Goal: Task Accomplishment & Management: Complete application form

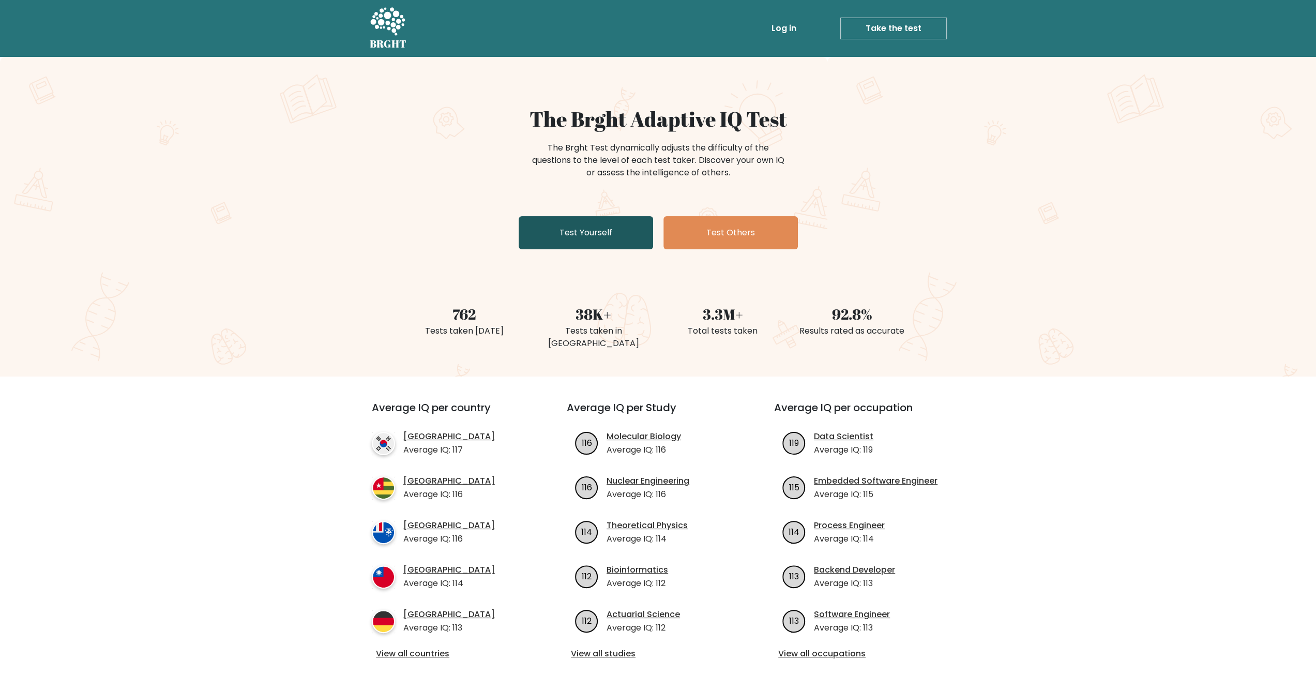
click at [545, 225] on link "Test Yourself" at bounding box center [586, 232] width 134 height 33
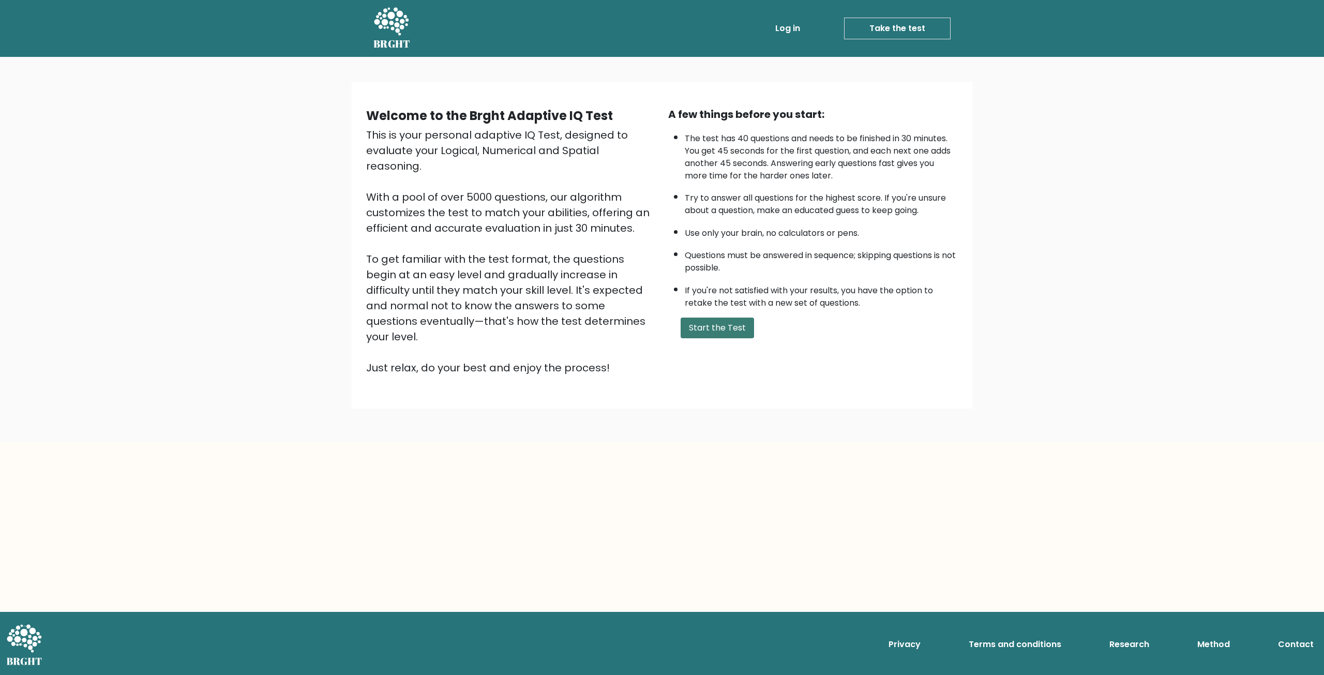
click at [712, 332] on button "Start the Test" at bounding box center [716, 327] width 73 height 21
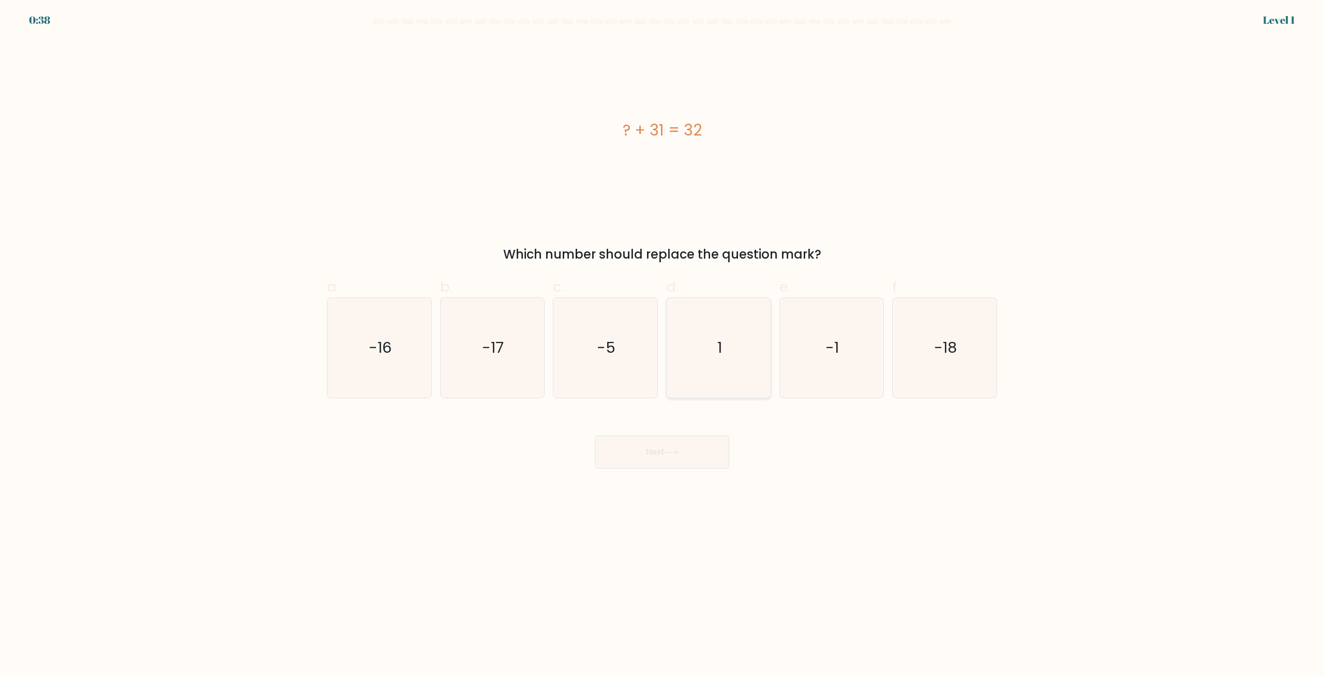
click at [726, 345] on icon "1" at bounding box center [719, 348] width 100 height 100
click at [662, 344] on input "d. 1" at bounding box center [662, 341] width 1 height 7
radio input "true"
click at [682, 444] on button "Next" at bounding box center [662, 451] width 134 height 33
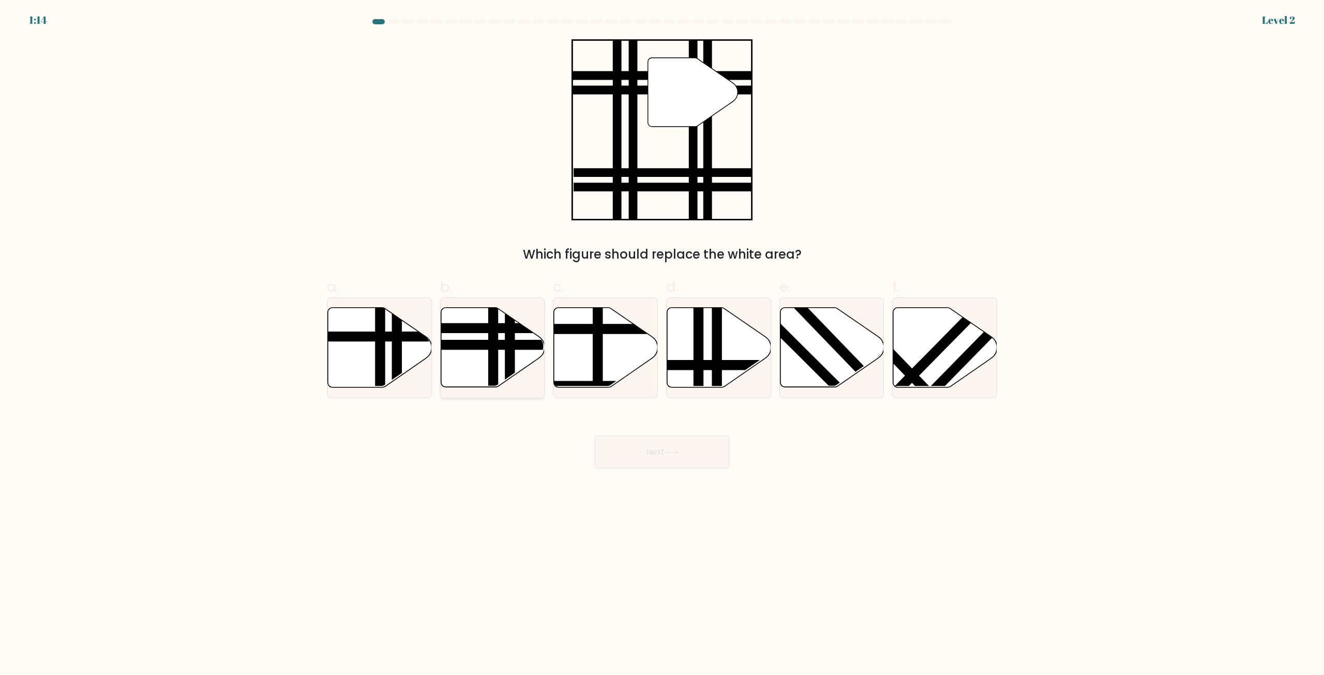
click at [486, 353] on icon at bounding box center [493, 348] width 104 height 80
click at [662, 344] on input "b." at bounding box center [662, 341] width 1 height 7
radio input "true"
click at [670, 458] on button "Next" at bounding box center [662, 451] width 134 height 33
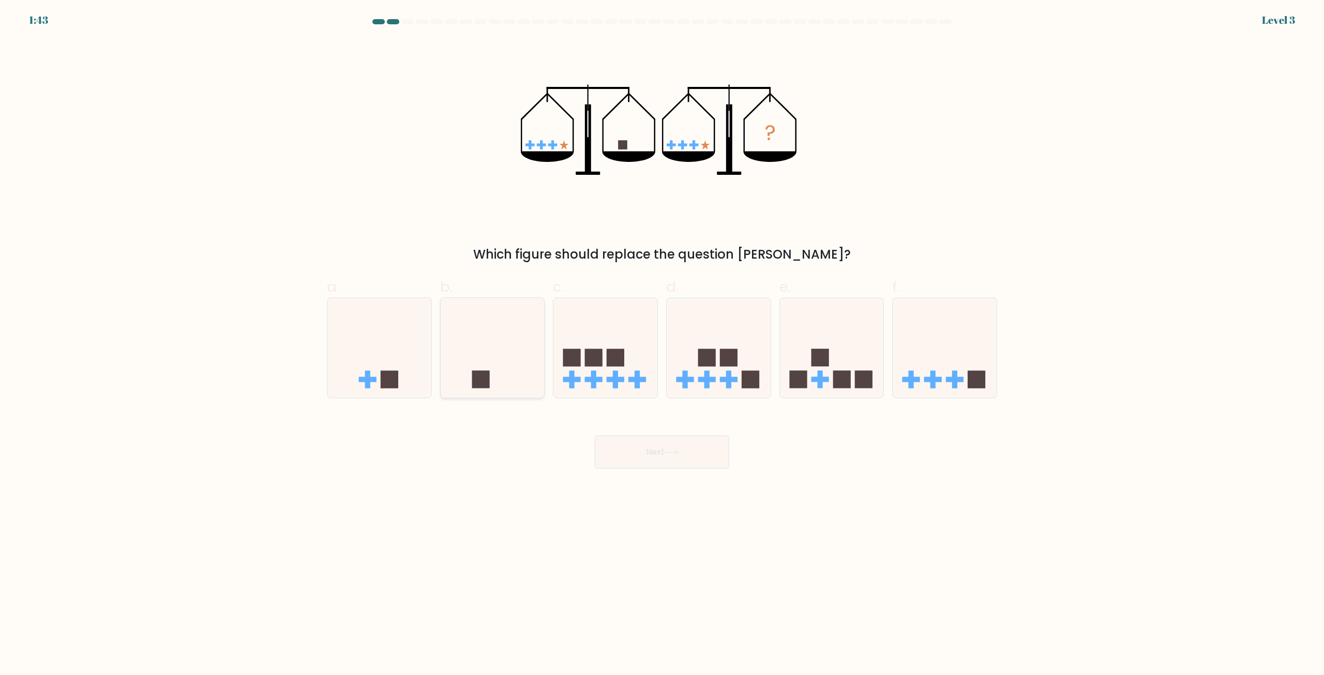
click at [491, 357] on icon at bounding box center [493, 348] width 104 height 86
click at [662, 344] on input "b." at bounding box center [662, 341] width 1 height 7
radio input "true"
click at [654, 442] on button "Next" at bounding box center [662, 451] width 134 height 33
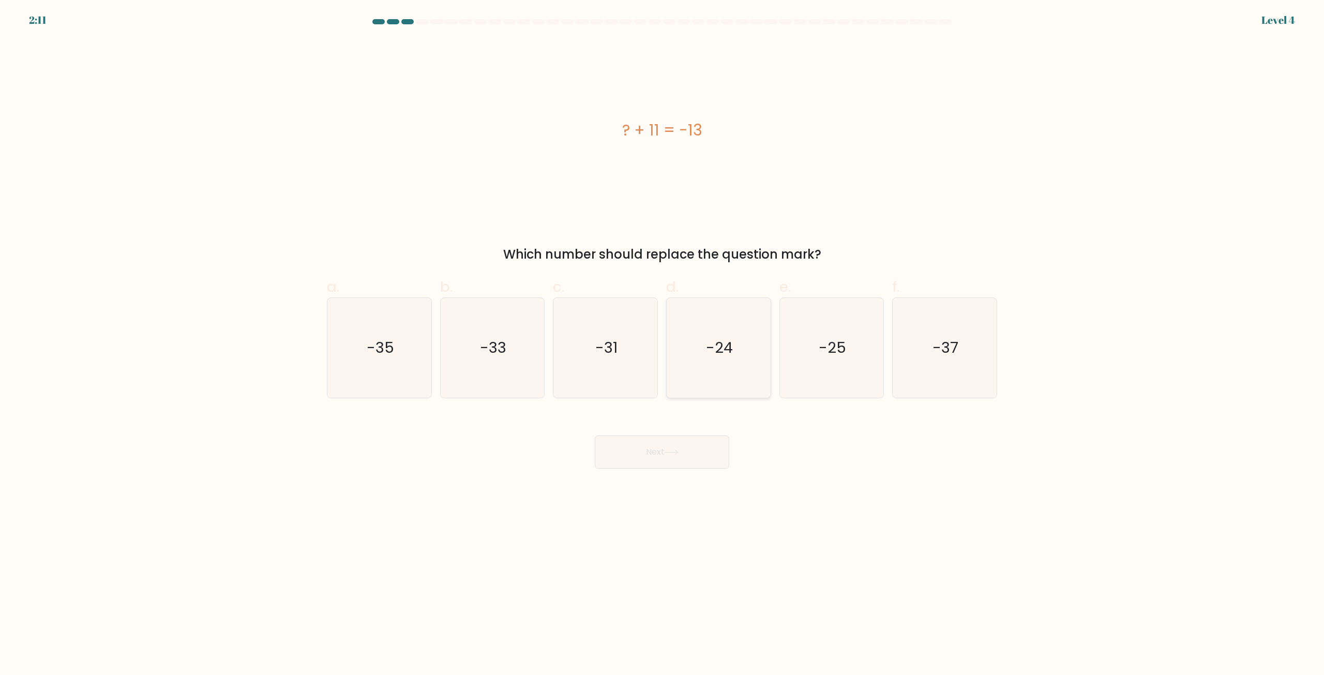
click at [717, 378] on icon "-24" at bounding box center [719, 348] width 100 height 100
click at [662, 344] on input "d. -24" at bounding box center [662, 341] width 1 height 7
radio input "true"
click at [693, 457] on button "Next" at bounding box center [662, 451] width 134 height 33
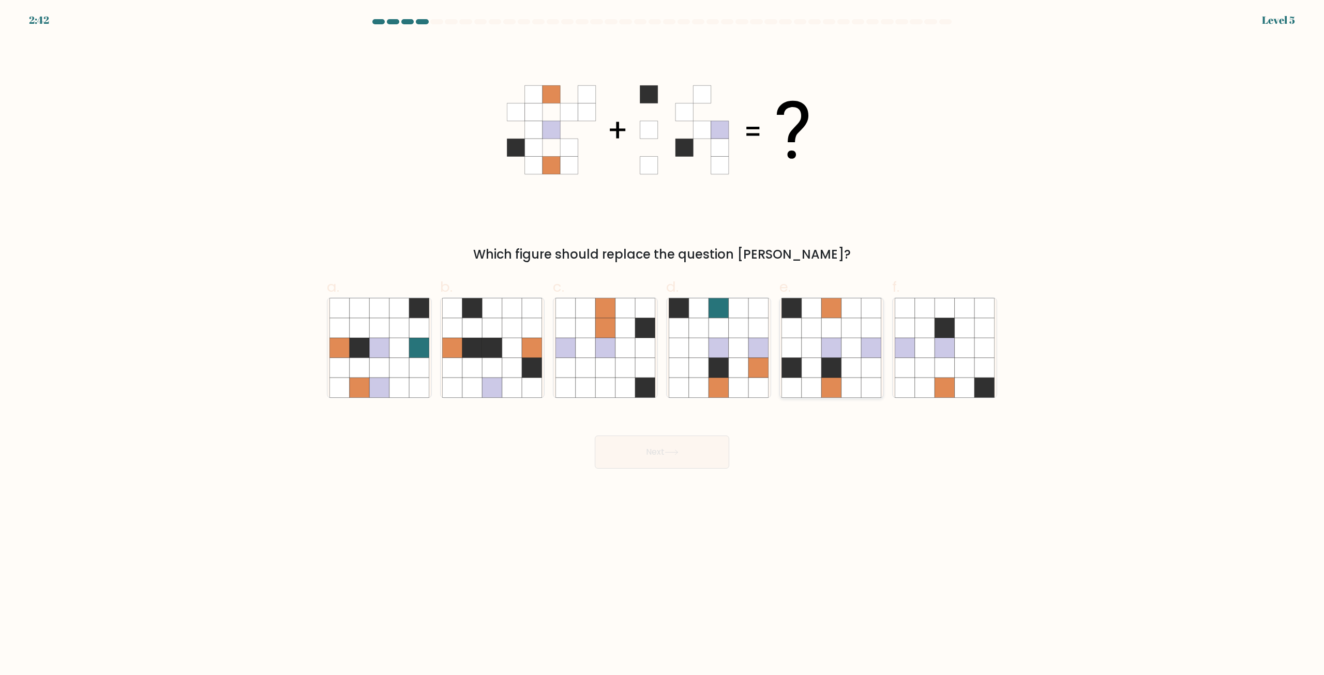
click at [839, 319] on icon at bounding box center [832, 328] width 20 height 20
click at [662, 338] on input "e." at bounding box center [662, 341] width 1 height 7
radio input "true"
drag, startPoint x: 692, startPoint y: 463, endPoint x: 707, endPoint y: 454, distance: 17.8
click at [692, 463] on button "Next" at bounding box center [662, 451] width 134 height 33
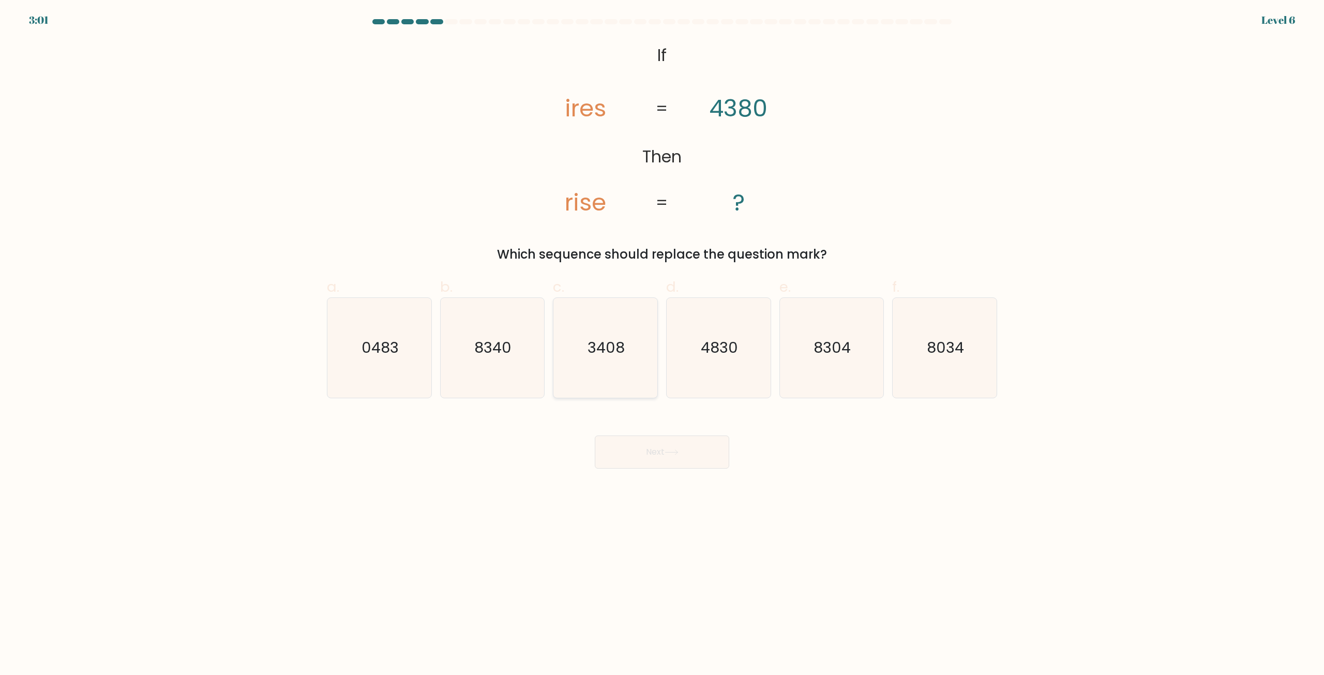
click at [610, 368] on icon "3408" at bounding box center [605, 348] width 100 height 100
click at [662, 344] on input "c. 3408" at bounding box center [662, 341] width 1 height 7
radio input "true"
click at [679, 448] on button "Next" at bounding box center [662, 451] width 134 height 33
click at [846, 360] on icon "-41" at bounding box center [831, 348] width 100 height 100
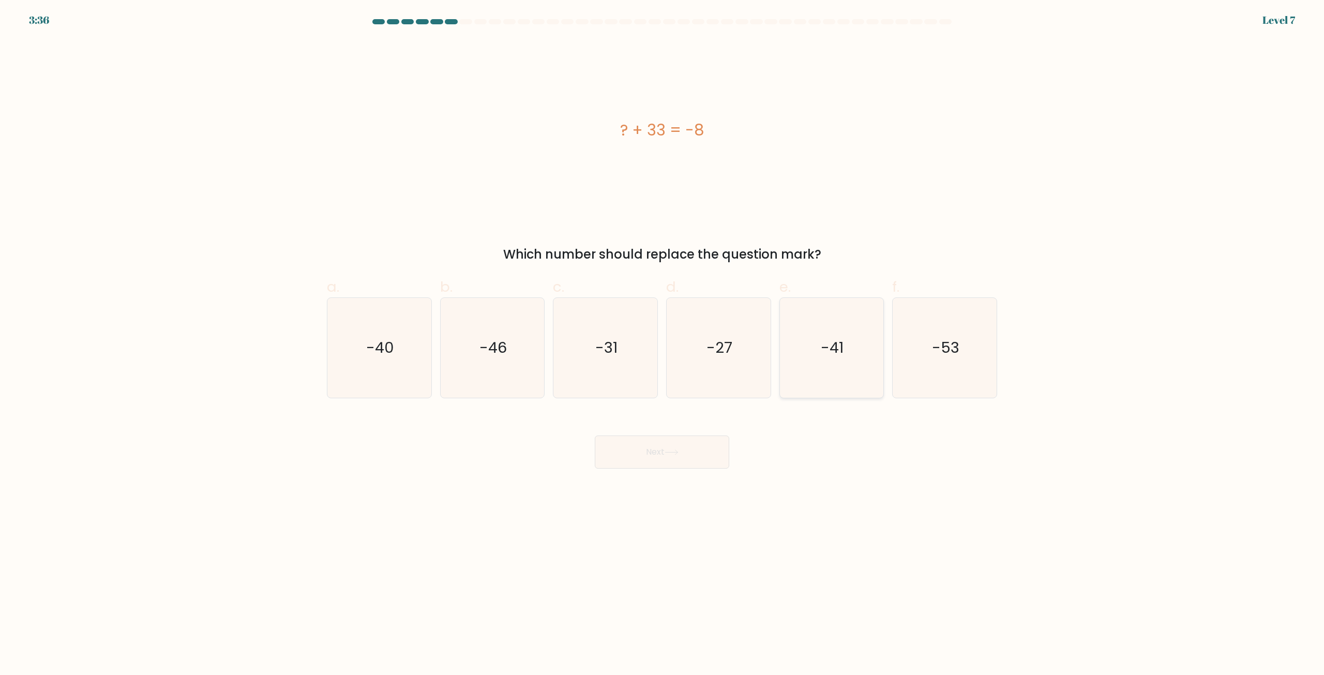
click at [662, 344] on input "e. -41" at bounding box center [662, 341] width 1 height 7
radio input "true"
drag, startPoint x: 670, startPoint y: 449, endPoint x: 680, endPoint y: 412, distance: 39.0
click at [671, 450] on icon at bounding box center [671, 452] width 14 height 6
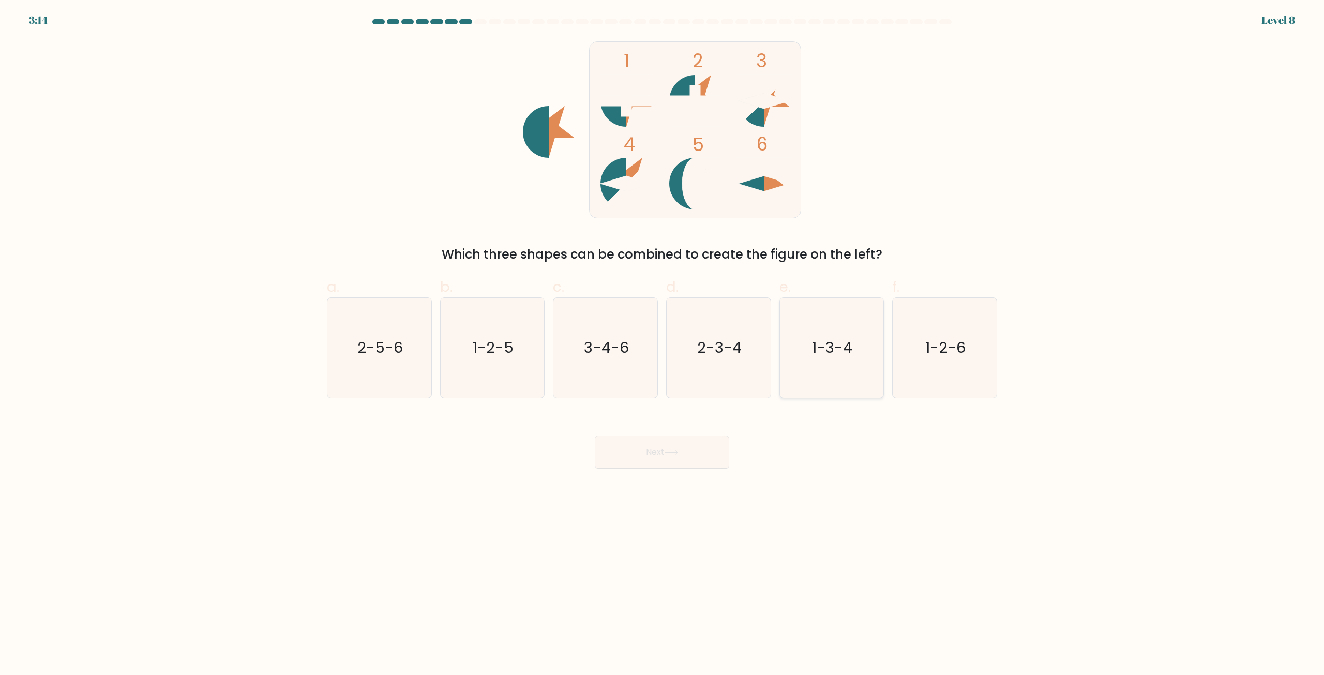
click at [832, 348] on text "1-3-4" at bounding box center [832, 348] width 40 height 21
click at [662, 344] on input "e. 1-3-4" at bounding box center [662, 341] width 1 height 7
radio input "true"
drag, startPoint x: 706, startPoint y: 472, endPoint x: 706, endPoint y: 463, distance: 8.8
click at [707, 471] on body "3:13 Level 8" at bounding box center [662, 337] width 1324 height 675
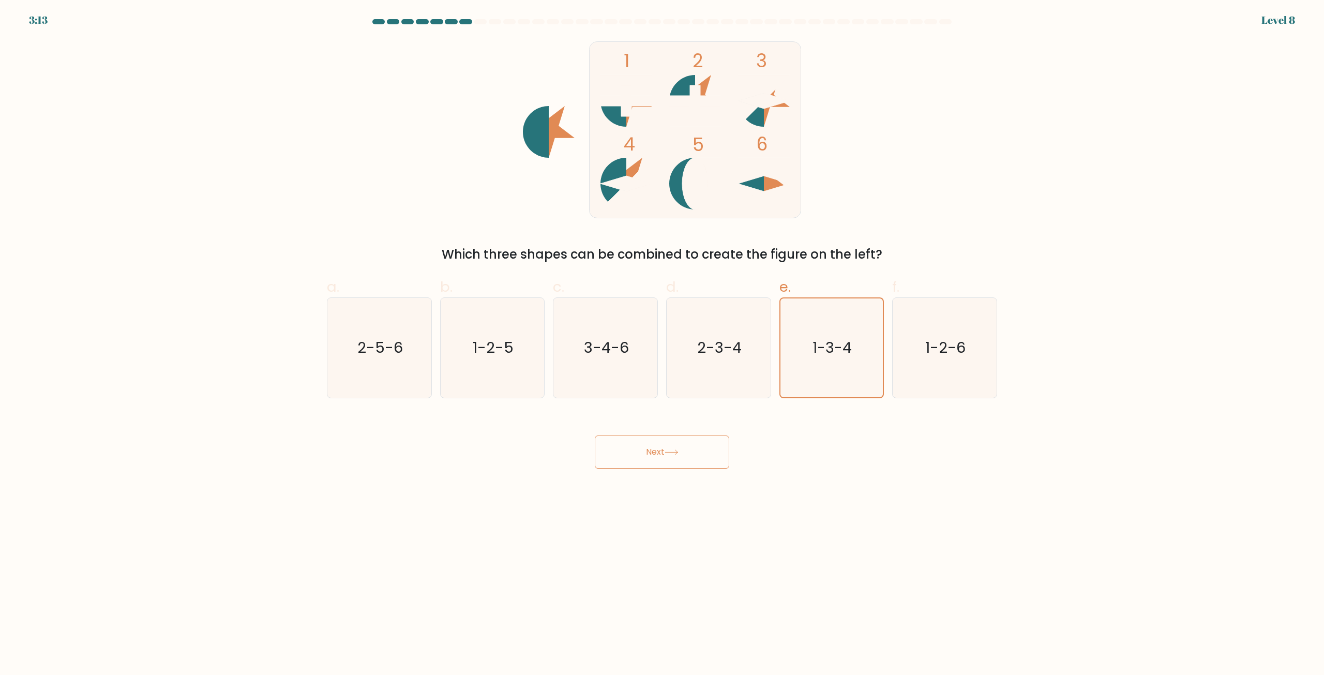
click at [704, 447] on button "Next" at bounding box center [662, 451] width 134 height 33
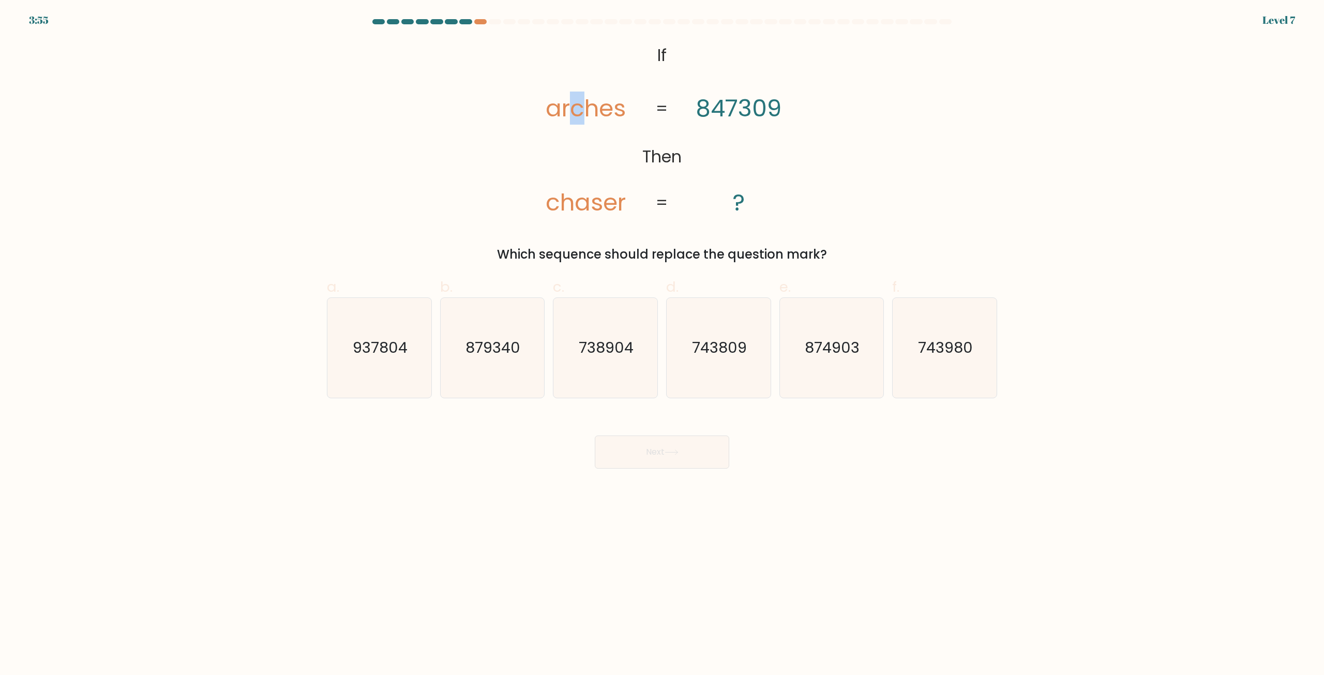
click at [582, 112] on tspan "arches" at bounding box center [585, 108] width 80 height 33
click at [733, 111] on tspan "847309" at bounding box center [738, 108] width 86 height 33
drag, startPoint x: 596, startPoint y: 110, endPoint x: 613, endPoint y: 117, distance: 18.5
click at [599, 110] on tspan "arches" at bounding box center [585, 108] width 80 height 33
drag, startPoint x: 740, startPoint y: 108, endPoint x: 727, endPoint y: 116, distance: 15.8
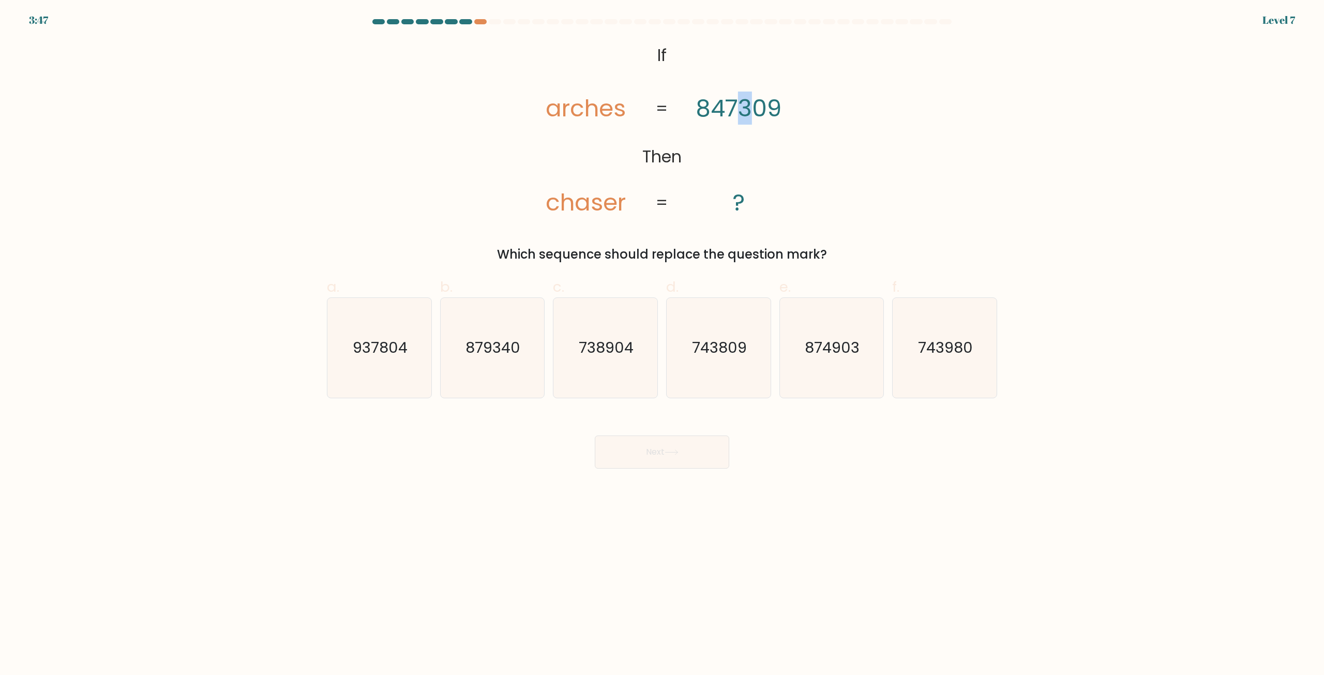
click at [733, 111] on tspan "847309" at bounding box center [738, 108] width 86 height 33
drag, startPoint x: 577, startPoint y: 109, endPoint x: 595, endPoint y: 111, distance: 18.2
click at [595, 111] on tspan "arches" at bounding box center [585, 108] width 80 height 33
drag, startPoint x: 735, startPoint y: 110, endPoint x: 748, endPoint y: 110, distance: 12.4
click at [748, 110] on tspan "847309" at bounding box center [738, 108] width 86 height 33
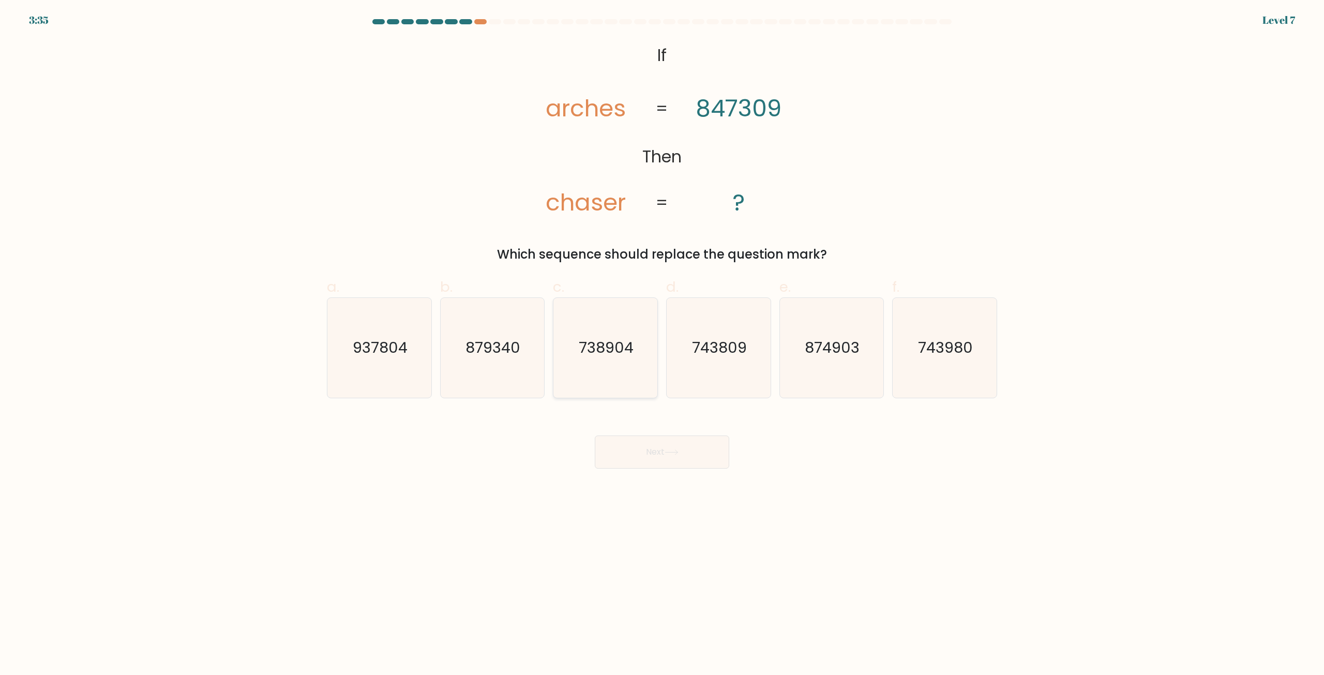
click at [602, 361] on icon "738904" at bounding box center [605, 348] width 100 height 100
click at [662, 344] on input "c. 738904" at bounding box center [662, 341] width 1 height 7
radio input "true"
click at [673, 445] on button "Next" at bounding box center [662, 451] width 134 height 33
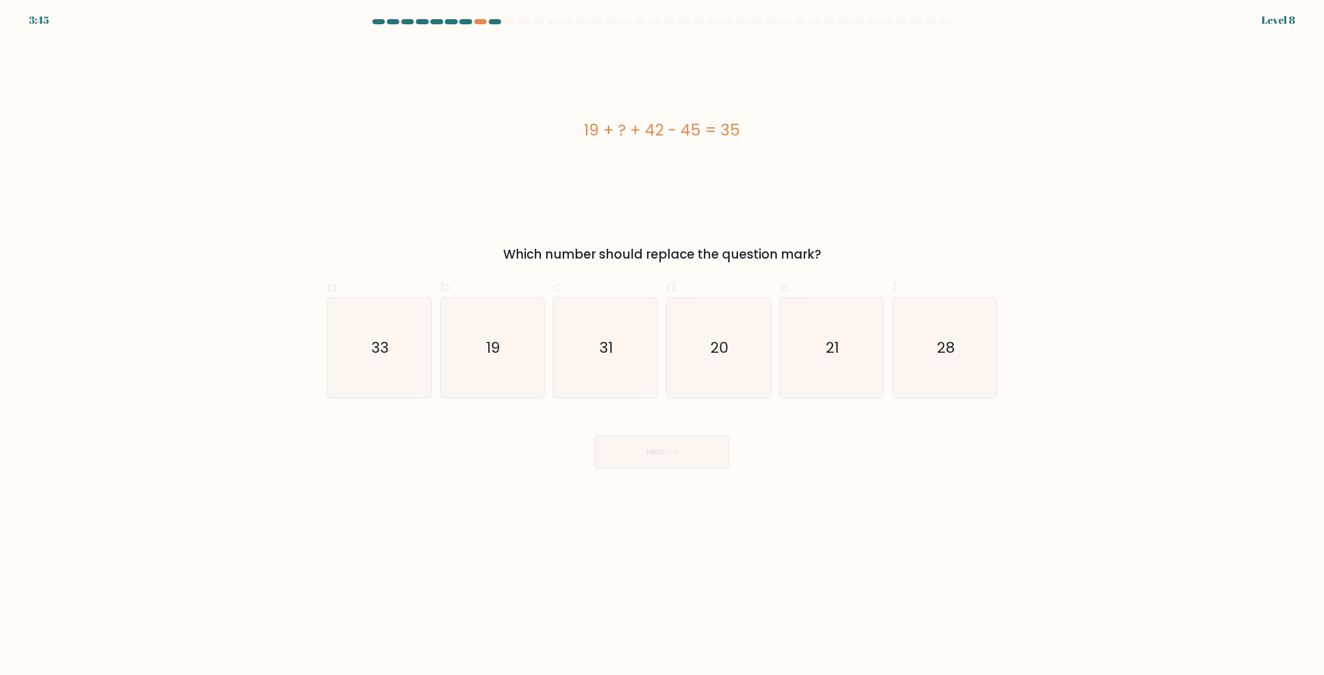
drag, startPoint x: 669, startPoint y: 126, endPoint x: 704, endPoint y: 131, distance: 35.0
click at [704, 131] on div "19 + ? + 42 - 45 = 35" at bounding box center [662, 129] width 670 height 23
click at [649, 157] on div "19 + ? + 42 - 45 = 35" at bounding box center [662, 129] width 670 height 181
drag, startPoint x: 678, startPoint y: 130, endPoint x: 696, endPoint y: 137, distance: 19.3
click at [696, 137] on div "19 + ? + 42 - 45 = 35" at bounding box center [662, 129] width 670 height 23
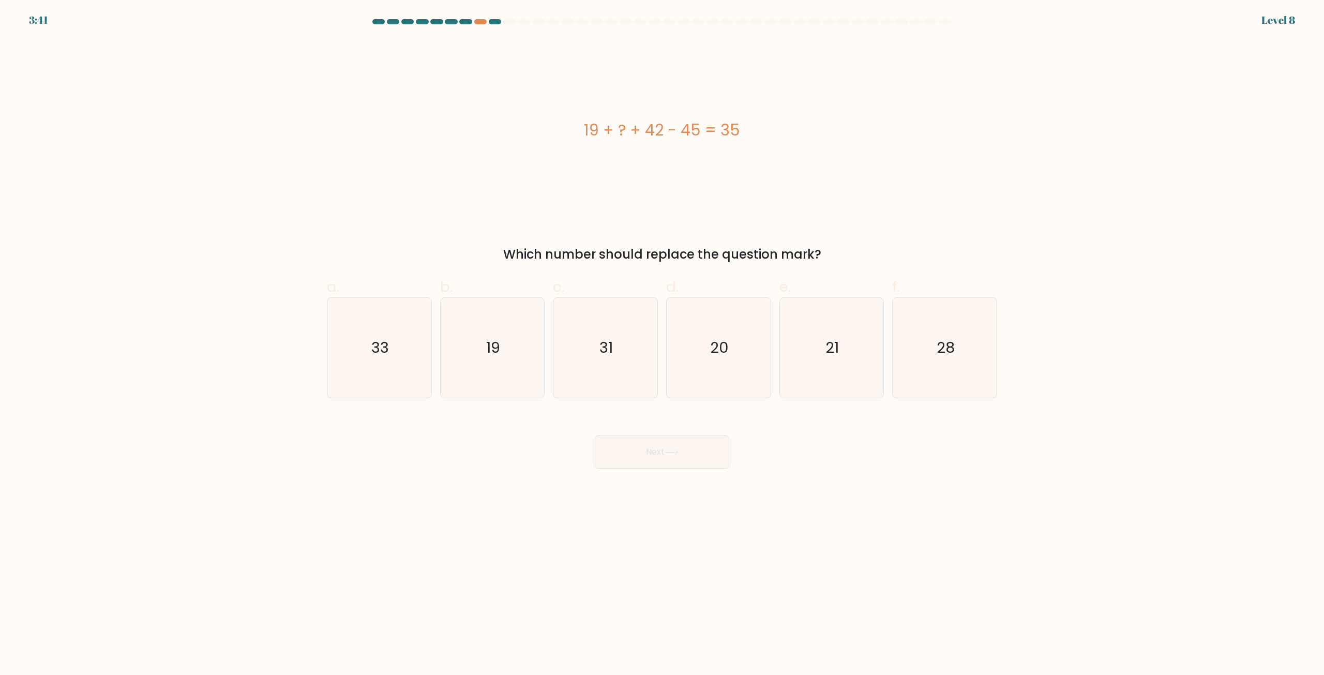
click at [648, 114] on div "19 + ? + 42 - 45 = 35" at bounding box center [662, 129] width 670 height 181
drag, startPoint x: 646, startPoint y: 134, endPoint x: 663, endPoint y: 132, distance: 16.6
click at [663, 132] on div "19 + ? + 42 - 45 = 35" at bounding box center [662, 129] width 670 height 23
click at [668, 126] on div "19 + ? + 42 - 45 = 35" at bounding box center [662, 129] width 670 height 23
drag, startPoint x: 644, startPoint y: 137, endPoint x: 695, endPoint y: 141, distance: 51.3
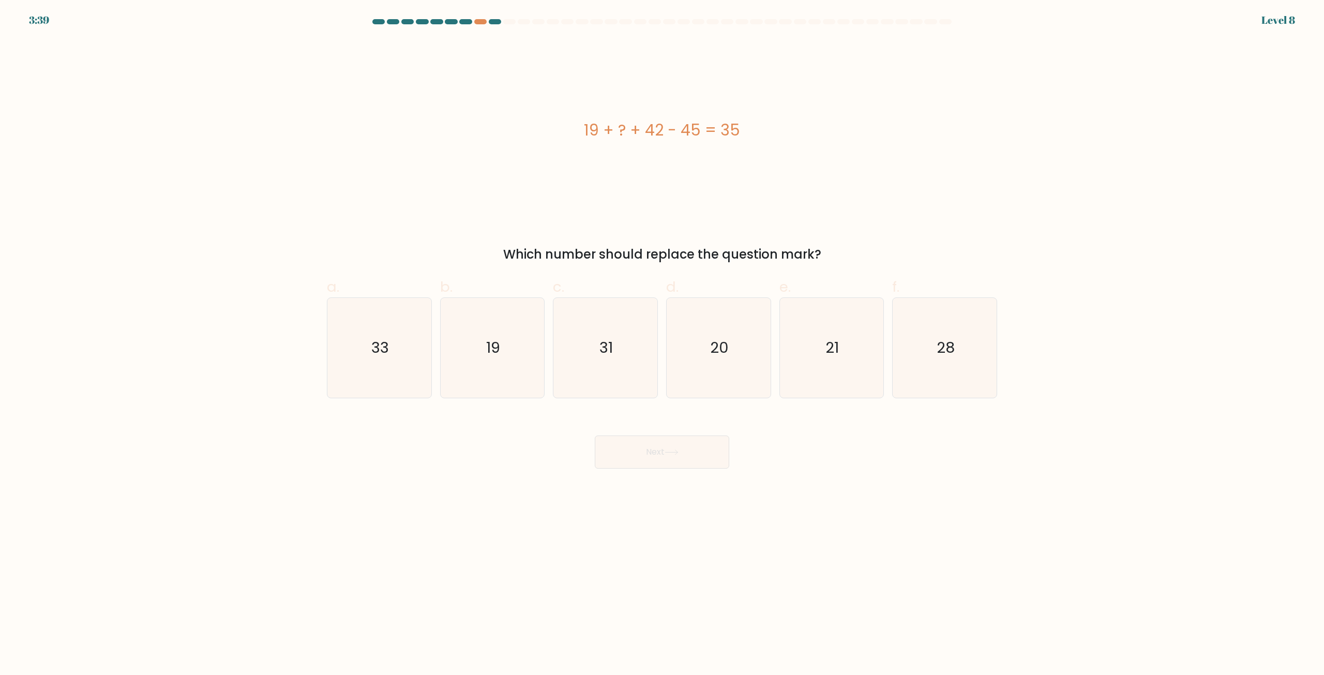
click at [695, 141] on div "19 + ? + 42 - 45 = 35" at bounding box center [662, 129] width 670 height 23
click at [608, 136] on div "19 + ? + 42 - 45 = 35" at bounding box center [662, 129] width 670 height 23
click at [491, 339] on text "19" at bounding box center [493, 348] width 14 height 21
click at [662, 339] on input "b. 19" at bounding box center [662, 341] width 1 height 7
radio input "true"
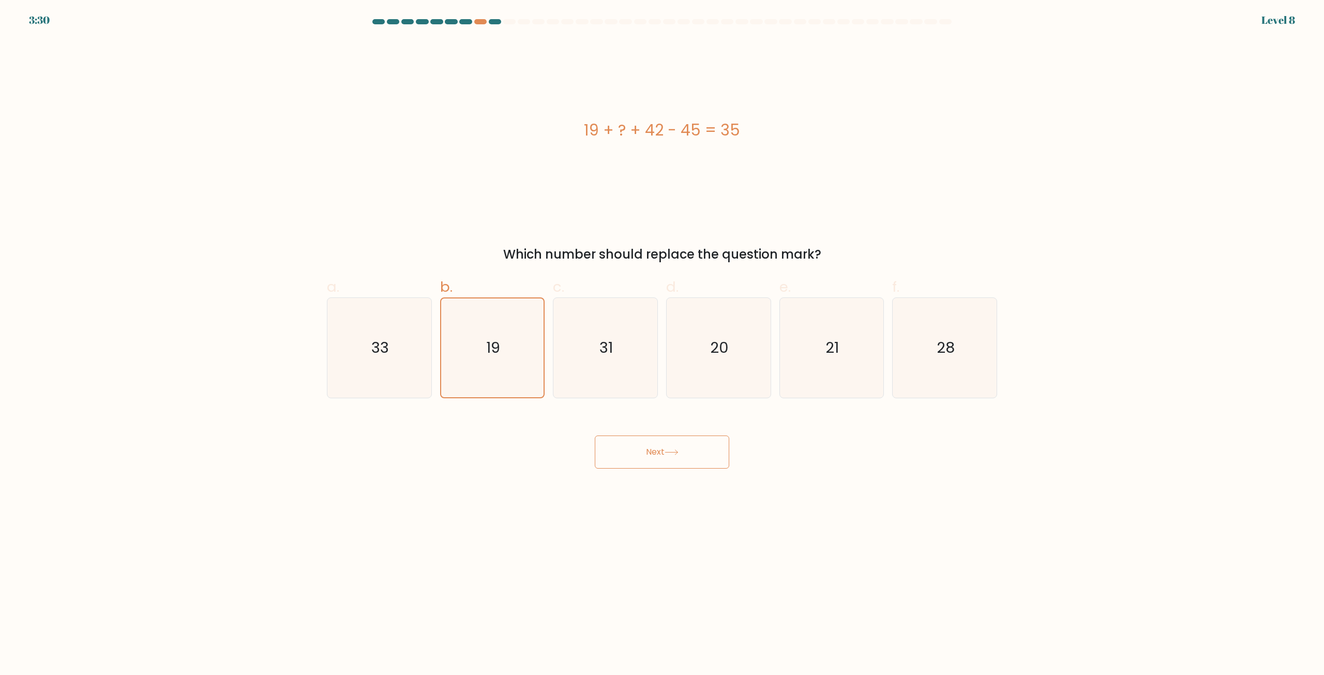
click at [633, 431] on div "Next" at bounding box center [662, 440] width 682 height 58
click at [661, 452] on button "Next" at bounding box center [662, 451] width 134 height 33
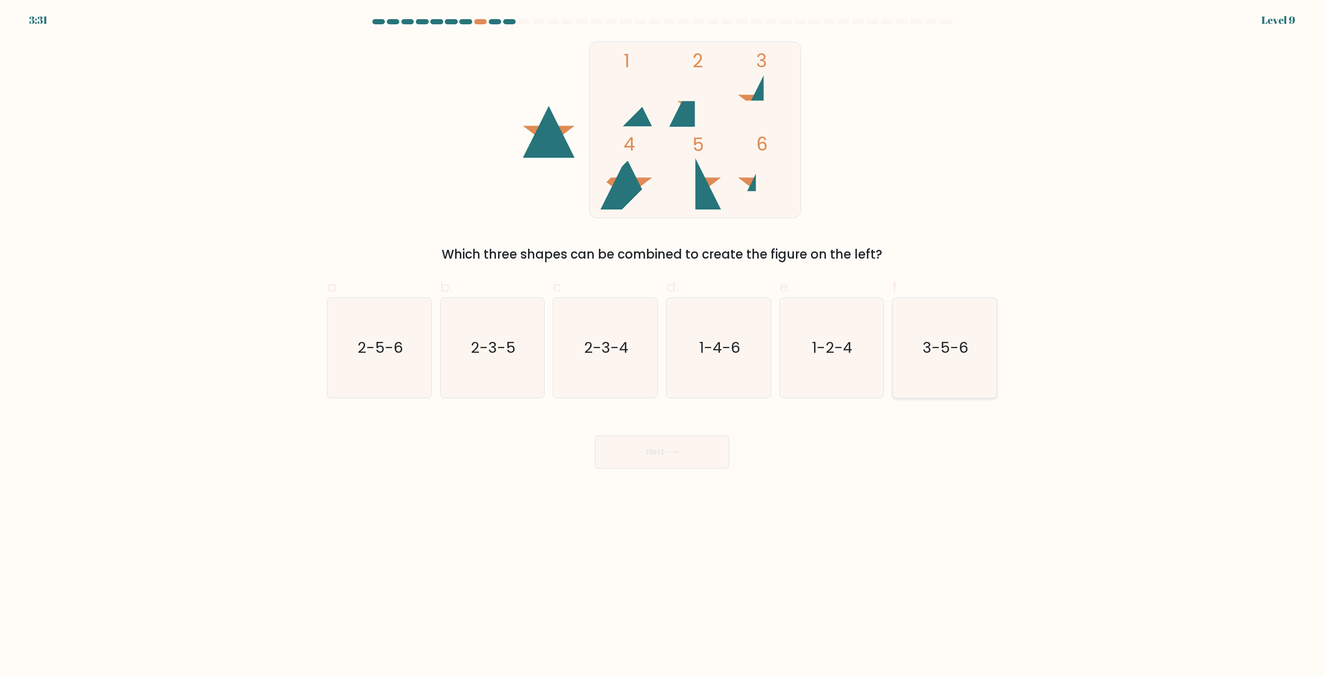
click at [944, 371] on icon "3-5-6" at bounding box center [944, 348] width 100 height 100
click at [662, 344] on input "f. 3-5-6" at bounding box center [662, 341] width 1 height 7
radio input "true"
drag, startPoint x: 681, startPoint y: 456, endPoint x: 686, endPoint y: 435, distance: 21.2
click at [685, 454] on button "Next" at bounding box center [662, 451] width 134 height 33
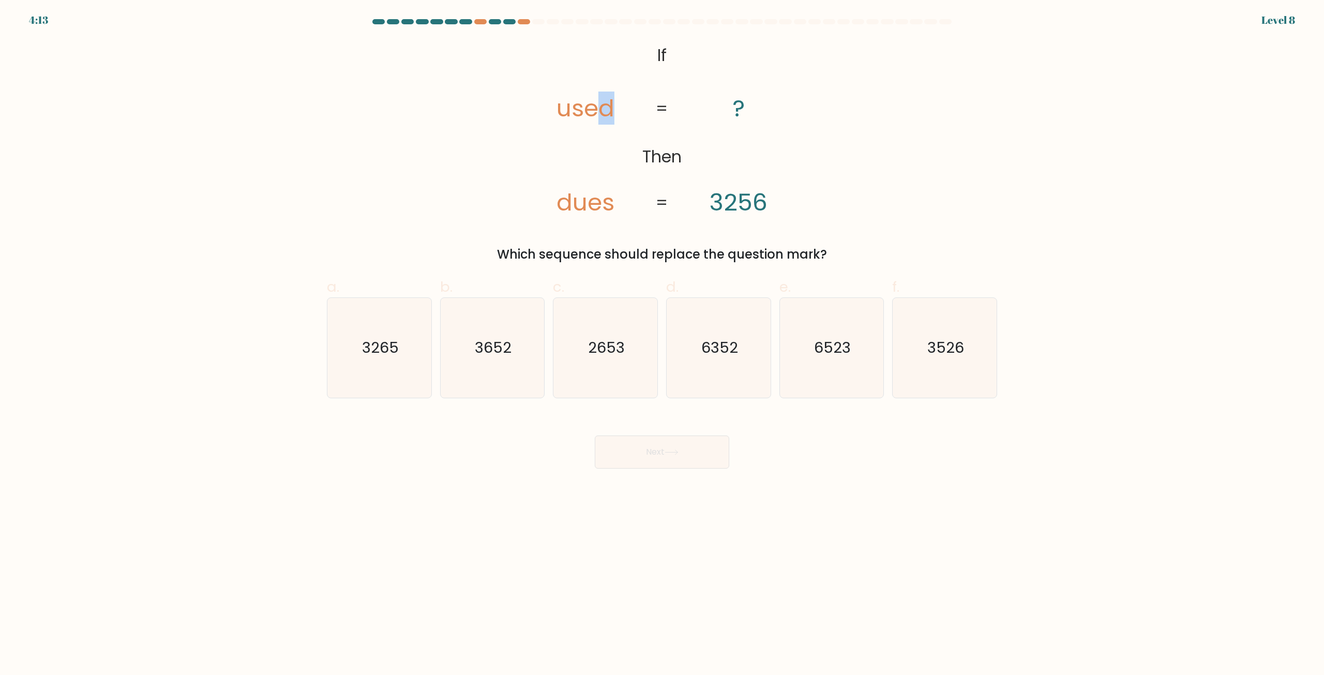
drag, startPoint x: 603, startPoint y: 119, endPoint x: 613, endPoint y: 120, distance: 10.4
click at [613, 119] on tspan "used" at bounding box center [585, 108] width 58 height 33
drag, startPoint x: 567, startPoint y: 207, endPoint x: 549, endPoint y: 207, distance: 17.6
click at [549, 207] on icon "@import url('https://fonts.googleapis.com/css?family=Abril+Fatface:400,100,100i…" at bounding box center [662, 129] width 294 height 181
drag, startPoint x: 712, startPoint y: 207, endPoint x: 720, endPoint y: 207, distance: 7.8
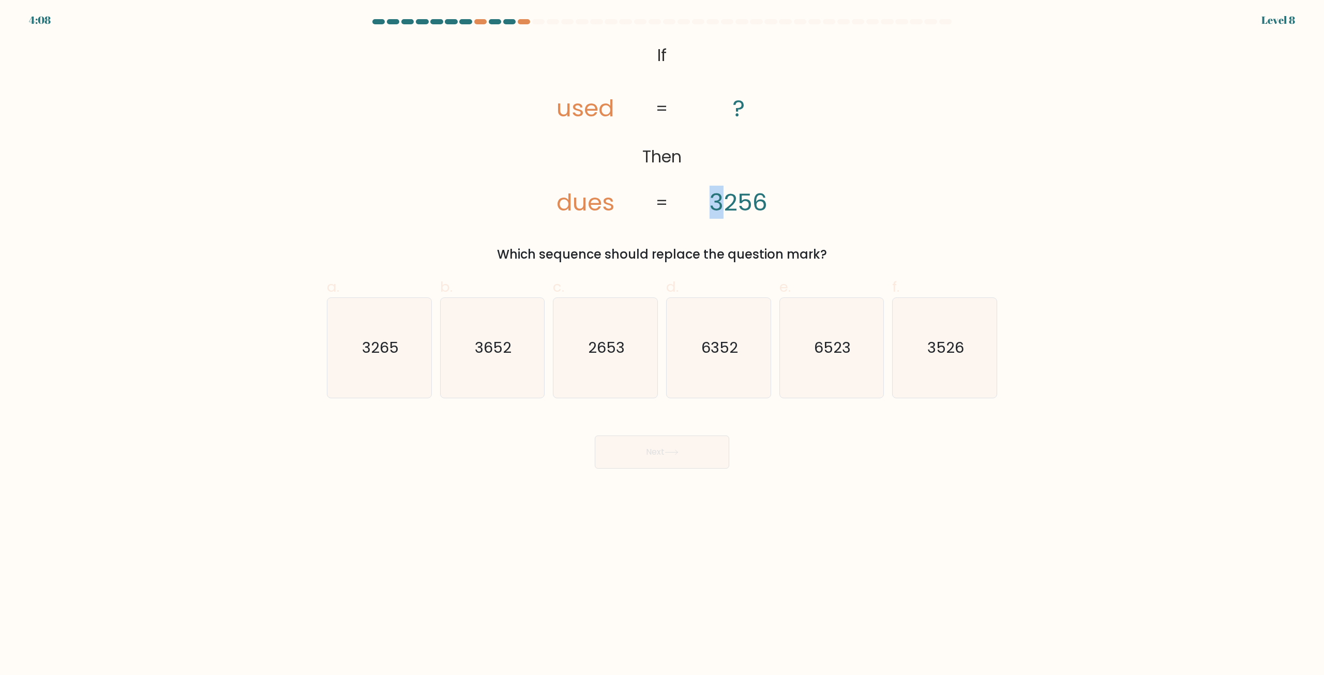
click at [719, 207] on tspan "3256" at bounding box center [738, 202] width 58 height 33
drag, startPoint x: 579, startPoint y: 197, endPoint x: 609, endPoint y: 198, distance: 30.0
click at [587, 198] on tspan "dues" at bounding box center [585, 202] width 58 height 33
drag, startPoint x: 724, startPoint y: 199, endPoint x: 730, endPoint y: 199, distance: 6.2
click at [731, 199] on tspan "3256" at bounding box center [738, 202] width 58 height 33
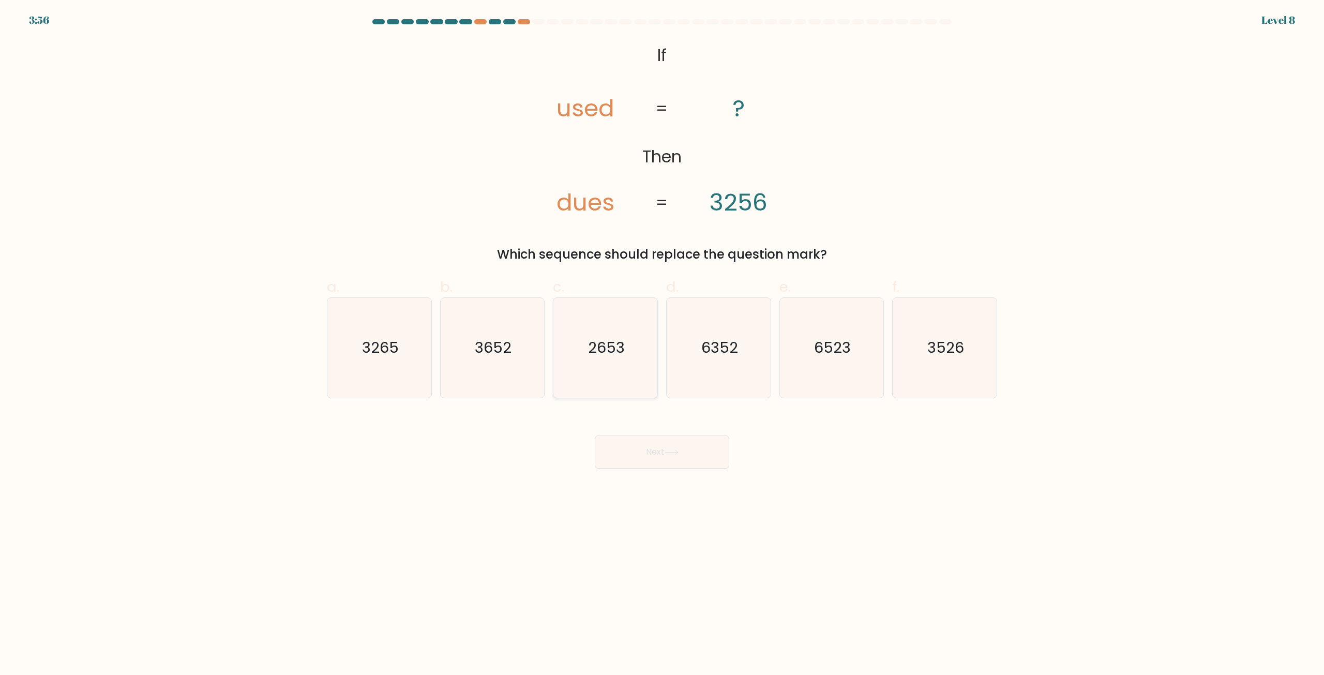
drag, startPoint x: 625, startPoint y: 362, endPoint x: 626, endPoint y: 378, distance: 15.5
click at [625, 362] on icon "2653" at bounding box center [605, 348] width 100 height 100
click at [662, 344] on input "c. 2653" at bounding box center [662, 341] width 1 height 7
radio input "true"
click at [646, 448] on button "Next" at bounding box center [662, 451] width 134 height 33
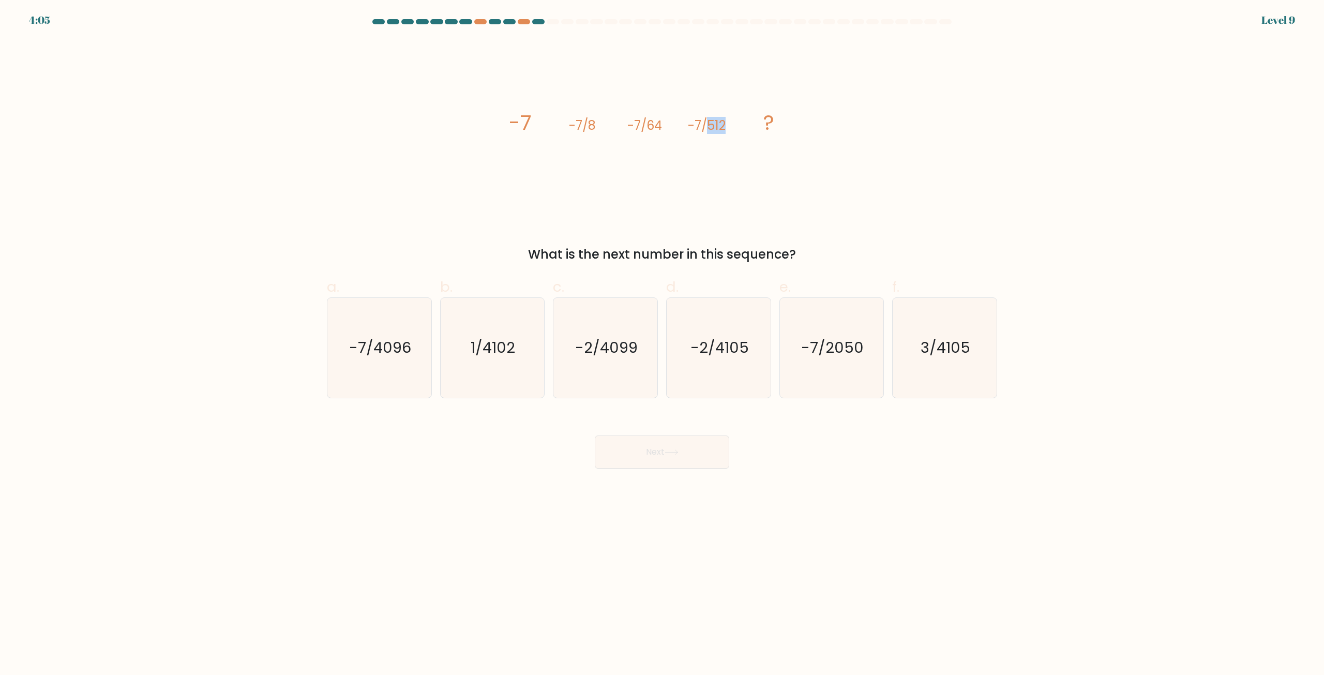
drag, startPoint x: 711, startPoint y: 127, endPoint x: 726, endPoint y: 127, distance: 15.5
click at [726, 127] on icon "image/svg+xml -7 -7/8 -7/64 -7/512 ?" at bounding box center [662, 129] width 310 height 181
click at [718, 126] on tspan "-7/512" at bounding box center [707, 125] width 38 height 17
drag, startPoint x: 716, startPoint y: 126, endPoint x: 727, endPoint y: 126, distance: 11.4
click at [727, 126] on icon "image/svg+xml -7 -7/8 -7/64 -7/512 ?" at bounding box center [662, 129] width 310 height 181
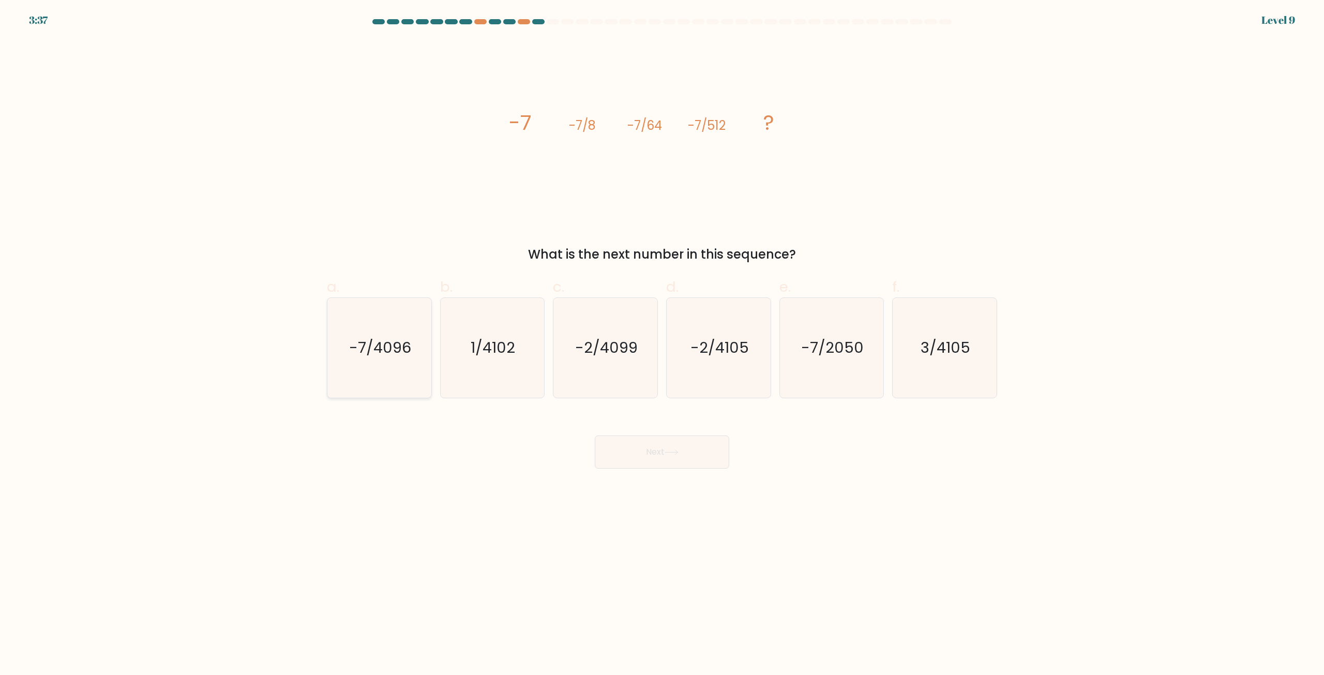
click at [390, 362] on icon "-7/4096" at bounding box center [379, 348] width 100 height 100
click at [662, 344] on input "a. -7/4096" at bounding box center [662, 341] width 1 height 7
radio input "true"
click at [641, 456] on button "Next" at bounding box center [662, 451] width 134 height 33
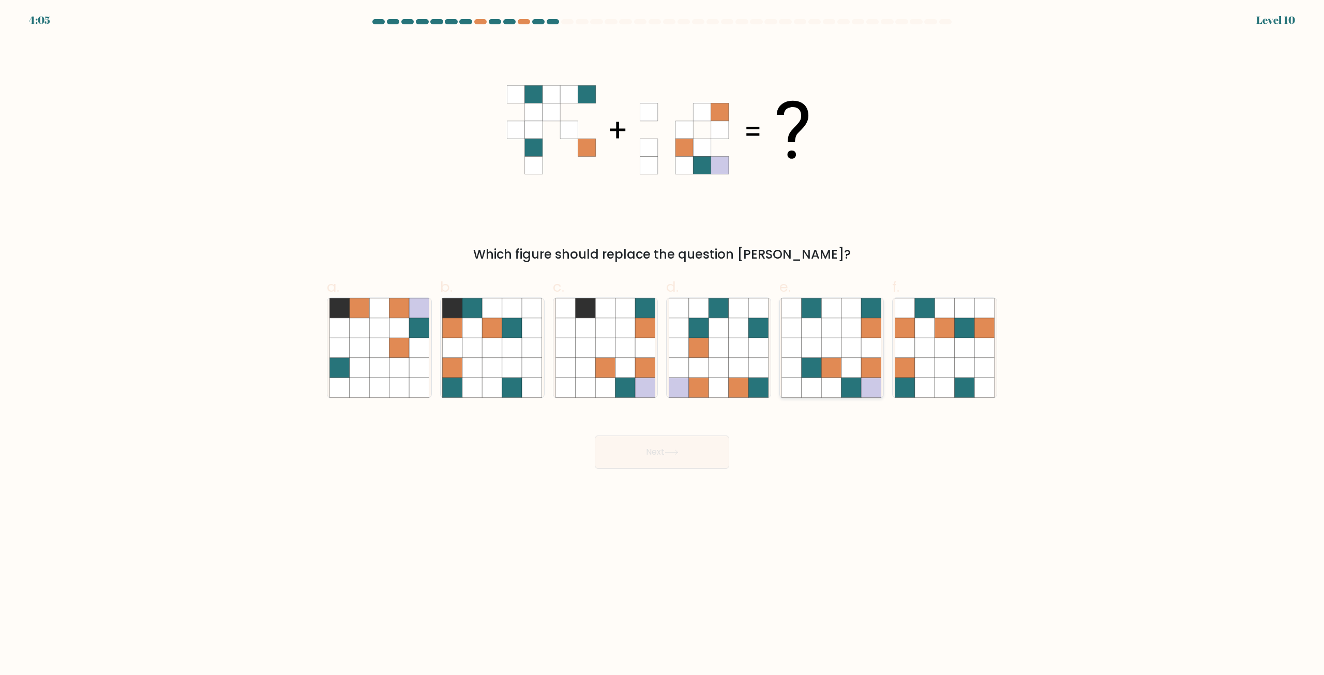
click at [815, 331] on icon at bounding box center [811, 328] width 20 height 20
click at [662, 338] on input "e." at bounding box center [662, 341] width 1 height 7
radio input "true"
click at [703, 449] on button "Next" at bounding box center [662, 451] width 134 height 33
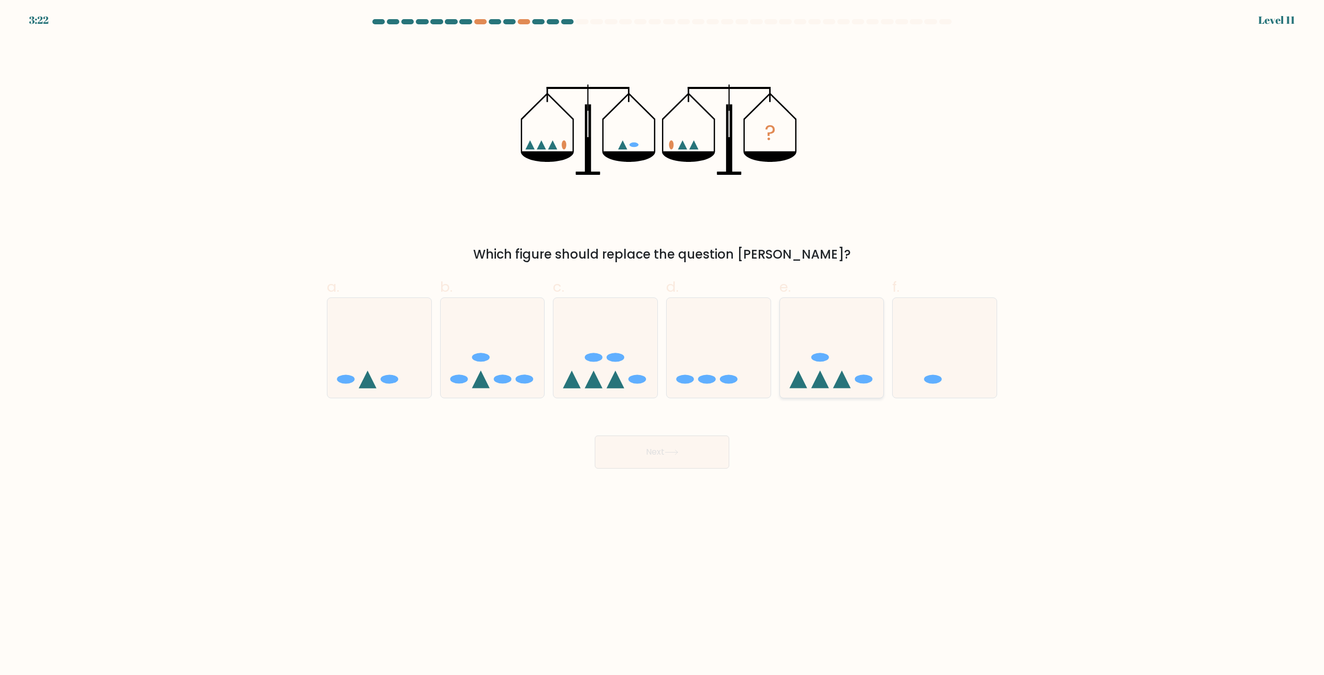
drag, startPoint x: 930, startPoint y: 348, endPoint x: 822, endPoint y: 384, distance: 114.0
click at [930, 347] on icon at bounding box center [944, 348] width 104 height 86
click at [662, 344] on input "f." at bounding box center [662, 341] width 1 height 7
radio input "true"
click at [680, 430] on div "Next" at bounding box center [662, 440] width 682 height 58
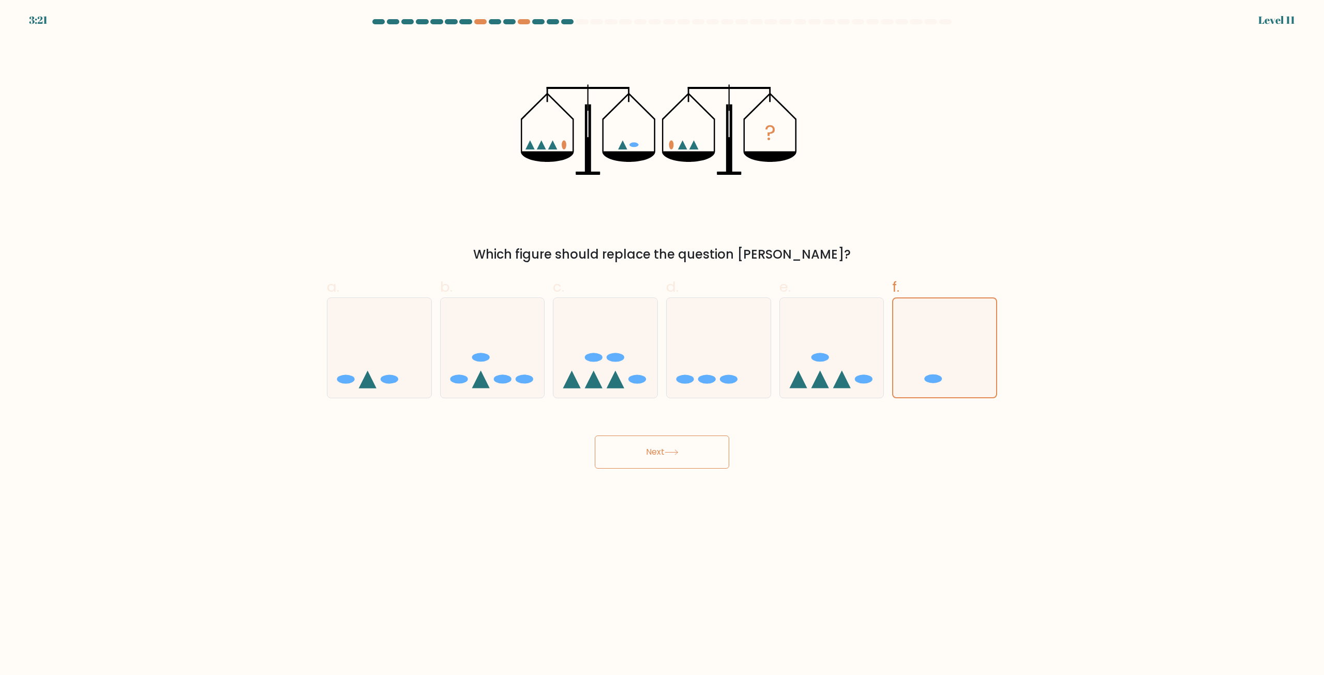
click at [677, 452] on icon at bounding box center [671, 452] width 14 height 6
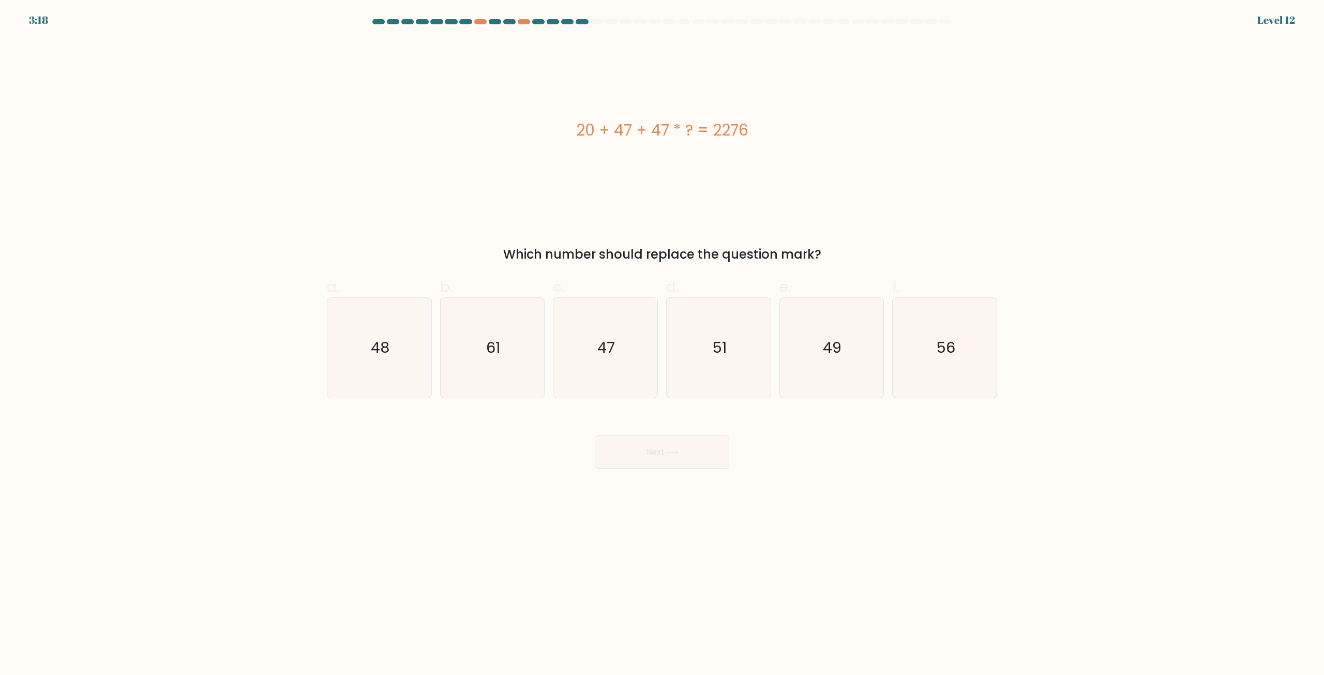
drag, startPoint x: 969, startPoint y: 231, endPoint x: 948, endPoint y: 459, distance: 228.4
click at [948, 459] on form "a." at bounding box center [662, 243] width 1324 height 449
click at [869, 218] on div "20 + 47 + 47 * ? = 2276" at bounding box center [662, 129] width 670 height 181
click at [745, 190] on div "20 + 47 + 47 * ? = 2276" at bounding box center [662, 129] width 670 height 181
drag, startPoint x: 654, startPoint y: 131, endPoint x: 687, endPoint y: 141, distance: 35.2
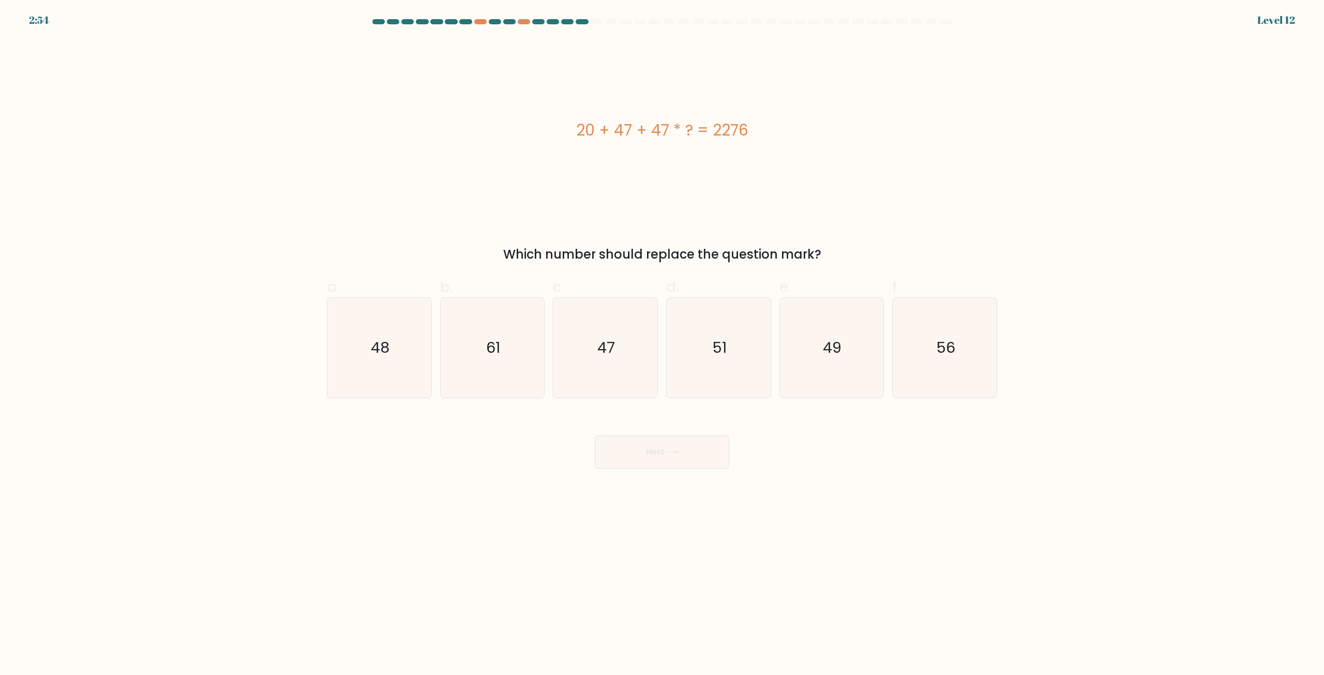
click at [687, 141] on div "20 + 47 + 47 * ? = 2276" at bounding box center [662, 129] width 670 height 181
click at [688, 175] on div "20 + 47 + 47 * ? = 2276" at bounding box center [662, 129] width 670 height 181
drag, startPoint x: 654, startPoint y: 127, endPoint x: 678, endPoint y: 131, distance: 25.1
click at [678, 131] on div "20 + 47 + 47 * ? = 2276" at bounding box center [662, 129] width 670 height 23
click at [655, 200] on div "20 + 47 + 47 * ? = 2276" at bounding box center [662, 129] width 670 height 181
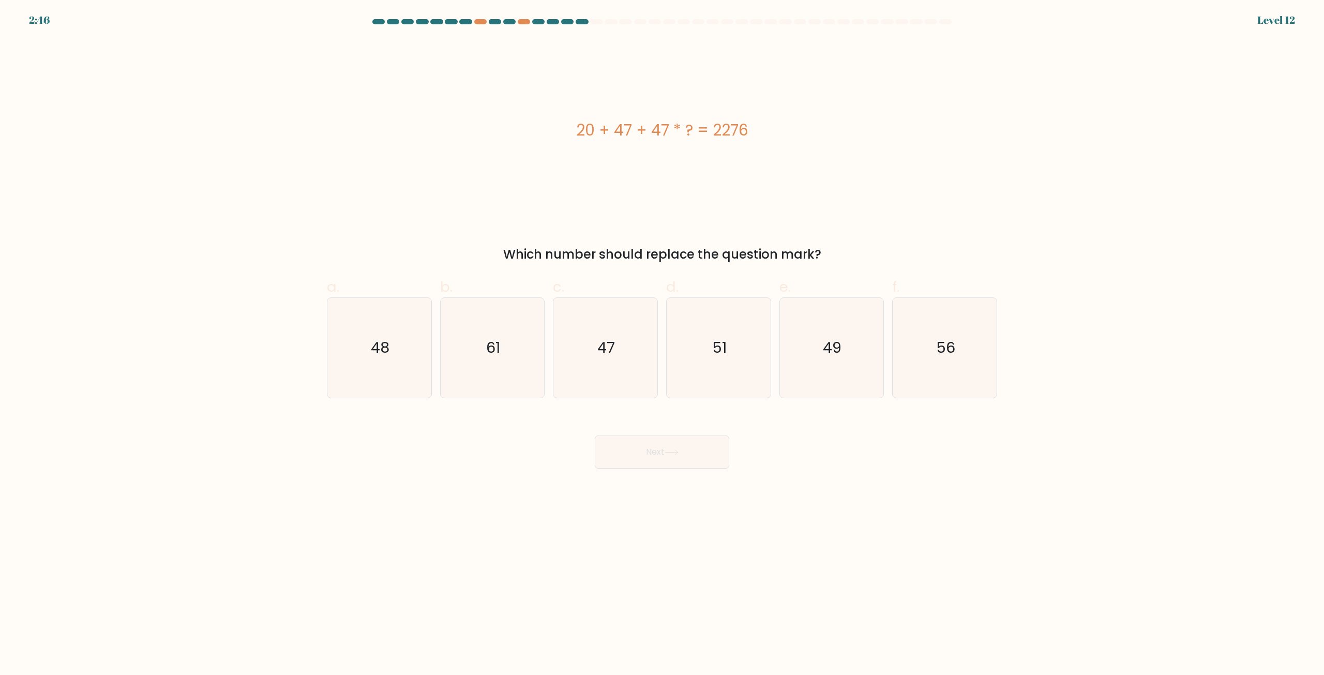
drag, startPoint x: 645, startPoint y: 118, endPoint x: 686, endPoint y: 127, distance: 41.3
click at [686, 127] on div "20 + 47 + 47 * ? = 2276" at bounding box center [662, 129] width 670 height 23
click at [678, 183] on div "20 + 47 + 47 * ? = 2276" at bounding box center [662, 129] width 670 height 181
click at [675, 197] on div "20 + 47 + 47 * ? = 2276" at bounding box center [662, 129] width 670 height 181
click at [857, 363] on icon "49" at bounding box center [831, 348] width 100 height 100
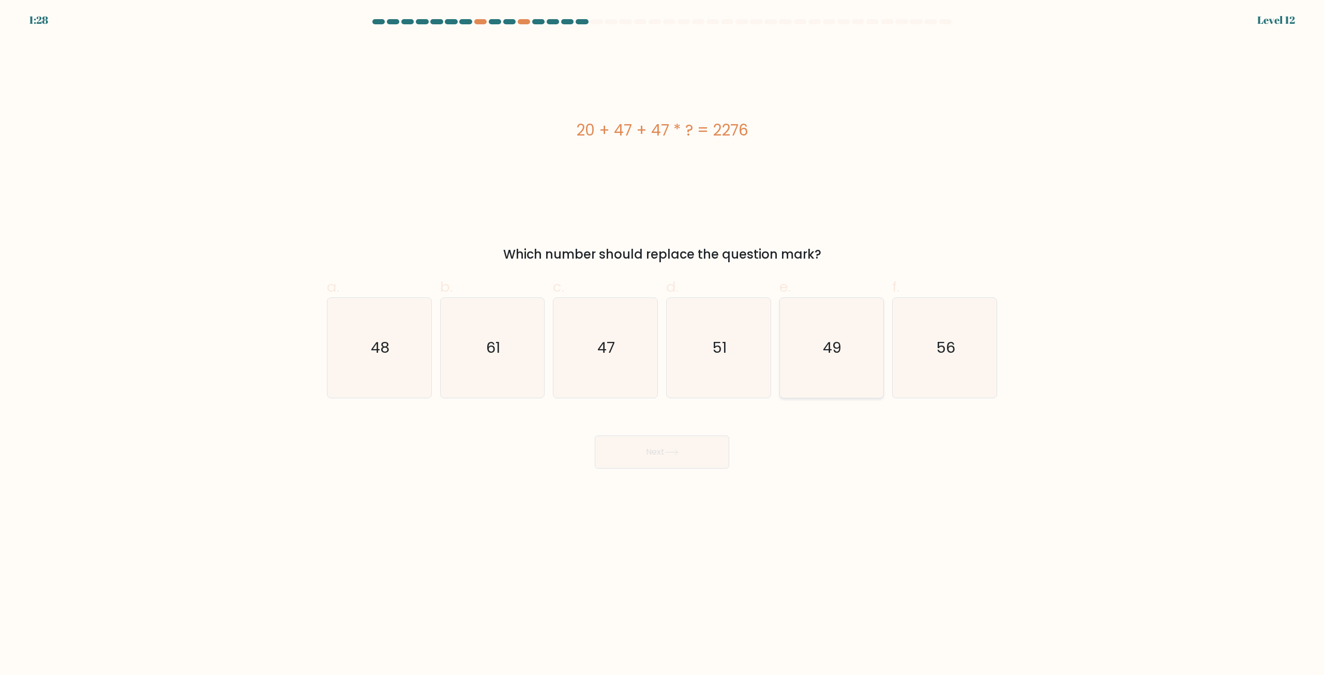
click at [662, 344] on input "e. 49" at bounding box center [662, 341] width 1 height 7
radio input "true"
click at [673, 450] on button "Next" at bounding box center [662, 451] width 134 height 33
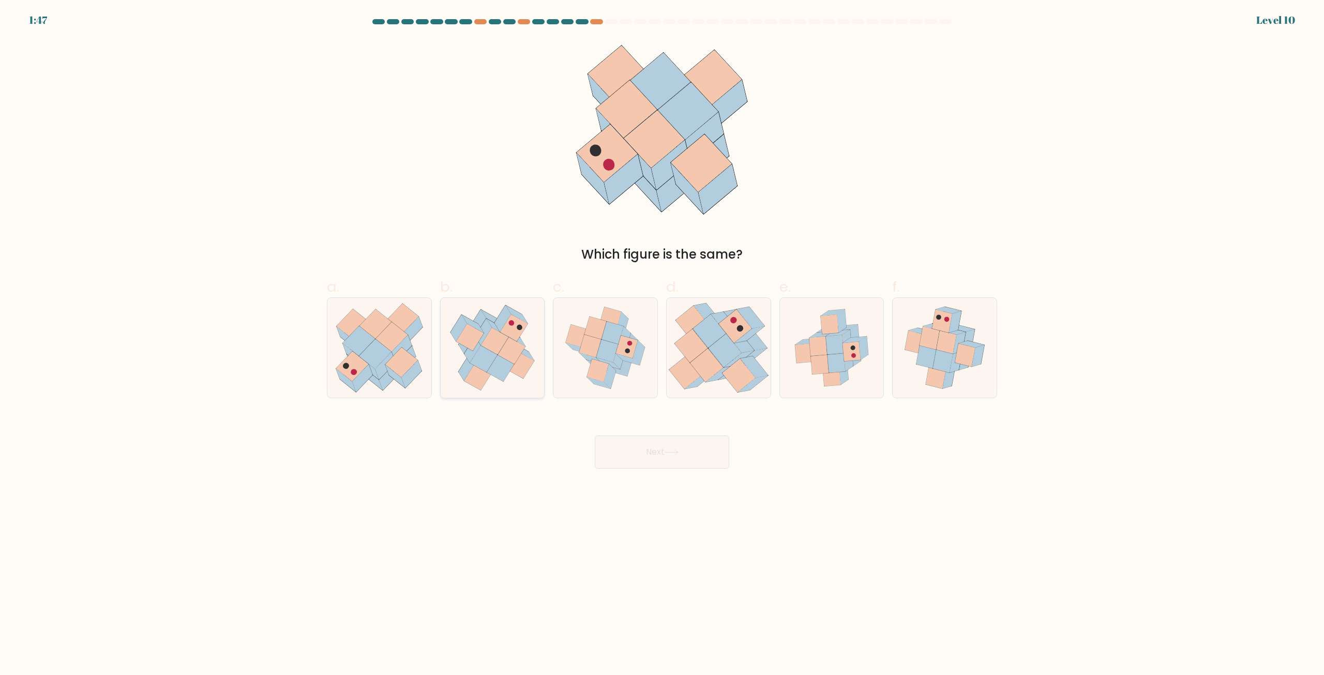
click at [506, 347] on icon at bounding box center [510, 350] width 27 height 27
click at [662, 344] on input "b." at bounding box center [662, 341] width 1 height 7
radio input "true"
click at [678, 452] on icon at bounding box center [671, 452] width 14 height 6
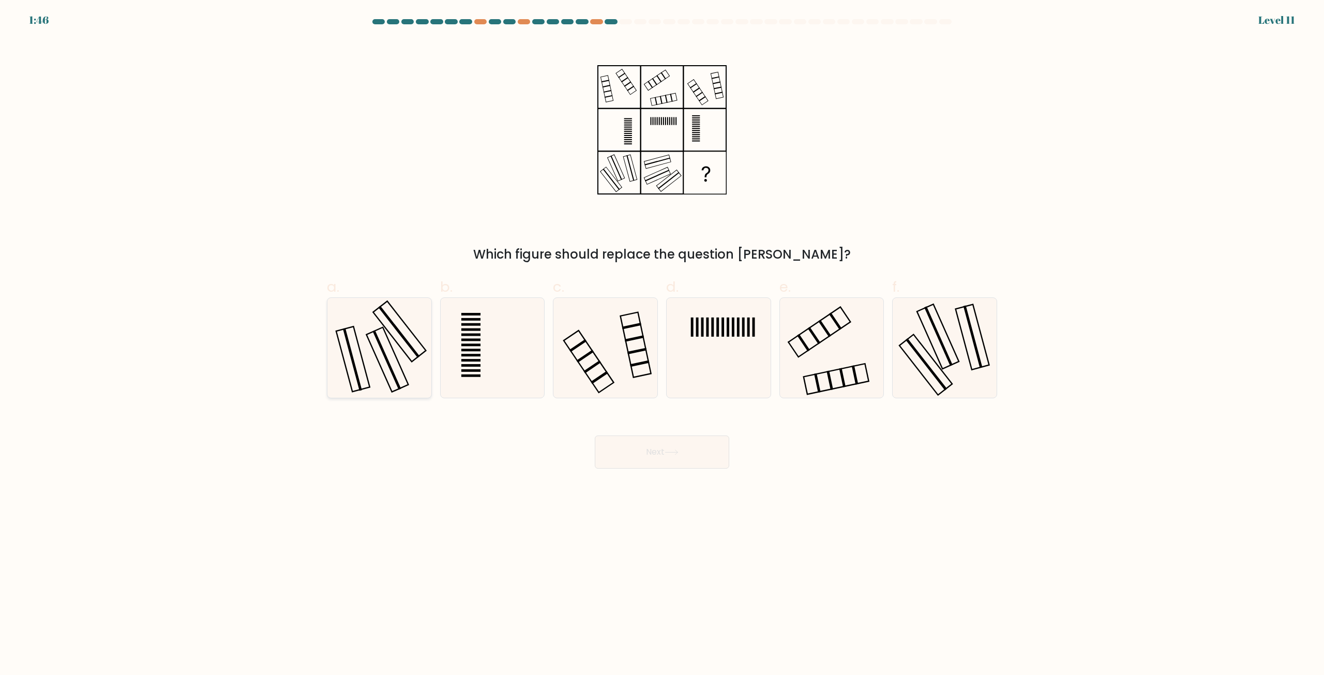
click at [366, 326] on icon at bounding box center [379, 348] width 100 height 100
click at [662, 338] on input "a." at bounding box center [662, 341] width 1 height 7
radio input "true"
click at [646, 449] on button "Next" at bounding box center [662, 451] width 134 height 33
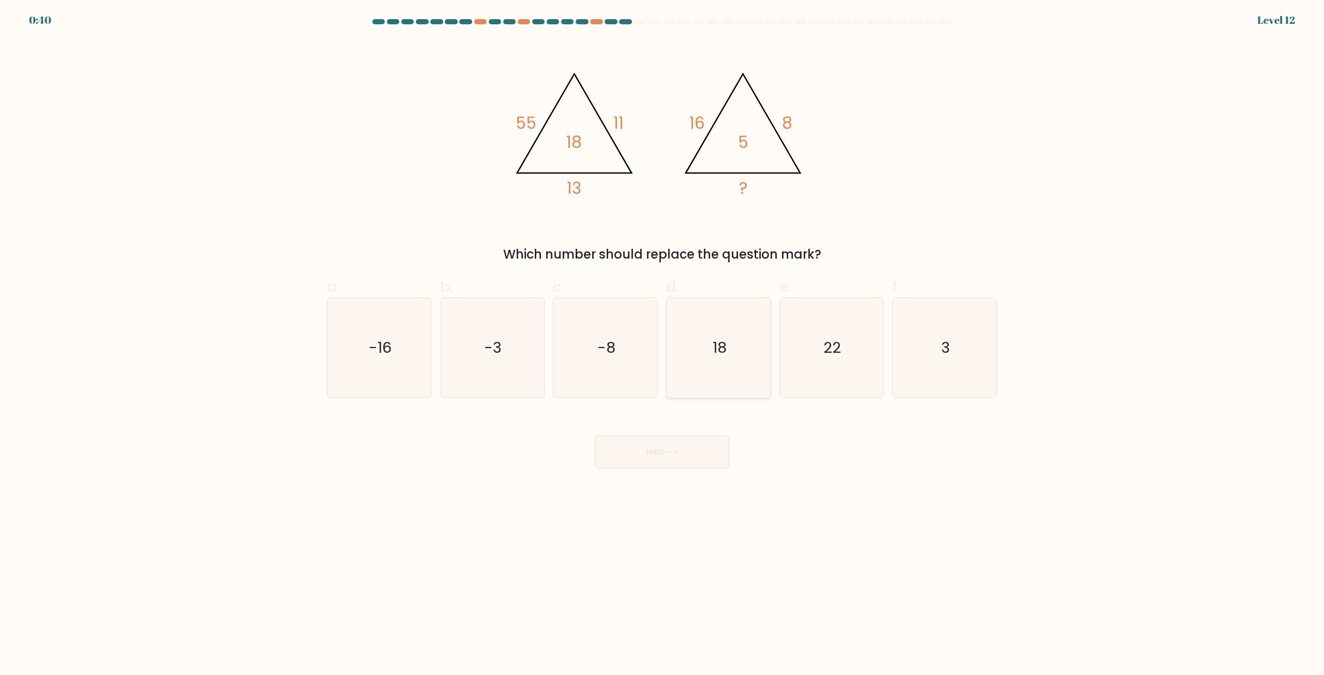
click at [734, 362] on icon "18" at bounding box center [719, 348] width 100 height 100
click at [662, 344] on input "d. 18" at bounding box center [662, 341] width 1 height 7
radio input "true"
click at [665, 462] on button "Next" at bounding box center [662, 451] width 134 height 33
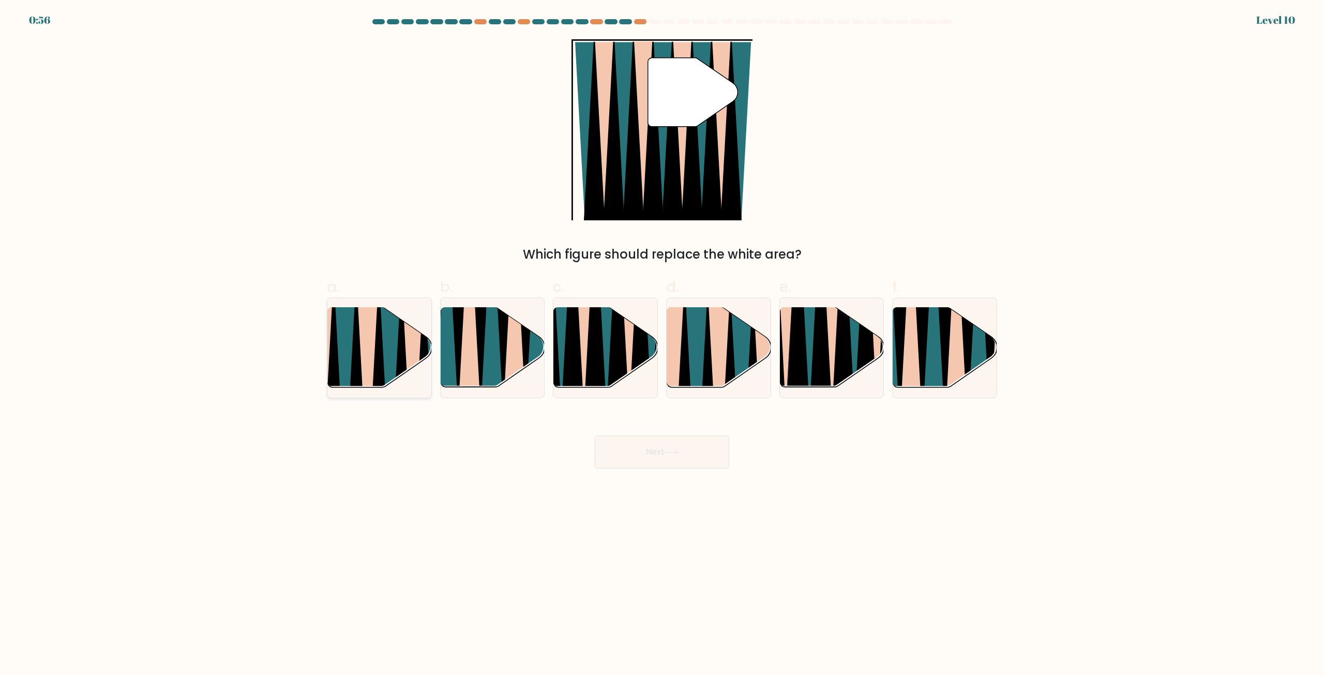
click at [343, 358] on icon at bounding box center [345, 393] width 23 height 207
click at [662, 344] on input "a." at bounding box center [662, 341] width 1 height 7
radio input "true"
click at [659, 459] on button "Next" at bounding box center [662, 451] width 134 height 33
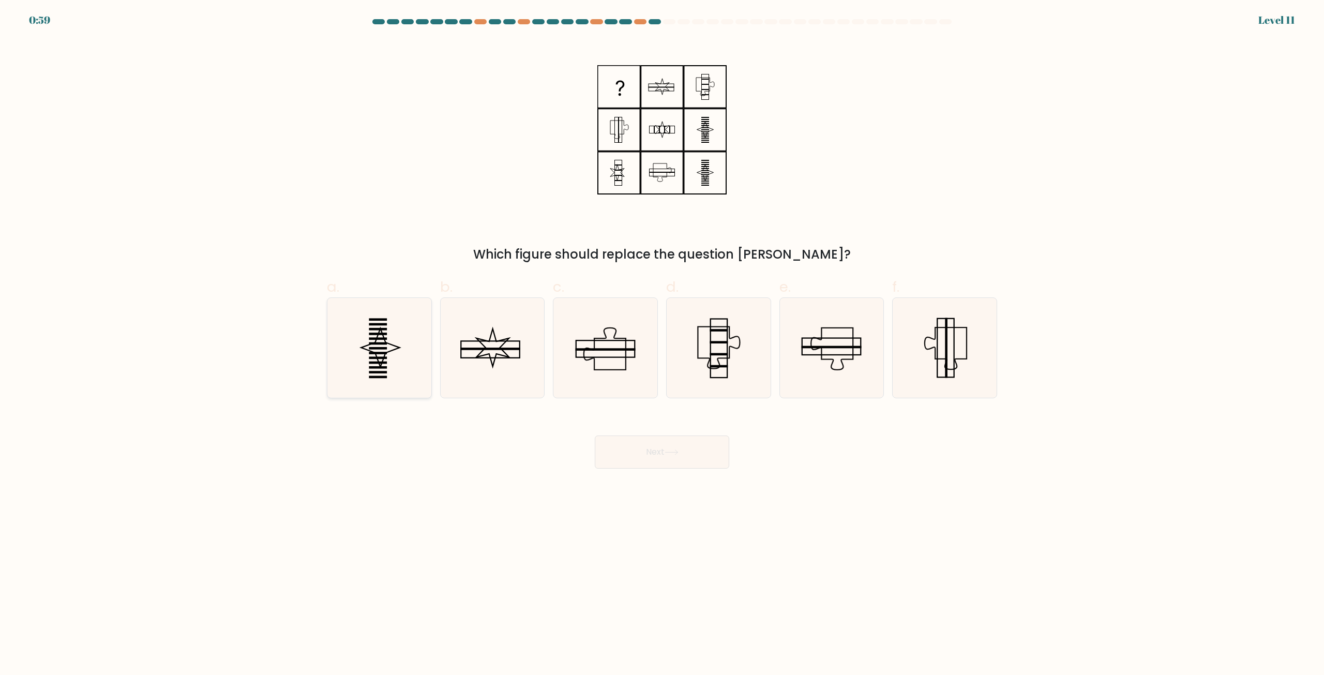
click at [380, 361] on icon at bounding box center [379, 348] width 100 height 100
click at [662, 344] on input "a." at bounding box center [662, 341] width 1 height 7
radio input "true"
click at [629, 456] on button "Next" at bounding box center [662, 451] width 134 height 33
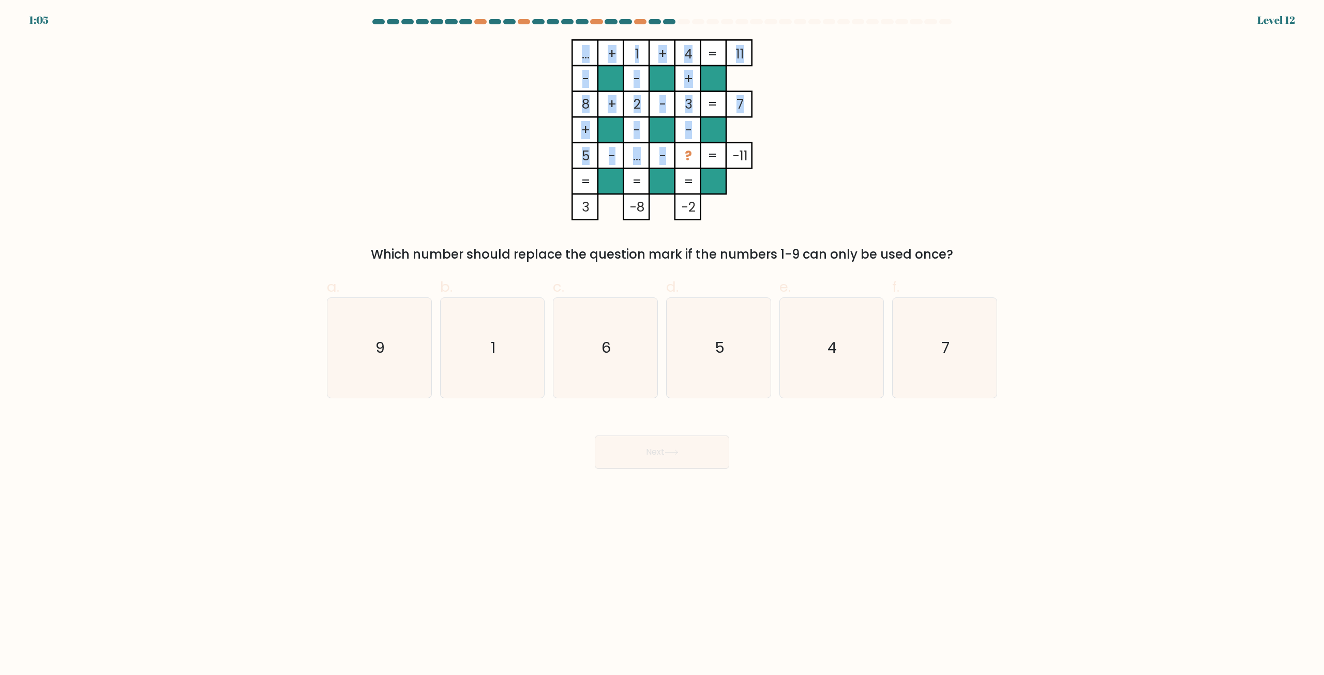
drag, startPoint x: 684, startPoint y: 156, endPoint x: 693, endPoint y: 156, distance: 9.8
click at [693, 156] on icon "... + 1 + 4 11 - - + 8 + 2 - 3 7 + - - 5 - ... - ? = -11 = = = = 3 -8 -2 =" at bounding box center [662, 129] width 310 height 181
drag, startPoint x: 688, startPoint y: 164, endPoint x: 681, endPoint y: 160, distance: 7.2
click at [688, 162] on tspan "?" at bounding box center [688, 156] width 7 height 18
drag, startPoint x: 685, startPoint y: 154, endPoint x: 694, endPoint y: 155, distance: 9.4
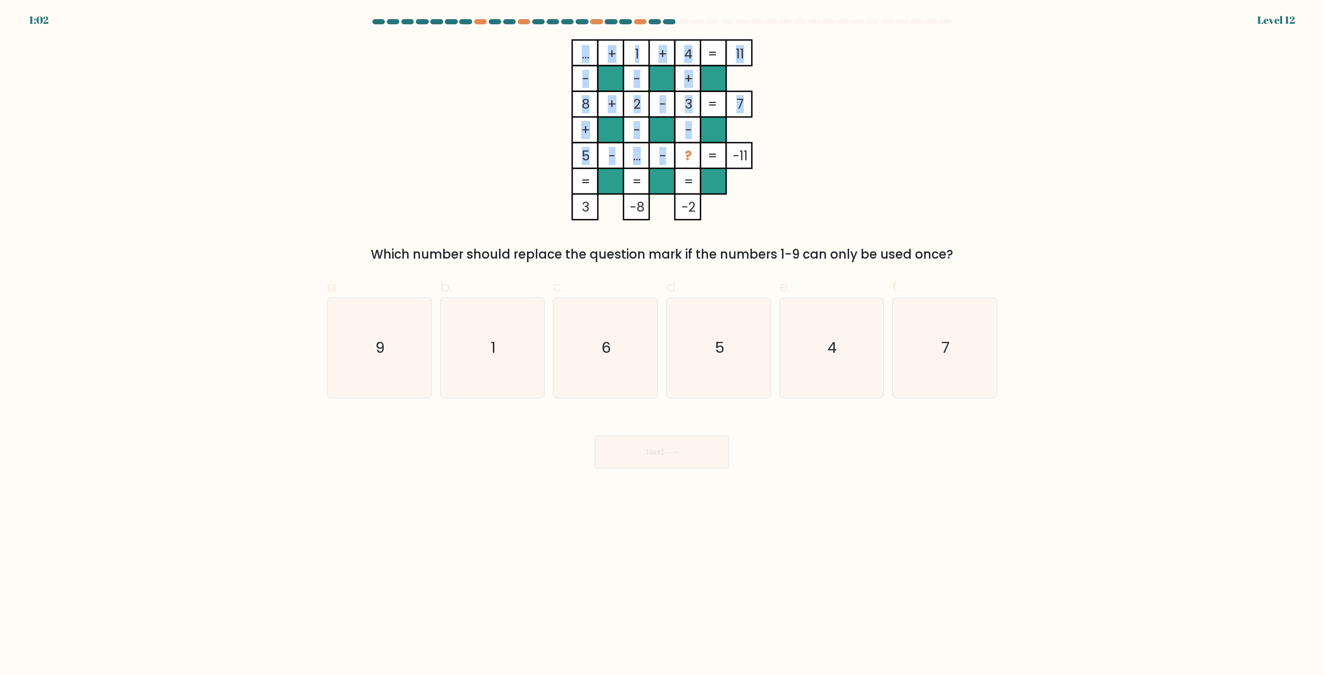
click at [694, 155] on icon "... + 1 + 4 11 - - + 8 + 2 - 3 7 + - - 5 - ... - ? = -11 = = = = 3 -8 -2 =" at bounding box center [662, 129] width 310 height 181
click at [630, 159] on rect at bounding box center [637, 156] width 26 height 26
drag, startPoint x: 631, startPoint y: 159, endPoint x: 639, endPoint y: 160, distance: 8.4
click at [639, 160] on tspan "..." at bounding box center [637, 156] width 8 height 18
click at [519, 149] on icon "... + 1 + 4 11 - - + 8 + 2 - 3 7 + - - 5 - ... - ? = -11 = = = = 3 -8 -2 =" at bounding box center [662, 129] width 310 height 181
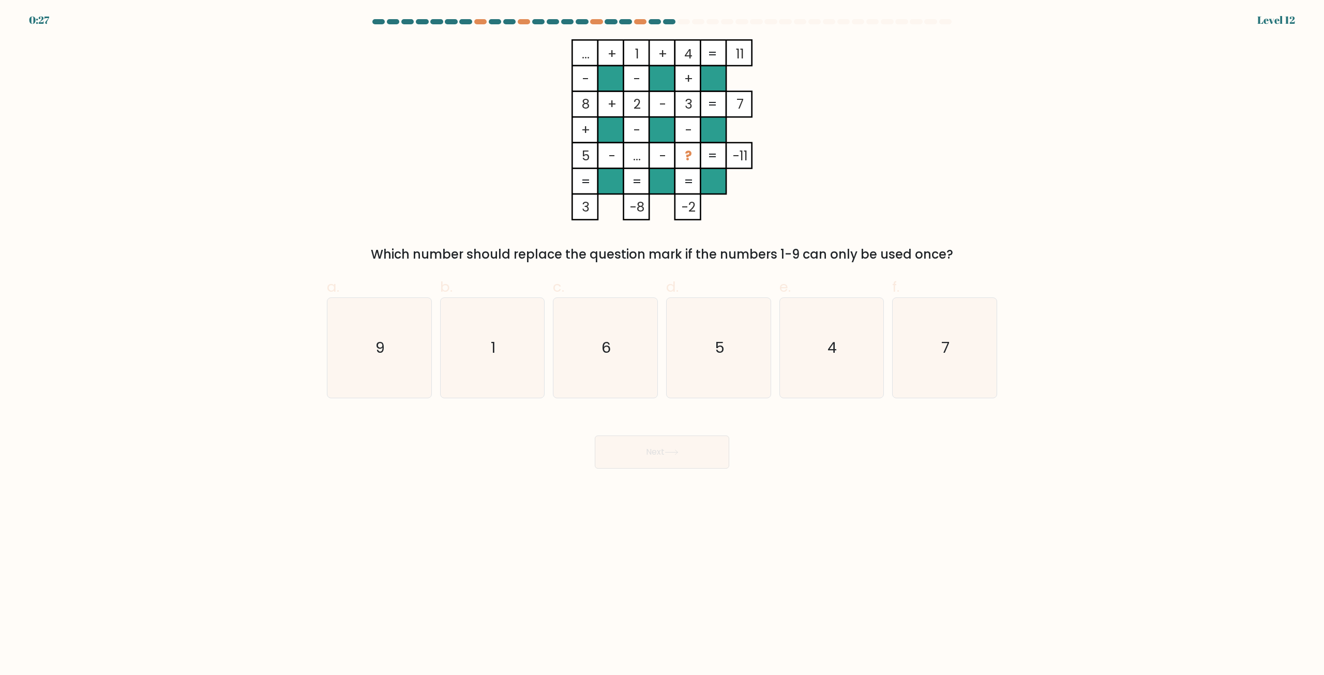
drag, startPoint x: 594, startPoint y: 54, endPoint x: 580, endPoint y: 85, distance: 34.0
click at [577, 57] on rect at bounding box center [585, 53] width 26 height 26
click at [623, 159] on icon "... + 1 + 4 11 - - + 8 + 2 - 3 7 + - - 5 - ... - ? = -11 = = = = 3 -8 -2 =" at bounding box center [662, 129] width 310 height 181
click at [628, 159] on rect at bounding box center [637, 156] width 26 height 26
drag, startPoint x: 631, startPoint y: 55, endPoint x: 672, endPoint y: 59, distance: 40.5
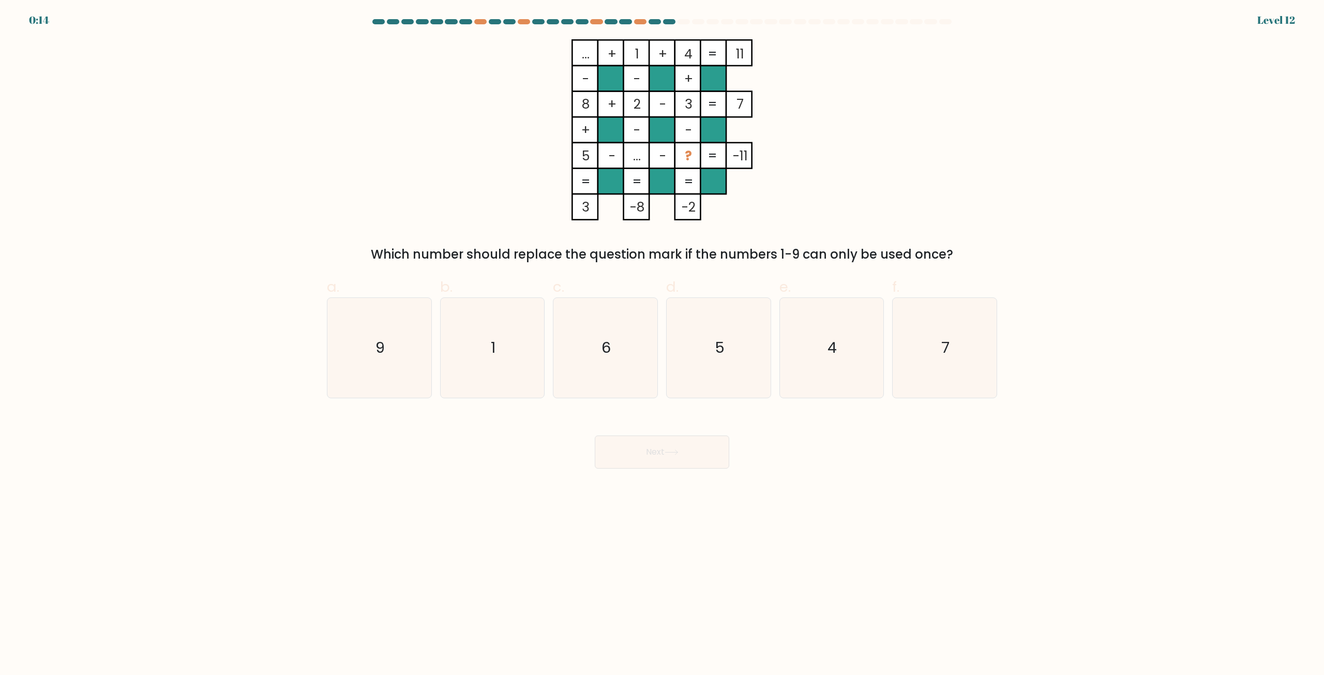
click at [648, 56] on rect at bounding box center [637, 53] width 26 height 26
click at [694, 58] on rect at bounding box center [688, 53] width 26 height 26
click at [694, 56] on rect at bounding box center [688, 53] width 26 height 26
drag, startPoint x: 746, startPoint y: 44, endPoint x: 750, endPoint y: 58, distance: 15.1
click at [749, 49] on rect at bounding box center [739, 53] width 26 height 26
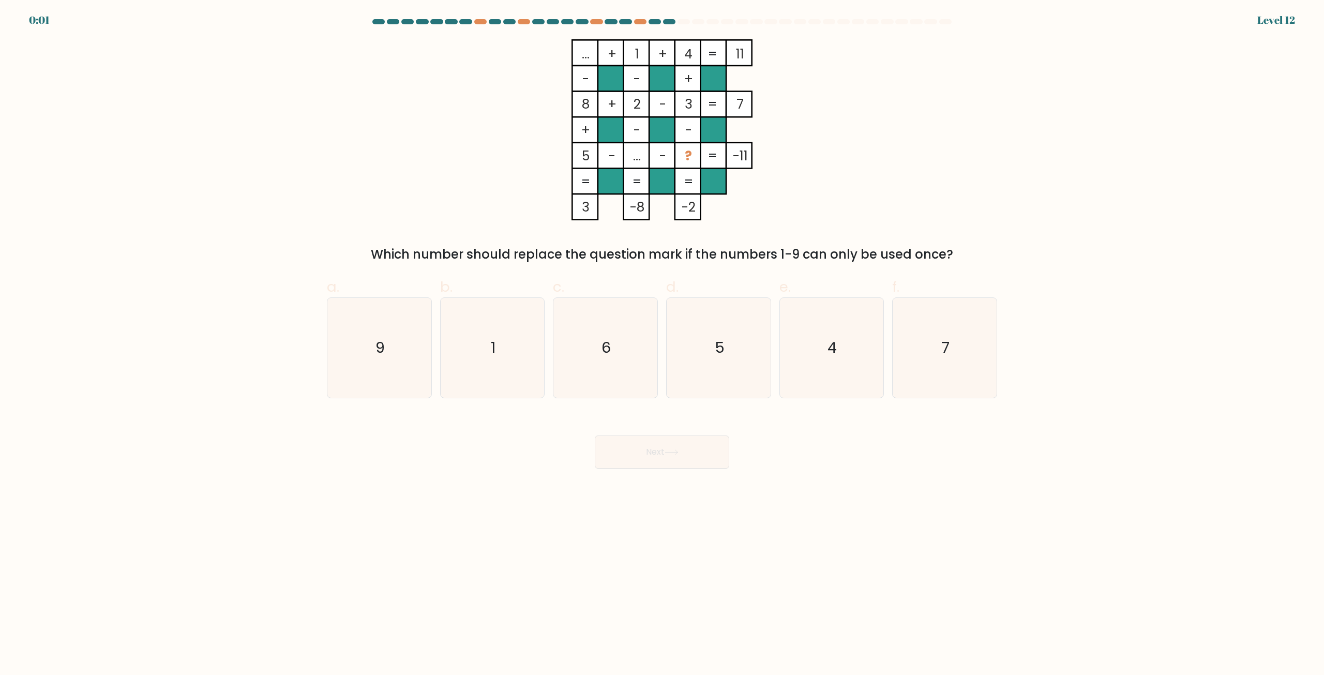
drag, startPoint x: 581, startPoint y: 53, endPoint x: 567, endPoint y: 56, distance: 14.7
click at [567, 56] on icon "... + 1 + 4 11 - - + 8 + 2 - 3 7 + - - 5 - ... - ? = -11 = = = = 3 -8 -2 =" at bounding box center [662, 129] width 310 height 181
drag, startPoint x: 643, startPoint y: 162, endPoint x: 629, endPoint y: 162, distance: 14.5
click at [629, 162] on rect at bounding box center [637, 156] width 26 height 26
click at [620, 159] on rect at bounding box center [611, 156] width 26 height 26
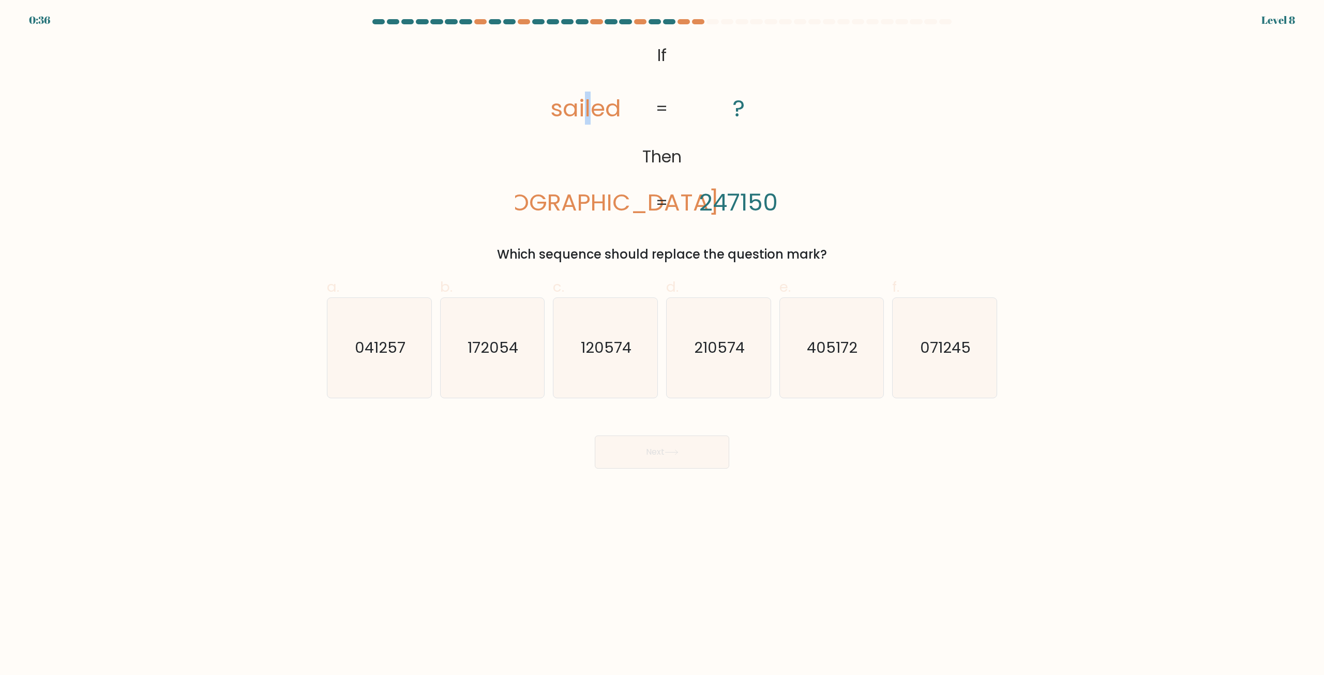
click at [590, 114] on tspan "sailed" at bounding box center [585, 108] width 71 height 33
drag, startPoint x: 587, startPoint y: 114, endPoint x: 580, endPoint y: 111, distance: 7.7
click at [580, 111] on tspan "sailed" at bounding box center [585, 108] width 71 height 33
drag, startPoint x: 583, startPoint y: 196, endPoint x: 549, endPoint y: 210, distance: 36.9
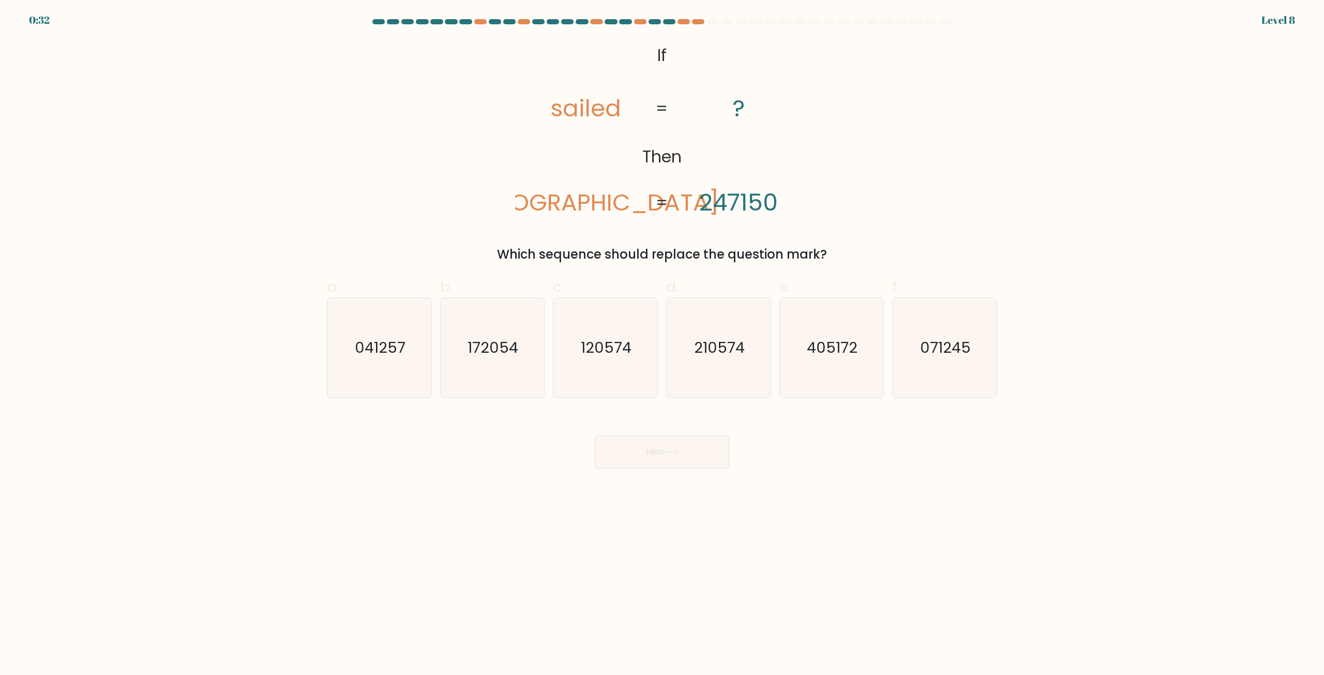
click at [583, 196] on tspan "ladies" at bounding box center [585, 202] width 267 height 33
drag, startPoint x: 548, startPoint y: 211, endPoint x: 557, endPoint y: 209, distance: 9.0
click at [557, 209] on icon "@import url('https://fonts.googleapis.com/css?family=Abril+Fatface:400,100,100i…" at bounding box center [662, 129] width 294 height 181
drag, startPoint x: 587, startPoint y: 107, endPoint x: 582, endPoint y: 109, distance: 5.6
click at [582, 109] on tspan "sailed" at bounding box center [585, 108] width 71 height 33
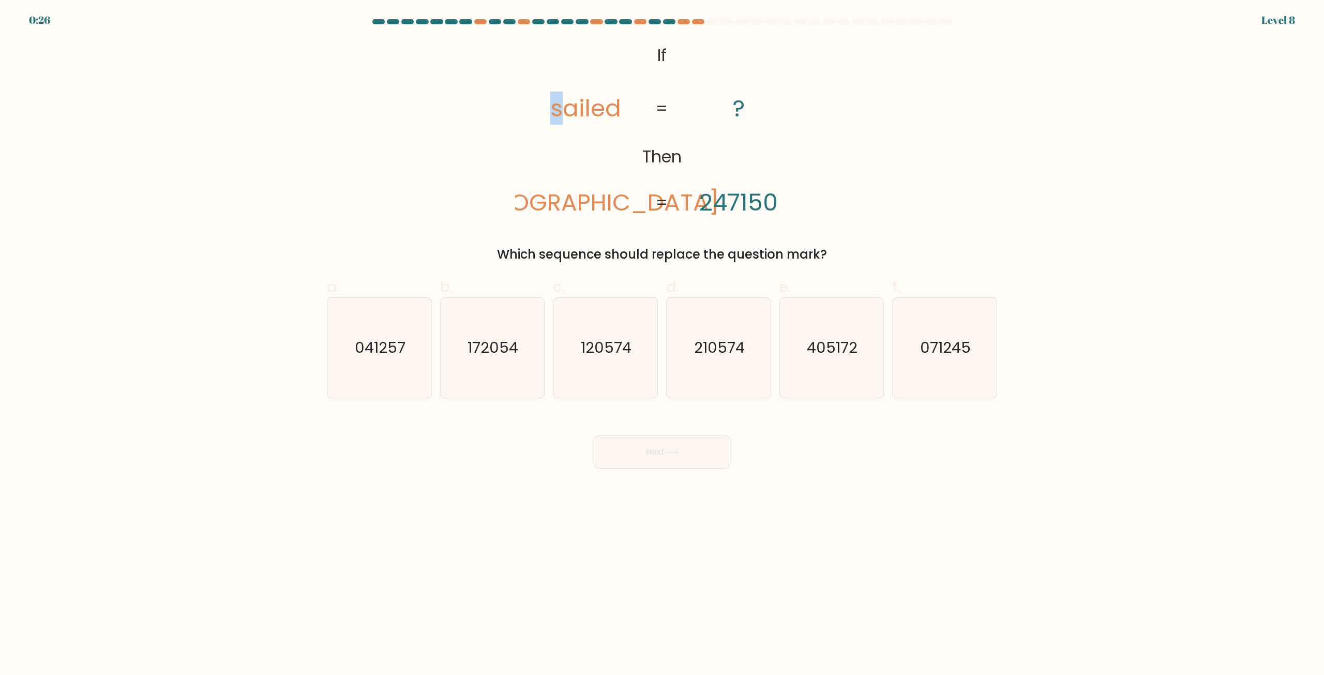
drag, startPoint x: 560, startPoint y: 104, endPoint x: 546, endPoint y: 108, distance: 14.9
click at [546, 108] on icon "@import url('https://fonts.googleapis.com/css?family=Abril+Fatface:400,100,100i…" at bounding box center [662, 129] width 294 height 181
drag, startPoint x: 614, startPoint y: 207, endPoint x: 620, endPoint y: 206, distance: 6.4
click at [620, 206] on icon "@import url('https://fonts.googleapis.com/css?family=Abril+Fatface:400,100,100i…" at bounding box center [662, 129] width 294 height 181
click at [363, 347] on text "041257" at bounding box center [380, 348] width 51 height 21
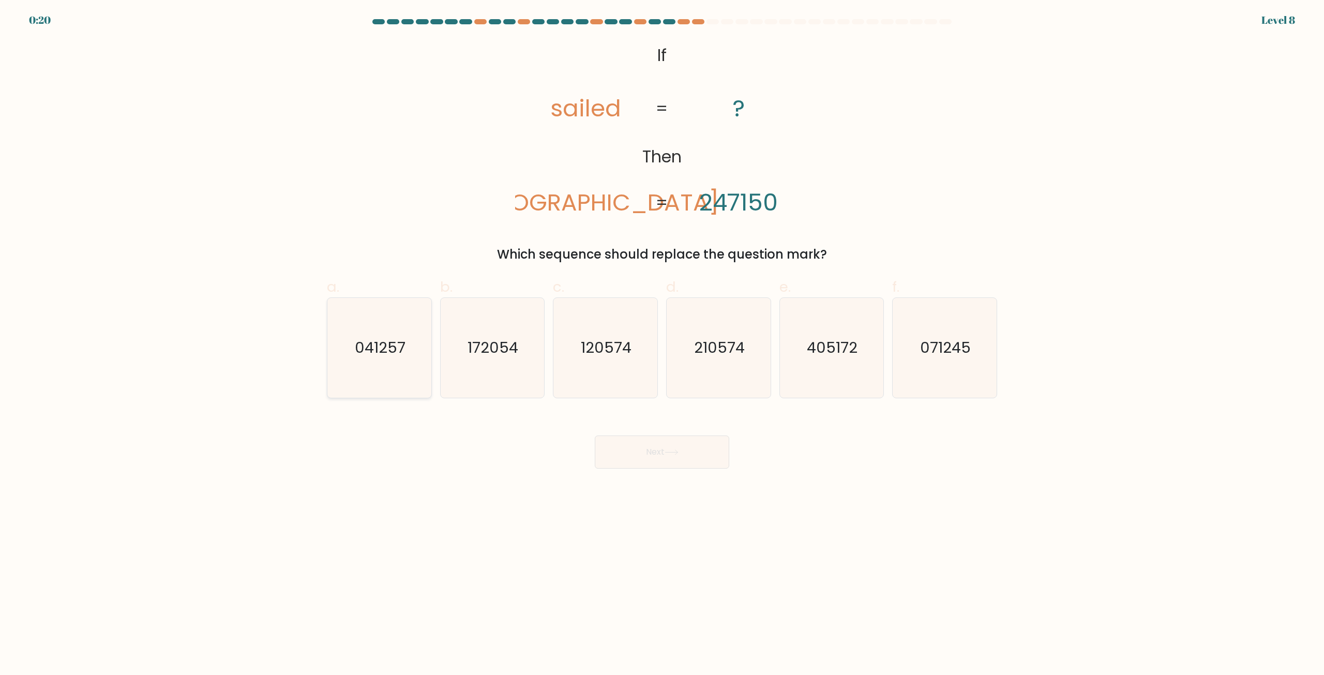
click at [662, 344] on input "a. 041257" at bounding box center [662, 341] width 1 height 7
radio input "true"
click at [662, 446] on button "Next" at bounding box center [662, 451] width 134 height 33
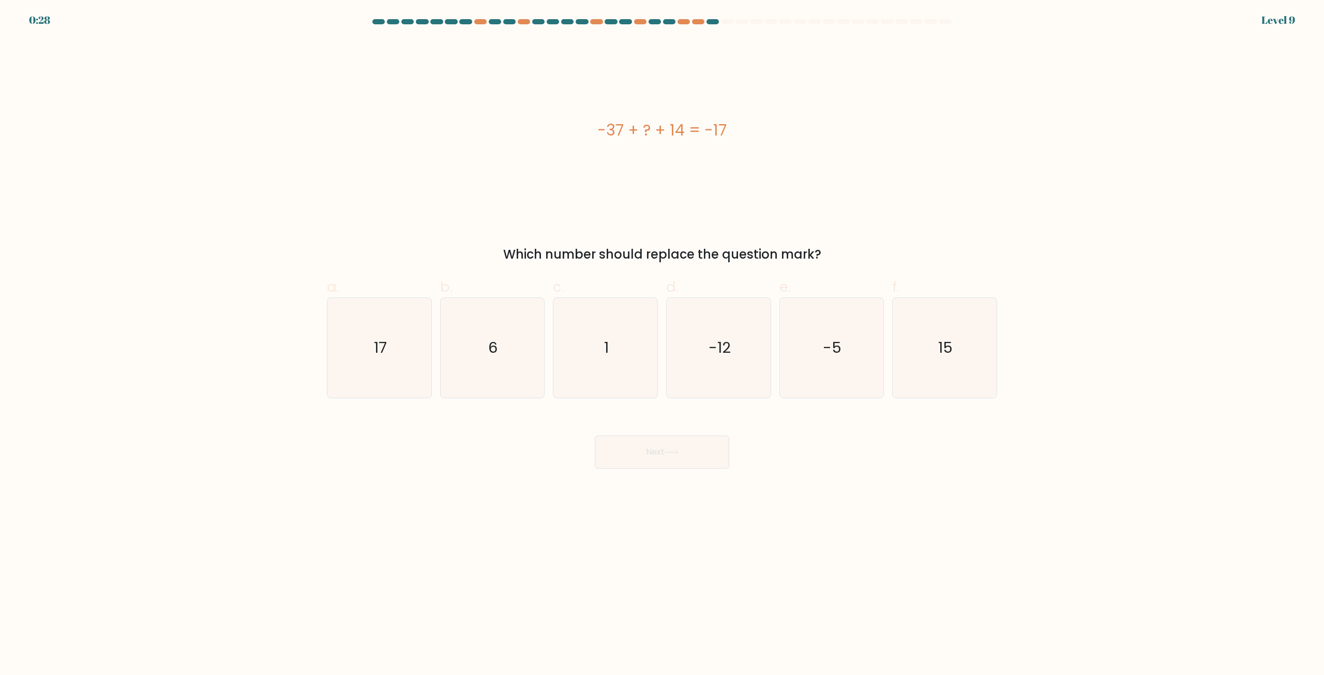
click at [512, 183] on div "-37 + ? + 14 = -17" at bounding box center [662, 129] width 670 height 181
click at [466, 205] on div "-37 + ? + 14 = -17" at bounding box center [662, 129] width 670 height 181
click at [509, 372] on icon "6" at bounding box center [492, 348] width 100 height 100
click at [662, 344] on input "b. 6" at bounding box center [662, 341] width 1 height 7
radio input "true"
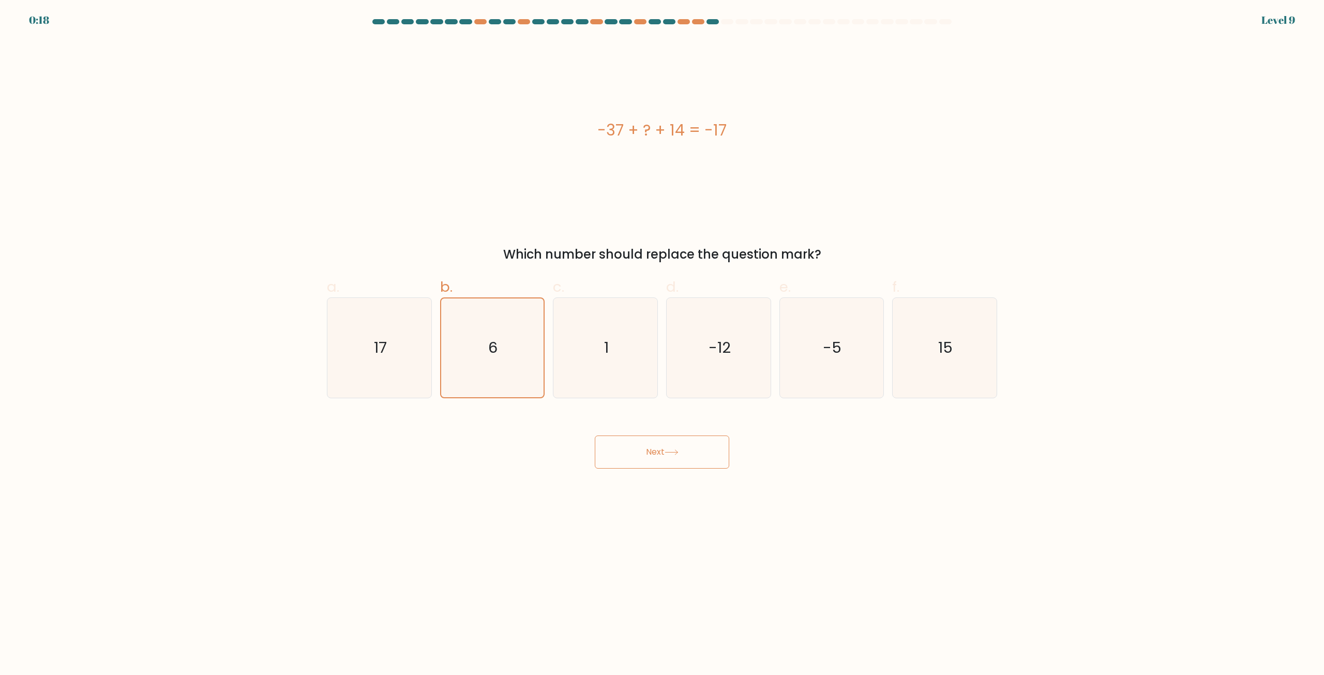
drag, startPoint x: 672, startPoint y: 458, endPoint x: 677, endPoint y: 452, distance: 7.7
click at [672, 458] on button "Next" at bounding box center [662, 451] width 134 height 33
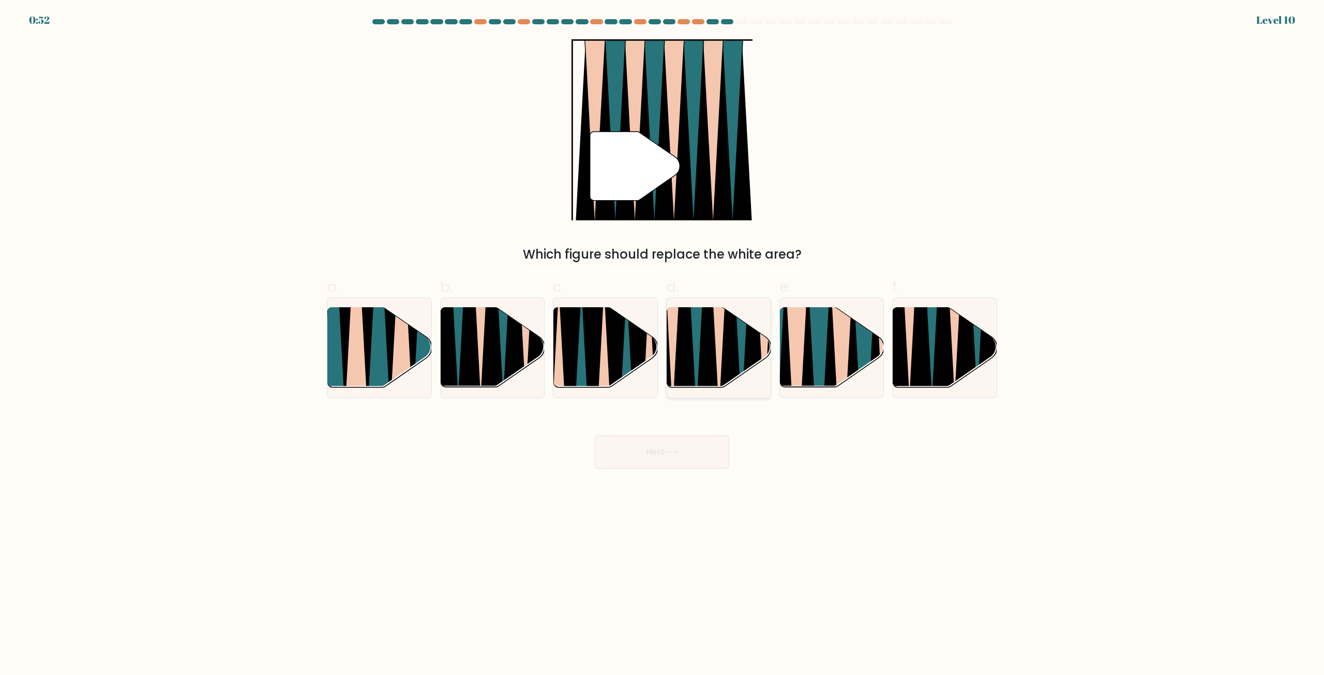
click at [729, 359] on icon at bounding box center [729, 306] width 23 height 207
click at [662, 344] on input "d." at bounding box center [662, 341] width 1 height 7
radio input "true"
click at [685, 462] on button "Next" at bounding box center [662, 451] width 134 height 33
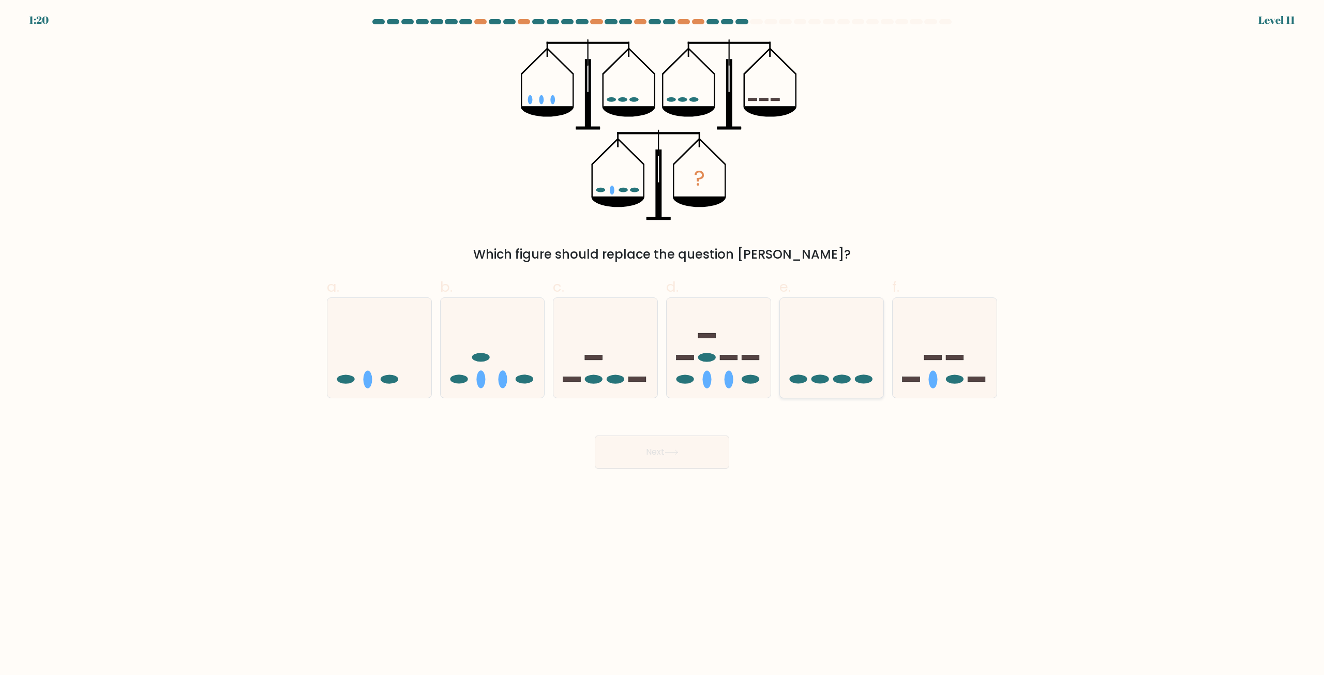
click at [819, 347] on icon at bounding box center [832, 348] width 104 height 86
click at [662, 344] on input "e." at bounding box center [662, 341] width 1 height 7
radio input "true"
click at [694, 448] on button "Next" at bounding box center [662, 451] width 134 height 33
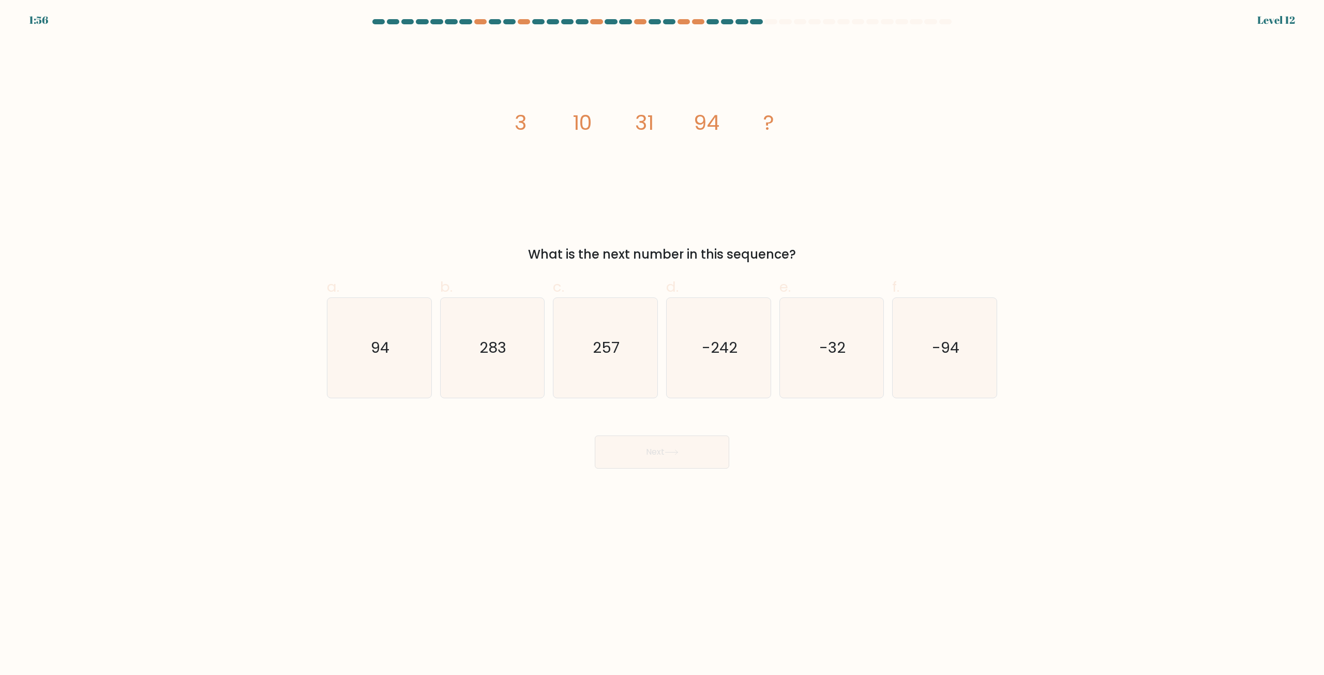
drag, startPoint x: 517, startPoint y: 125, endPoint x: 800, endPoint y: 246, distance: 307.6
click at [800, 246] on div "image/svg+xml 3 10 31 94 ? What is the next number in this sequence?" at bounding box center [662, 151] width 682 height 224
click at [812, 208] on icon "image/svg+xml 3 10 31 94 ?" at bounding box center [662, 129] width 310 height 181
drag, startPoint x: 659, startPoint y: 133, endPoint x: 661, endPoint y: 144, distance: 10.5
click at [660, 135] on icon "image/svg+xml 3 10 31 94 ?" at bounding box center [662, 129] width 310 height 181
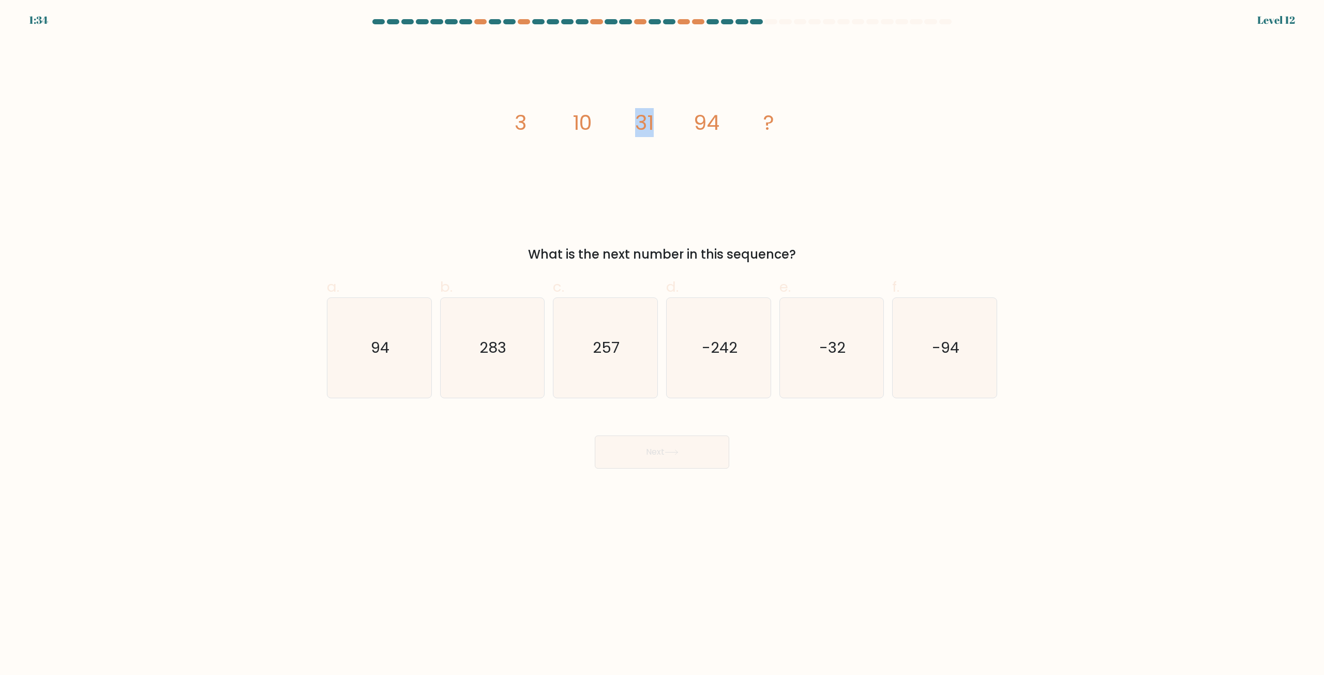
click at [669, 140] on icon "image/svg+xml 3 10 31 94 ?" at bounding box center [662, 129] width 310 height 181
click at [506, 355] on text "283" at bounding box center [493, 348] width 27 height 21
click at [662, 344] on input "b. 283" at bounding box center [662, 341] width 1 height 7
radio input "true"
click at [635, 449] on button "Next" at bounding box center [662, 451] width 134 height 33
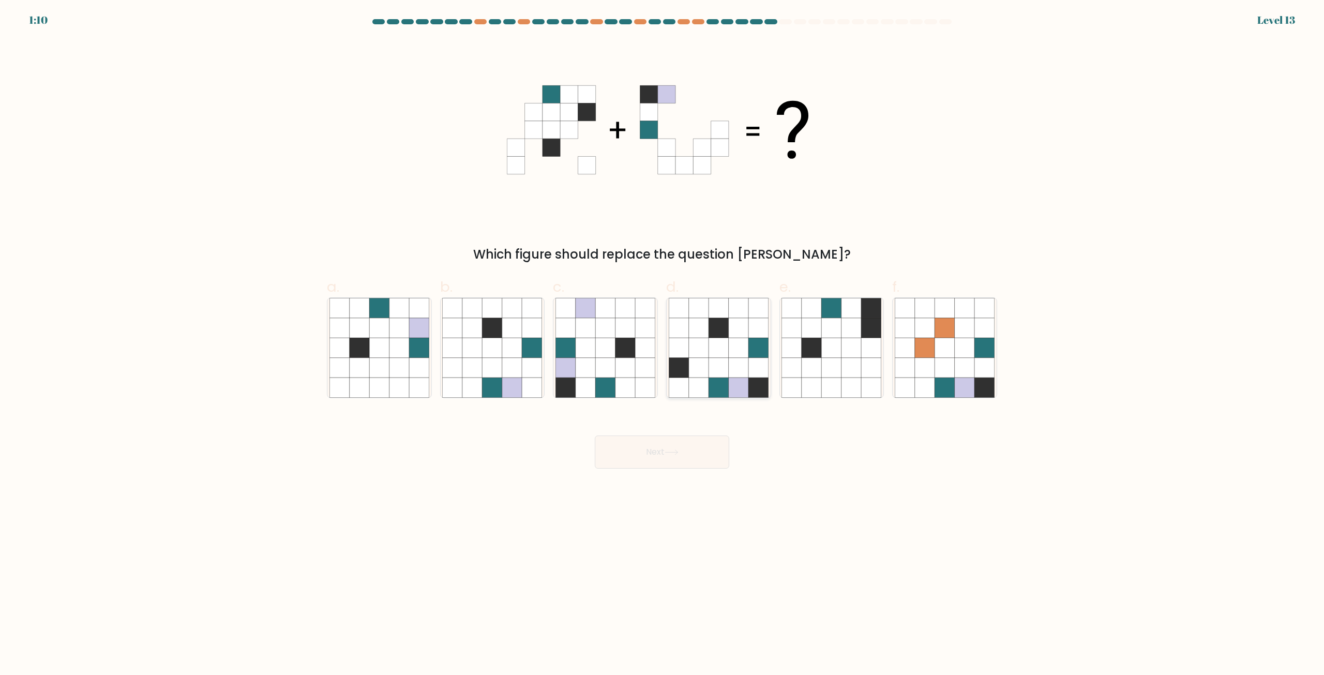
click at [710, 361] on icon at bounding box center [718, 368] width 20 height 20
click at [662, 344] on input "d." at bounding box center [662, 341] width 1 height 7
radio input "true"
click at [681, 460] on button "Next" at bounding box center [662, 451] width 134 height 33
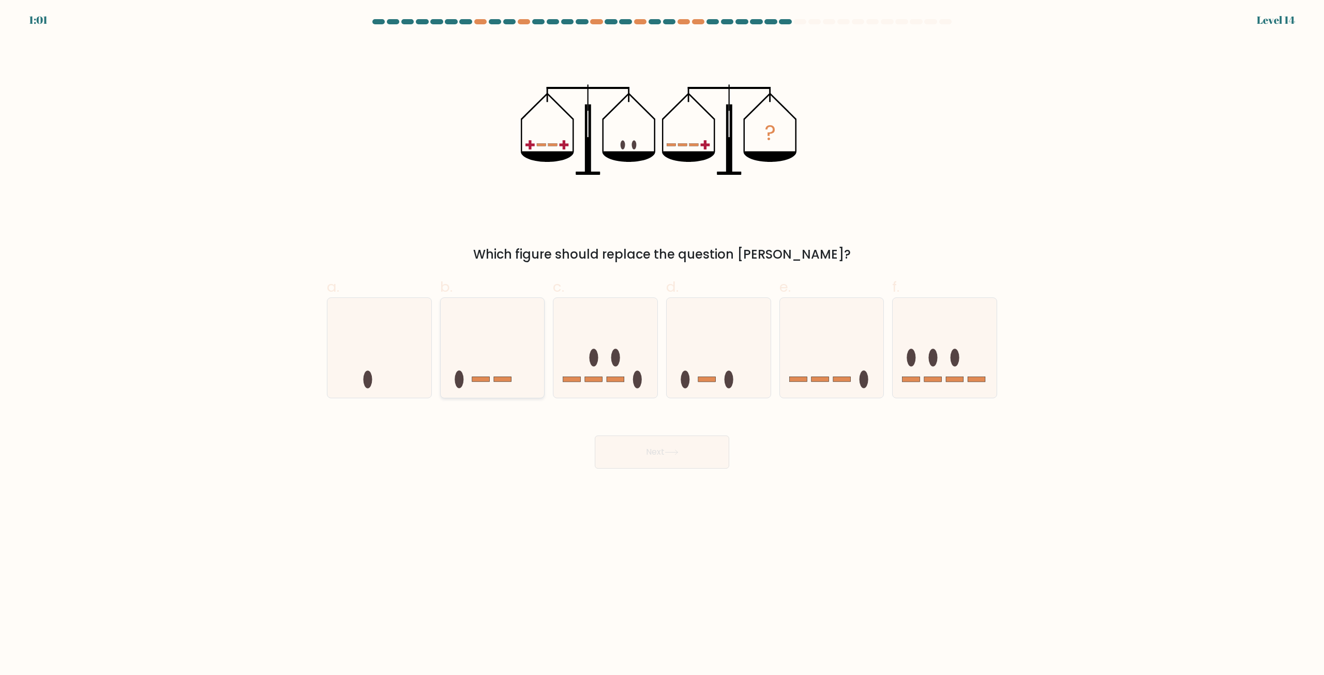
click at [521, 360] on icon at bounding box center [493, 348] width 104 height 86
click at [662, 344] on input "b." at bounding box center [662, 341] width 1 height 7
radio input "true"
drag, startPoint x: 666, startPoint y: 447, endPoint x: 657, endPoint y: 432, distance: 17.5
click at [666, 446] on button "Next" at bounding box center [662, 451] width 134 height 33
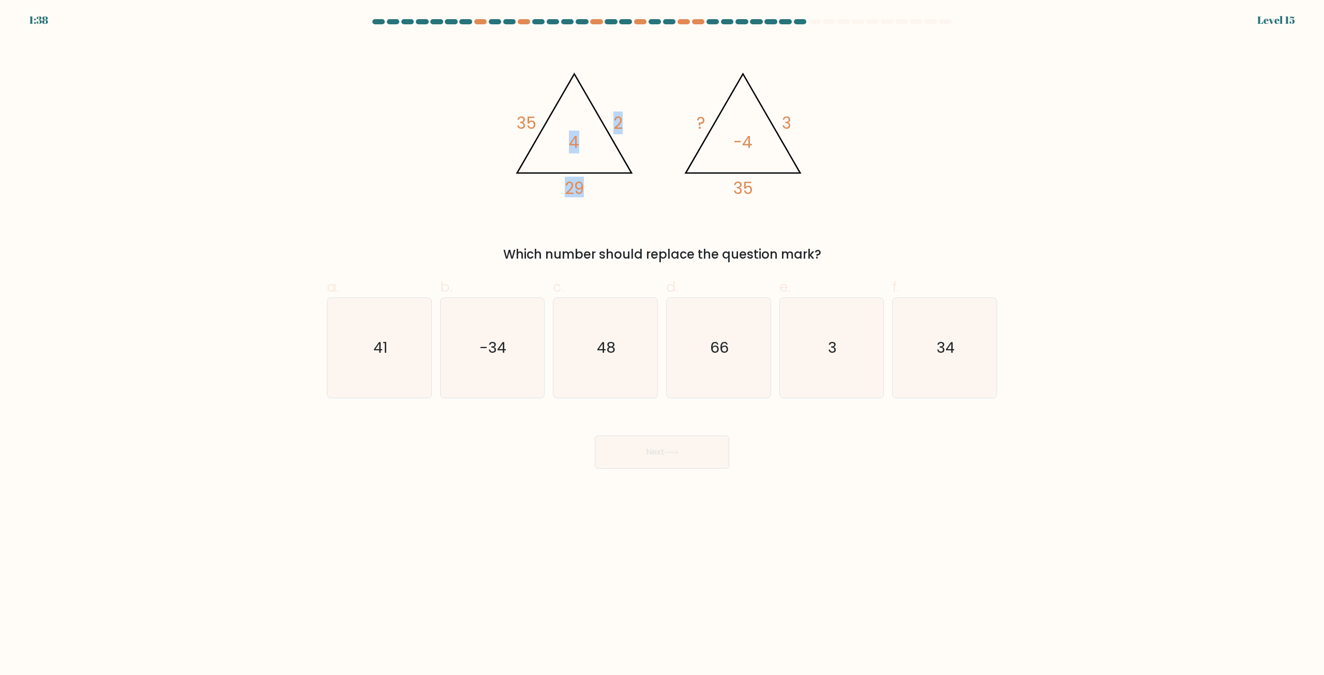
drag, startPoint x: 575, startPoint y: 141, endPoint x: 617, endPoint y: 116, distance: 48.5
click at [617, 116] on icon "@import url('https://fonts.googleapis.com/css?family=Abril+Fatface:400,100,100i…" at bounding box center [573, 131] width 133 height 136
click at [573, 145] on tspan "4" at bounding box center [574, 142] width 10 height 23
drag, startPoint x: 590, startPoint y: 138, endPoint x: 611, endPoint y: 143, distance: 21.2
click at [585, 141] on icon "@import url('https://fonts.googleapis.com/css?family=Abril+Fatface:400,100,100i…" at bounding box center [662, 129] width 310 height 181
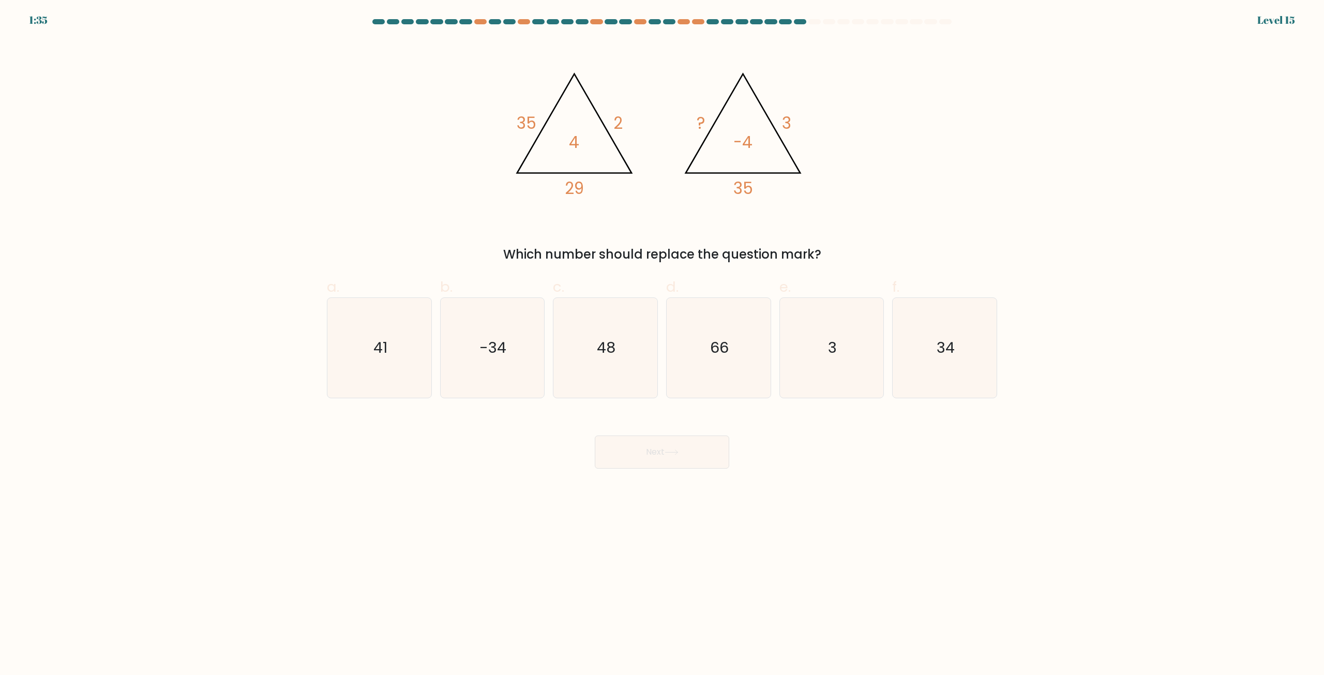
drag, startPoint x: 732, startPoint y: 143, endPoint x: 741, endPoint y: 141, distance: 9.5
click at [732, 143] on icon "@import url('https://fonts.googleapis.com/css?family=Abril+Fatface:400,100,100i…" at bounding box center [662, 129] width 310 height 181
drag, startPoint x: 578, startPoint y: 142, endPoint x: 622, endPoint y: 123, distance: 47.9
click at [622, 123] on icon "@import url('https://fonts.googleapis.com/css?family=Abril+Fatface:400,100,100i…" at bounding box center [573, 131] width 133 height 136
click at [709, 143] on icon "@import url('https://fonts.googleapis.com/css?family=Abril+Fatface:400,100,100i…" at bounding box center [662, 129] width 310 height 181
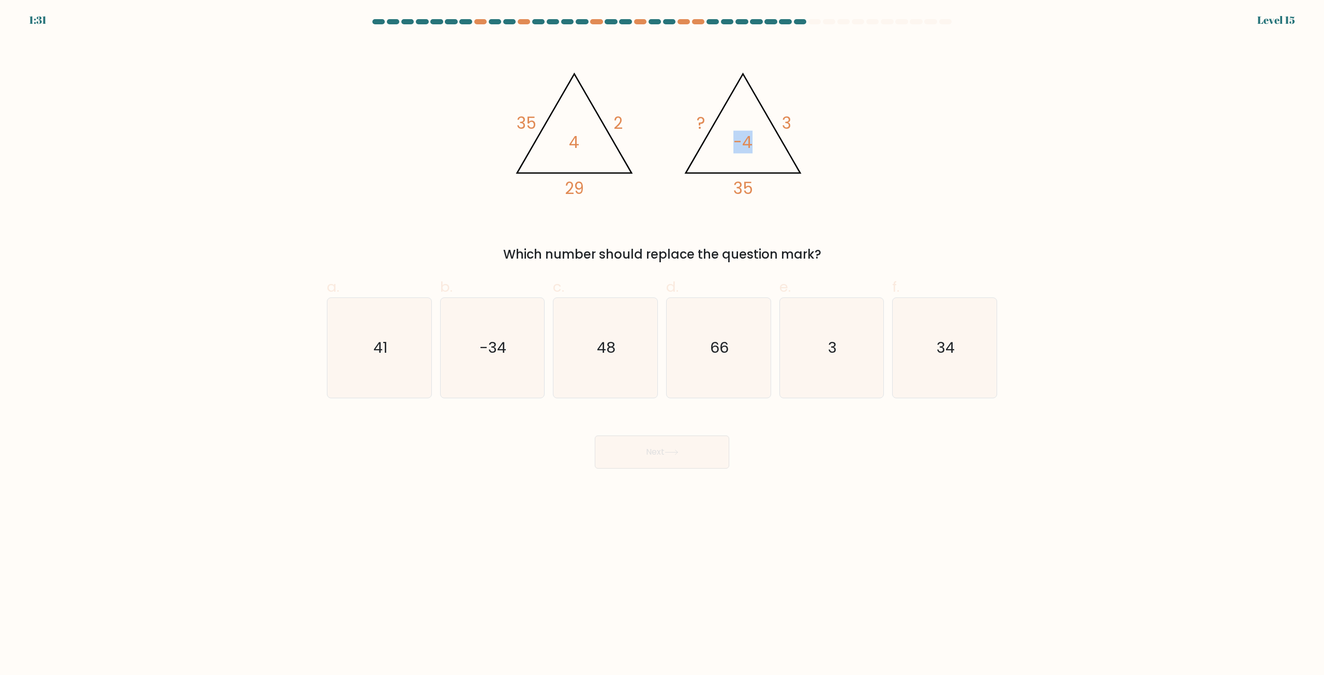
drag, startPoint x: 738, startPoint y: 139, endPoint x: 763, endPoint y: 122, distance: 29.8
click at [763, 122] on icon "@import url('https://fonts.googleapis.com/css?family=Abril+Fatface:400,100,100i…" at bounding box center [662, 129] width 310 height 181
click at [554, 136] on icon "@import url('https://fonts.googleapis.com/css?family=Abril+Fatface:400,100,100i…" at bounding box center [662, 129] width 310 height 181
drag, startPoint x: 778, startPoint y: 123, endPoint x: 792, endPoint y: 126, distance: 14.2
click at [792, 126] on icon "@import url('https://fonts.googleapis.com/css?family=Abril+Fatface:400,100,100i…" at bounding box center [662, 129] width 310 height 181
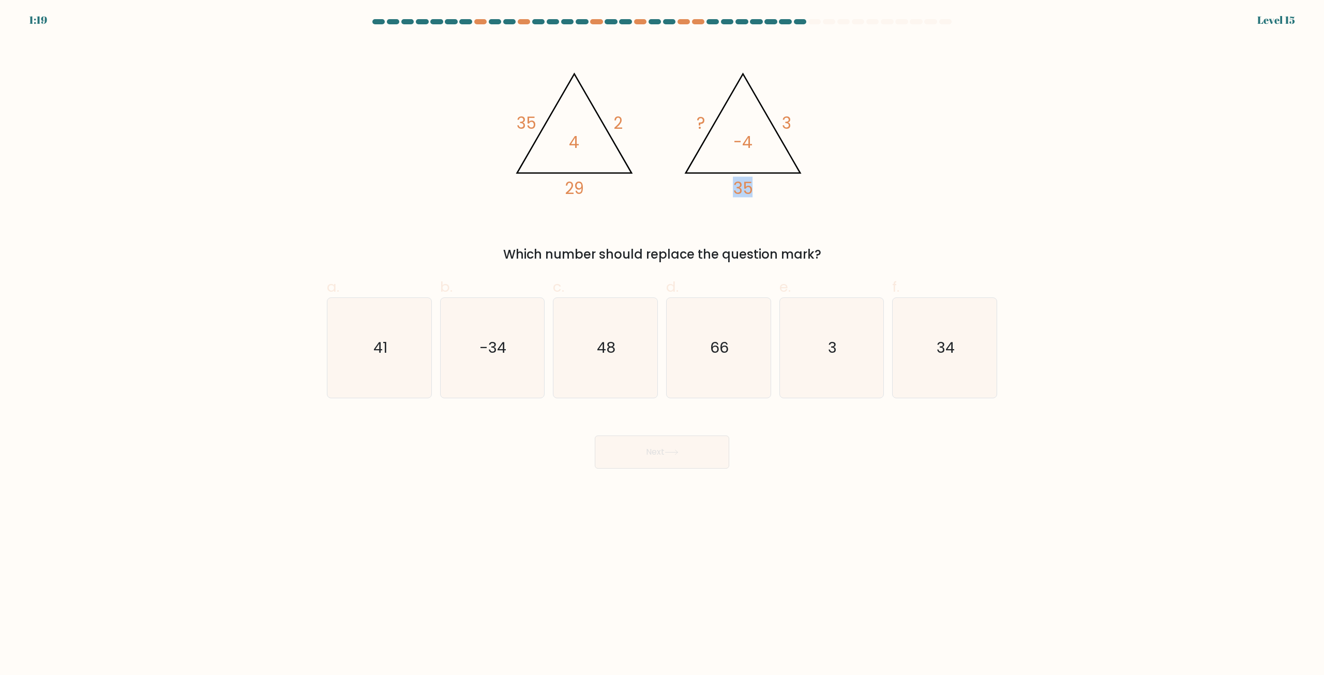
drag, startPoint x: 755, startPoint y: 198, endPoint x: 733, endPoint y: 198, distance: 21.7
click at [733, 198] on icon "@import url('https://fonts.googleapis.com/css?family=Abril+Fatface:400,100,100i…" at bounding box center [662, 129] width 310 height 181
drag, startPoint x: 611, startPoint y: 120, endPoint x: 629, endPoint y: 128, distance: 19.9
click at [629, 125] on icon "@import url('https://fonts.googleapis.com/css?family=Abril+Fatface:400,100,100i…" at bounding box center [662, 129] width 310 height 181
drag, startPoint x: 585, startPoint y: 186, endPoint x: 542, endPoint y: 154, distance: 54.3
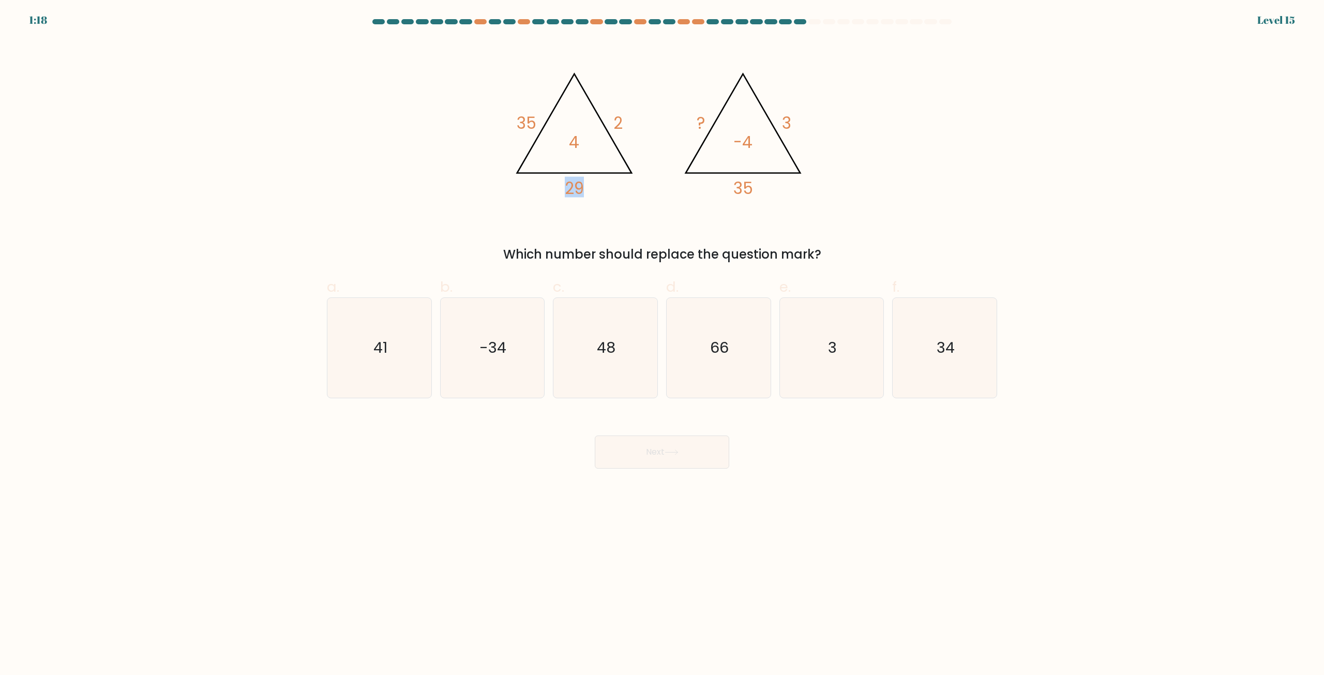
click at [556, 187] on icon "@import url('https://fonts.googleapis.com/css?family=Abril+Fatface:400,100,100i…" at bounding box center [662, 129] width 310 height 181
click at [500, 119] on div "@import url('https://fonts.googleapis.com/css?family=Abril+Fatface:400,100,100i…" at bounding box center [662, 151] width 682 height 224
drag, startPoint x: 779, startPoint y: 116, endPoint x: 799, endPoint y: 144, distance: 34.7
click at [796, 129] on icon "@import url('https://fonts.googleapis.com/css?family=Abril+Fatface:400,100,100i…" at bounding box center [662, 129] width 310 height 181
drag, startPoint x: 734, startPoint y: 175, endPoint x: 754, endPoint y: 171, distance: 20.7
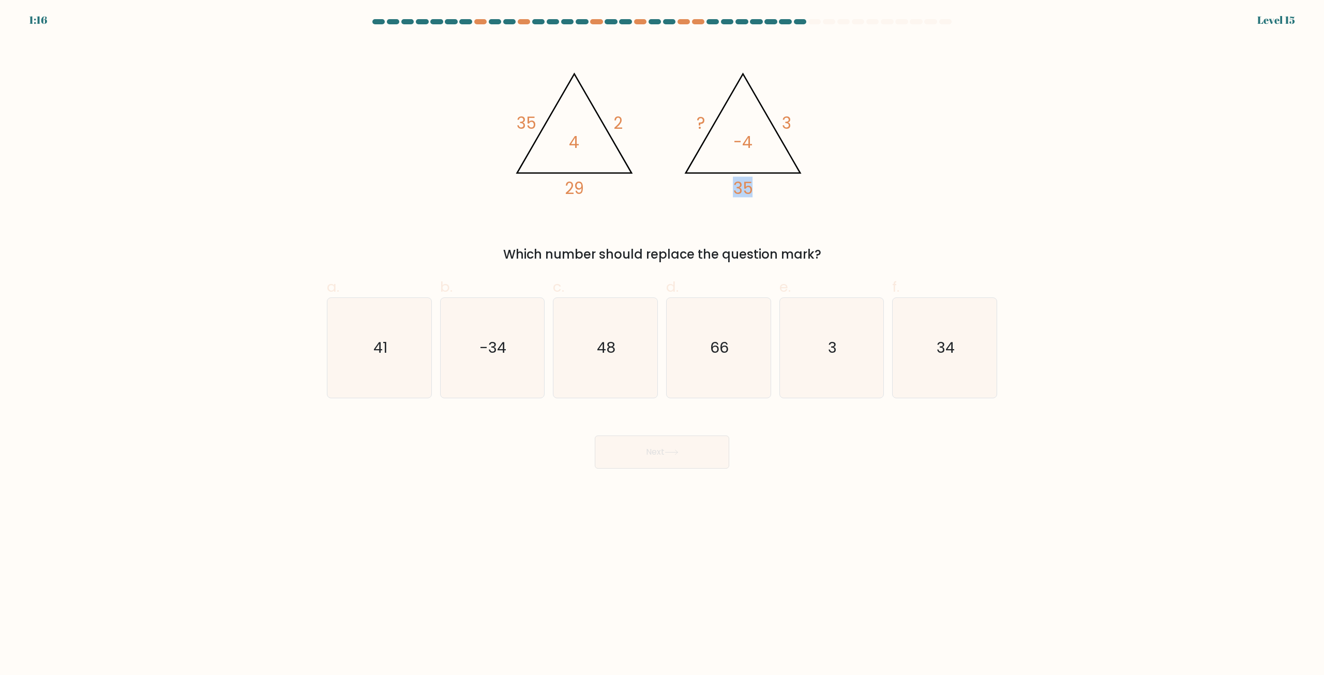
click at [754, 171] on icon "@import url('https://fonts.googleapis.com/css?family=Abril+Fatface:400,100,100i…" at bounding box center [662, 129] width 310 height 181
drag, startPoint x: 688, startPoint y: 117, endPoint x: 694, endPoint y: 123, distance: 8.8
click at [694, 123] on icon "@import url('https://fonts.googleapis.com/css?family=Abril+Fatface:400,100,100i…" at bounding box center [662, 129] width 310 height 181
drag, startPoint x: 594, startPoint y: 369, endPoint x: 557, endPoint y: 433, distance: 73.9
click at [557, 433] on form at bounding box center [662, 243] width 1324 height 449
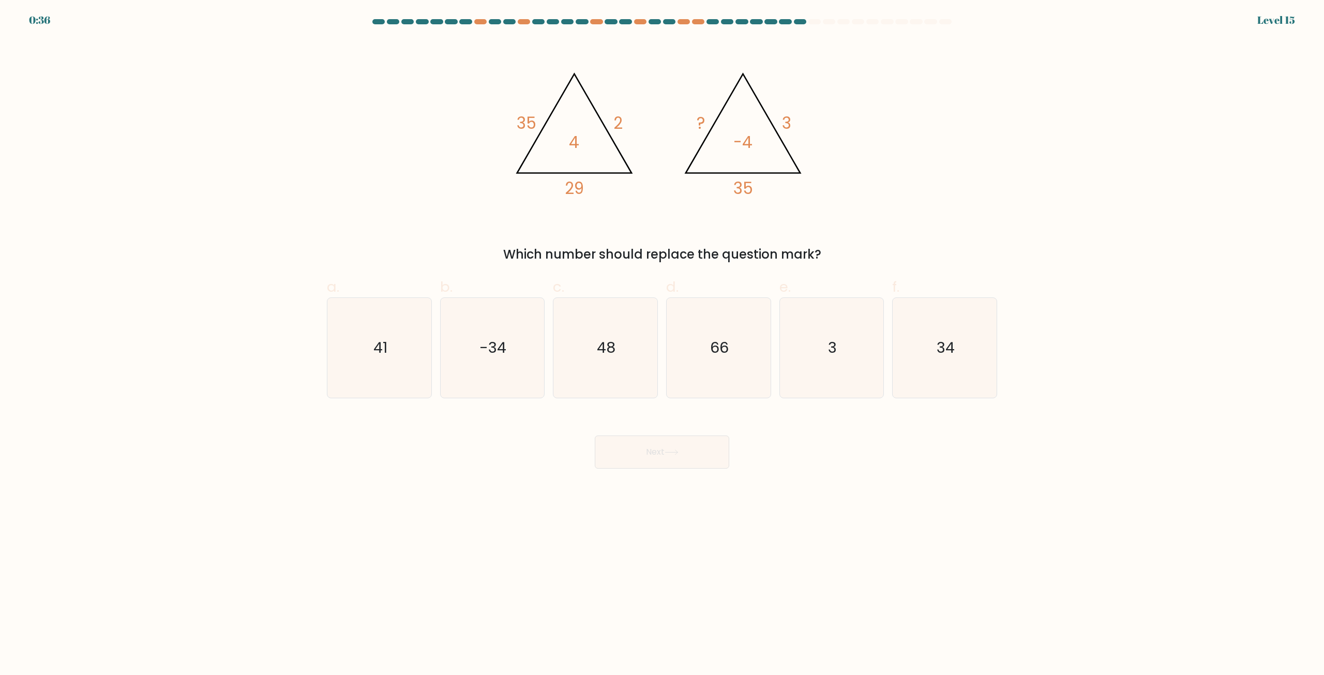
click at [542, 432] on div "Next" at bounding box center [662, 440] width 682 height 58
click at [605, 314] on icon "48" at bounding box center [605, 348] width 100 height 100
click at [662, 338] on input "c. 48" at bounding box center [662, 341] width 1 height 7
radio input "true"
click at [647, 438] on button "Next" at bounding box center [662, 451] width 134 height 33
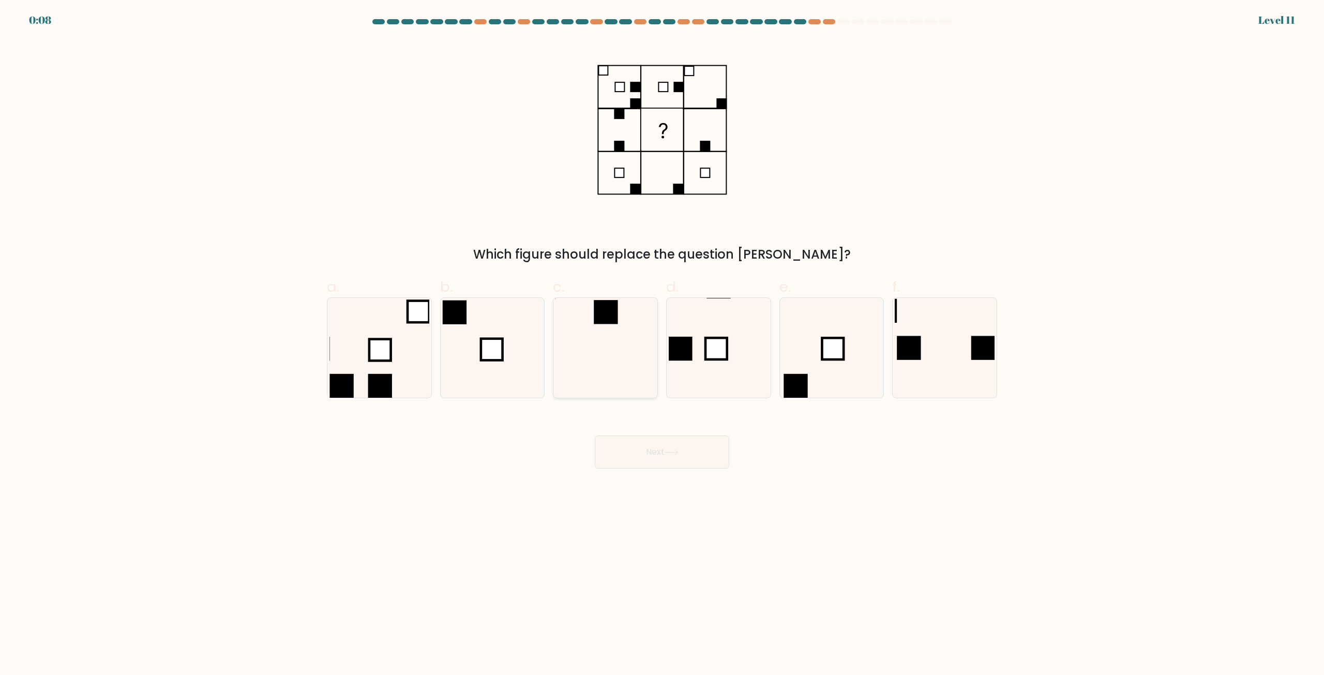
click at [594, 339] on icon at bounding box center [605, 348] width 100 height 100
click at [662, 339] on input "c." at bounding box center [662, 341] width 1 height 7
radio input "true"
click at [652, 460] on button "Next" at bounding box center [662, 451] width 134 height 33
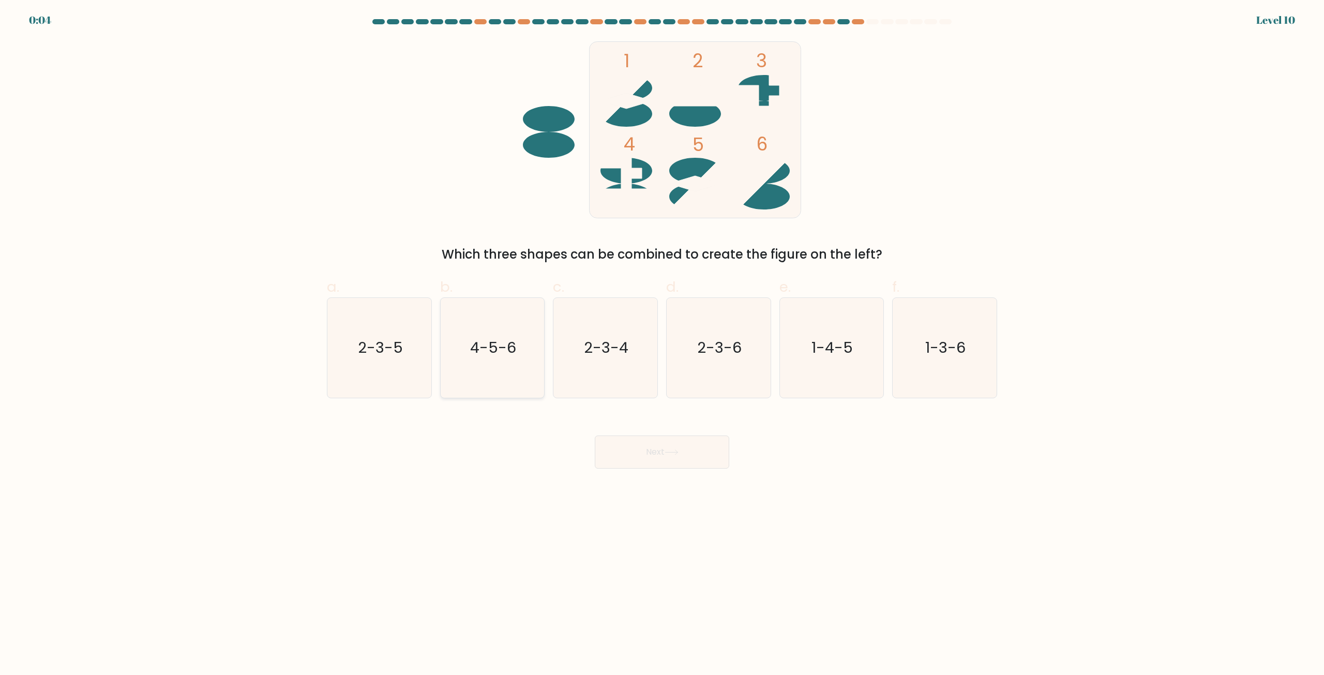
click at [515, 368] on icon "4-5-6" at bounding box center [492, 348] width 100 height 100
click at [662, 344] on input "b. 4-5-6" at bounding box center [662, 341] width 1 height 7
radio input "true"
click at [640, 448] on button "Next" at bounding box center [662, 451] width 134 height 33
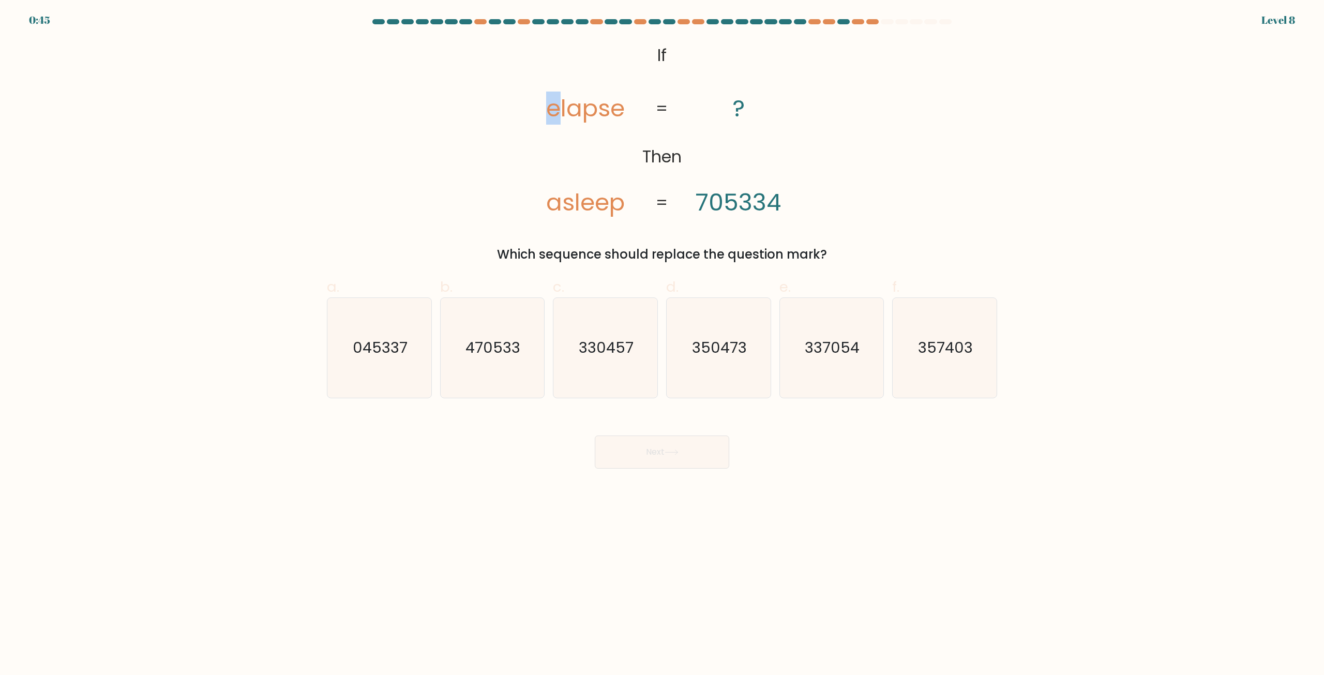
click at [556, 114] on icon "@import url('[URL][DOMAIN_NAME]); If Then elapse asleep ? 705334 = =" at bounding box center [662, 129] width 294 height 181
drag, startPoint x: 577, startPoint y: 210, endPoint x: 584, endPoint y: 210, distance: 7.2
click at [584, 210] on tspan "asleep" at bounding box center [585, 202] width 79 height 33
drag, startPoint x: 569, startPoint y: 114, endPoint x: 576, endPoint y: 115, distance: 7.3
click at [576, 115] on tspan "elapse" at bounding box center [585, 108] width 79 height 33
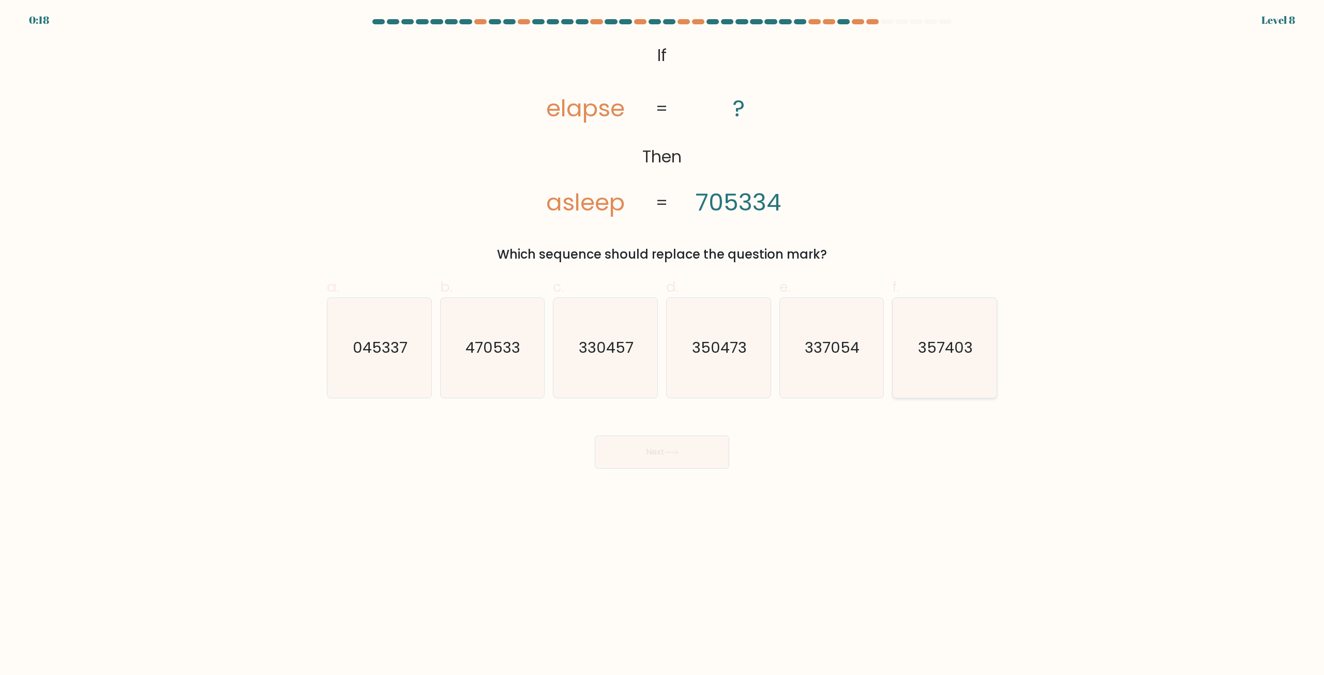
click at [930, 375] on icon "357403" at bounding box center [944, 348] width 100 height 100
click at [662, 344] on input "f. 357403" at bounding box center [662, 341] width 1 height 7
radio input "true"
click at [658, 470] on body "0:17 Level 8 If" at bounding box center [662, 337] width 1324 height 675
click at [684, 434] on div "Next" at bounding box center [662, 440] width 682 height 58
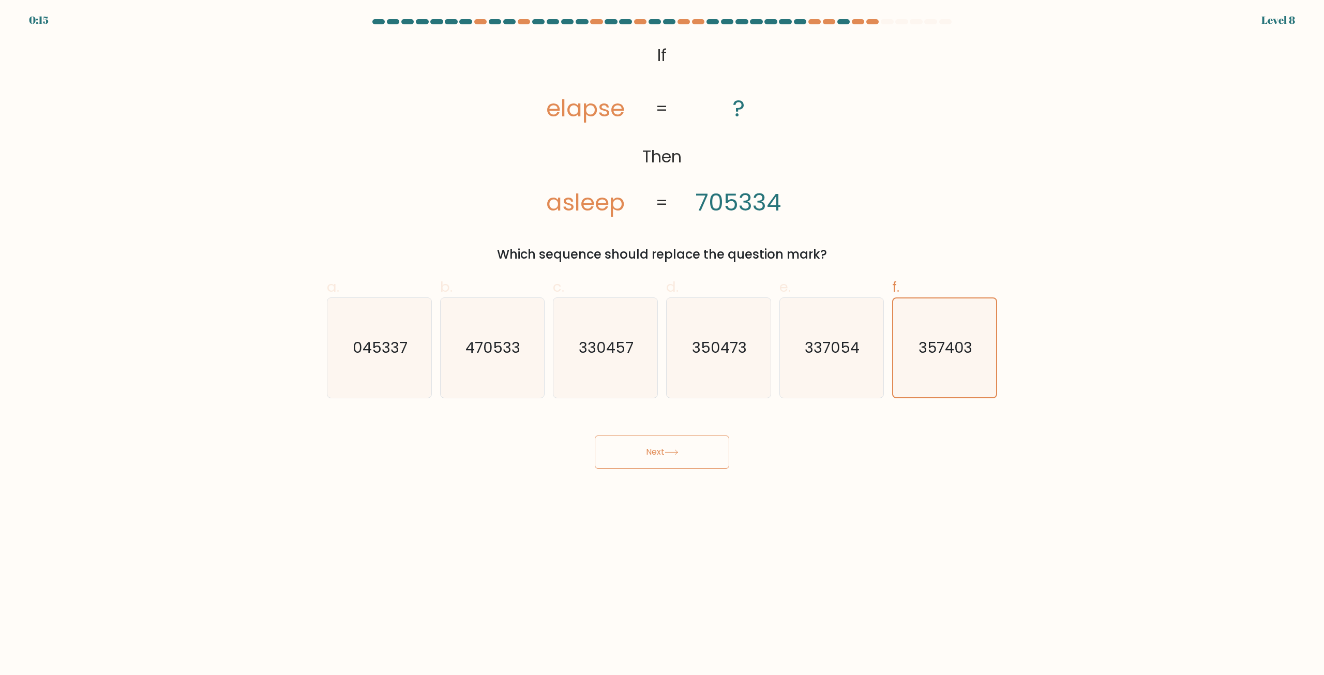
click at [669, 451] on icon at bounding box center [671, 452] width 14 height 6
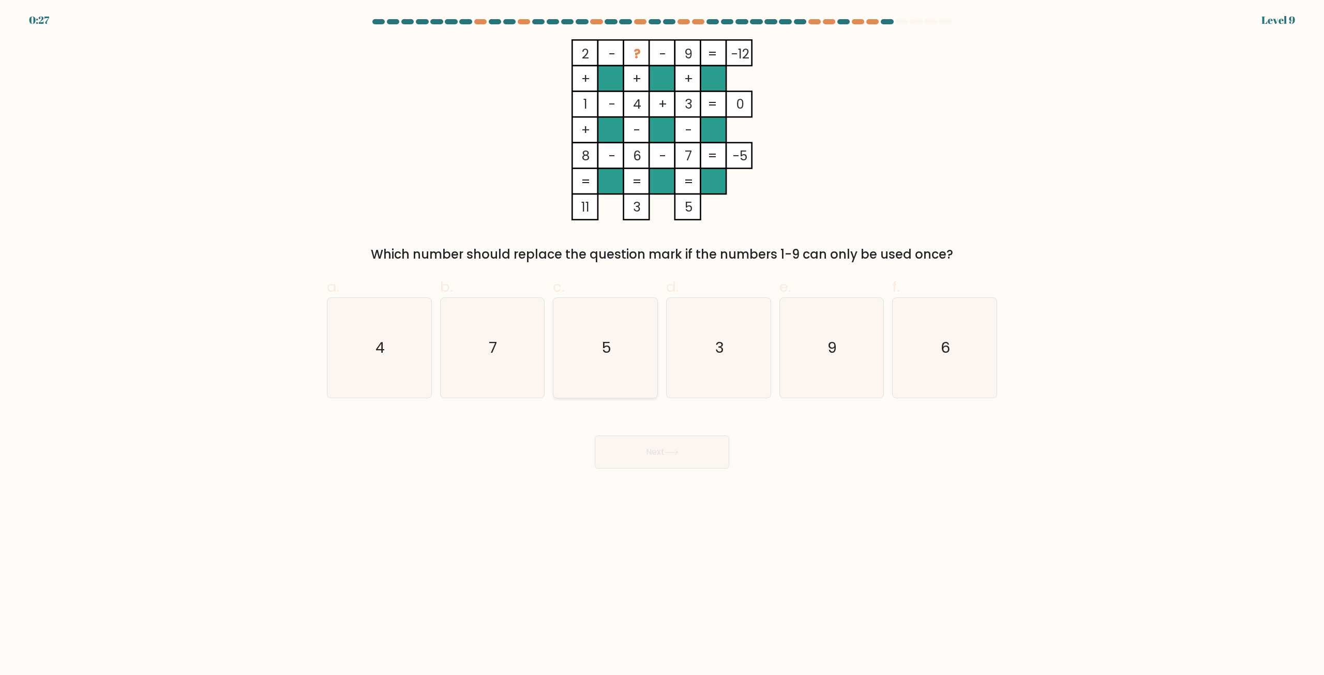
click at [634, 365] on icon "5" at bounding box center [605, 348] width 100 height 100
click at [662, 344] on input "c. 5" at bounding box center [662, 341] width 1 height 7
radio input "true"
click at [640, 460] on button "Next" at bounding box center [662, 451] width 134 height 33
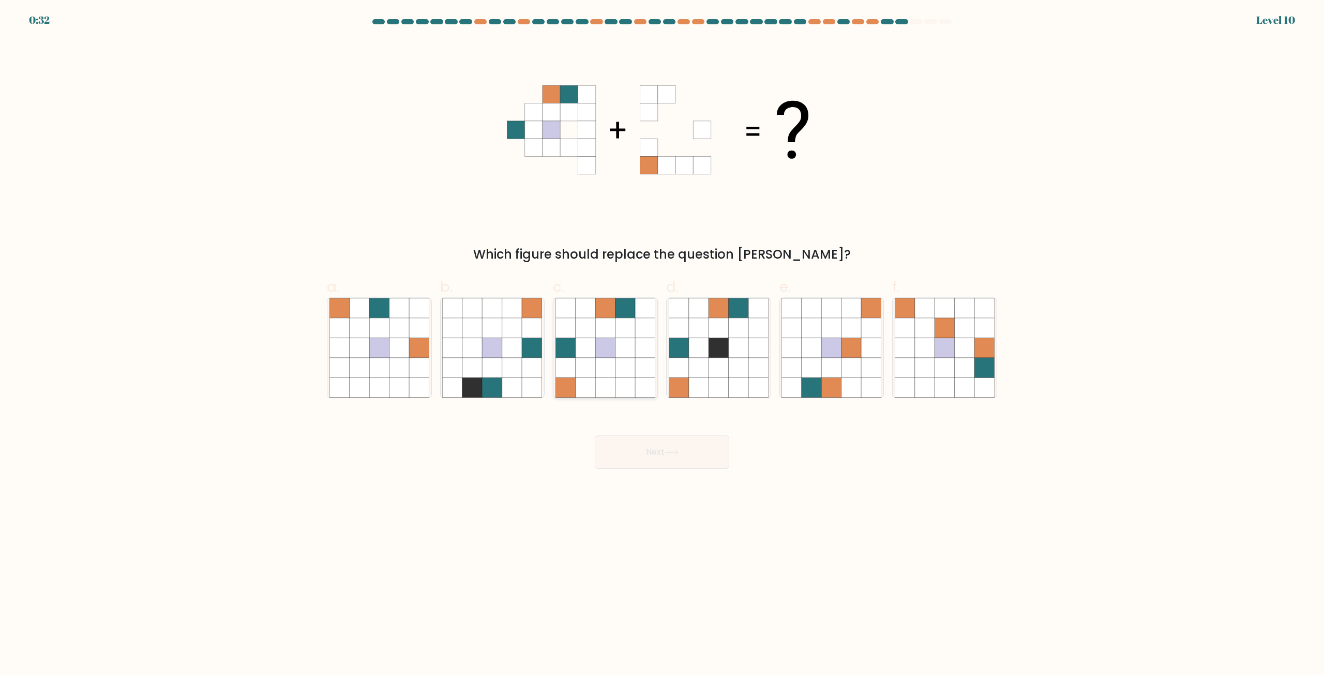
click at [567, 383] on icon at bounding box center [566, 387] width 20 height 20
click at [662, 344] on input "c." at bounding box center [662, 341] width 1 height 7
radio input "true"
click at [660, 455] on button "Next" at bounding box center [662, 451] width 134 height 33
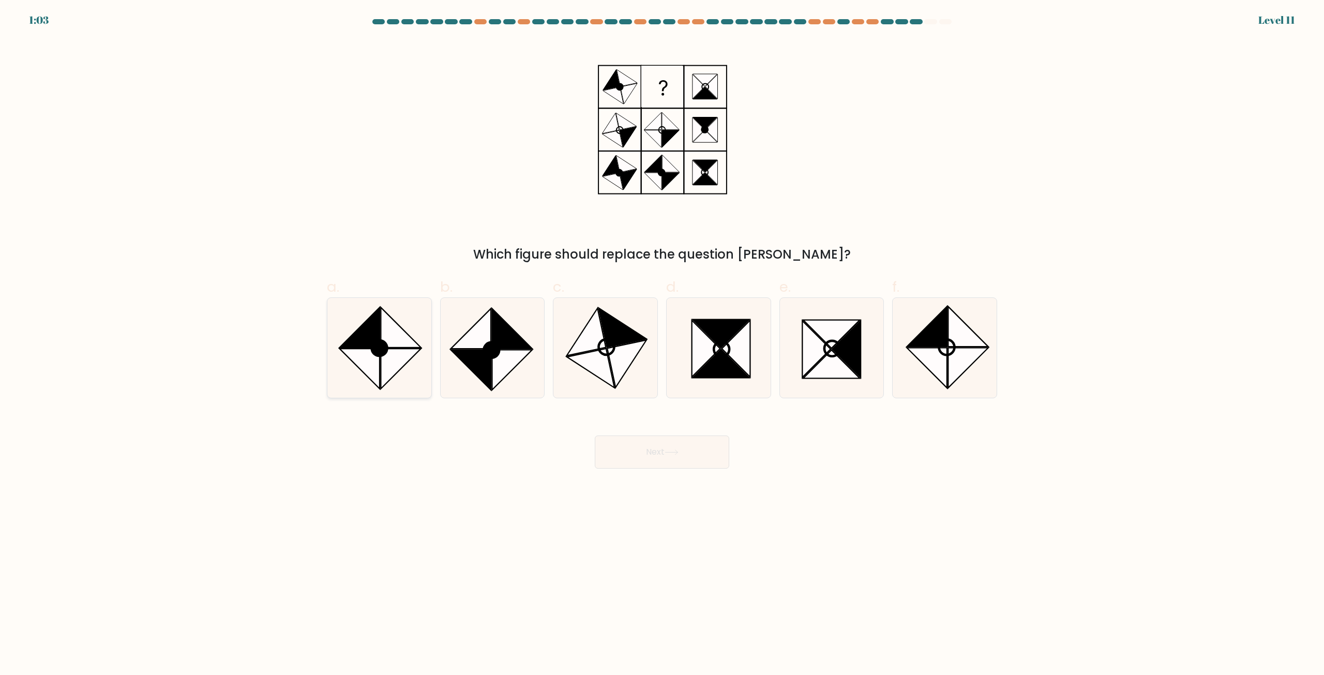
click at [393, 369] on icon at bounding box center [401, 368] width 40 height 40
click at [662, 344] on input "a." at bounding box center [662, 341] width 1 height 7
radio input "true"
click at [649, 464] on button "Next" at bounding box center [662, 451] width 134 height 33
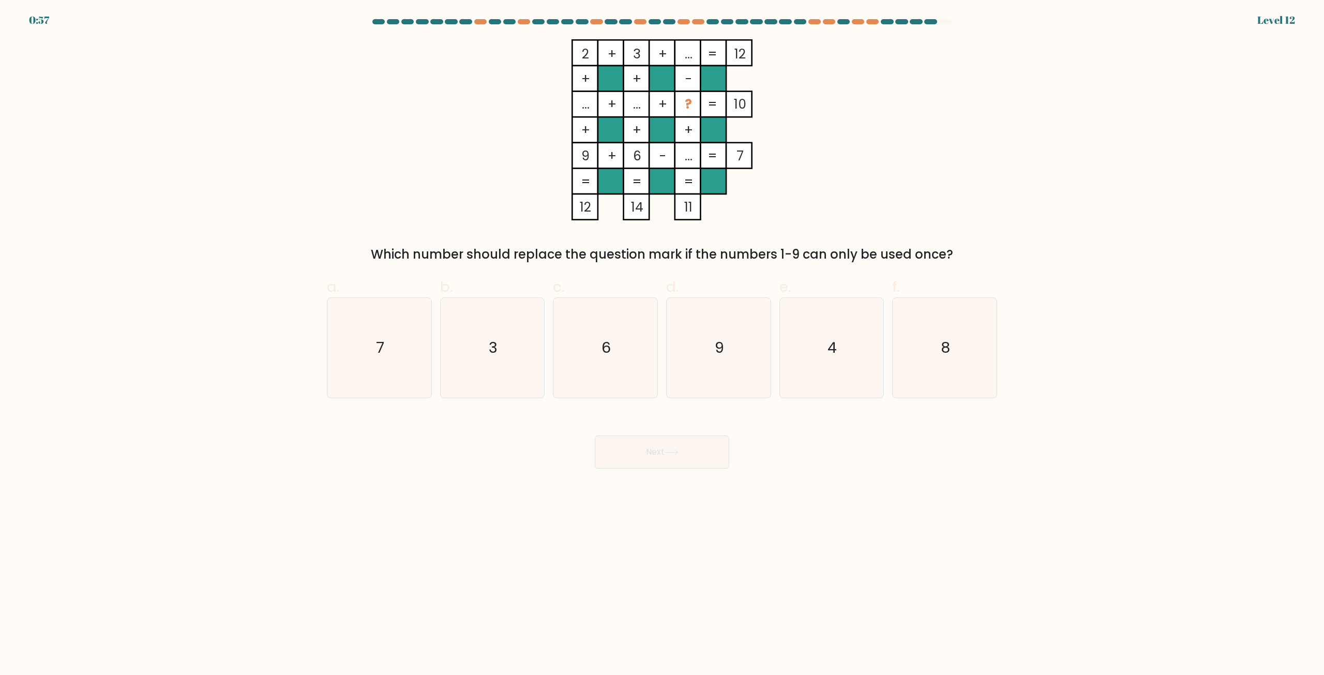
drag, startPoint x: 681, startPoint y: 155, endPoint x: 698, endPoint y: 157, distance: 17.2
click at [698, 157] on rect at bounding box center [688, 156] width 26 height 26
click at [688, 160] on tspan "..." at bounding box center [689, 156] width 8 height 18
click at [691, 160] on tspan "..." at bounding box center [689, 156] width 8 height 18
click at [860, 366] on icon "4" at bounding box center [831, 348] width 100 height 100
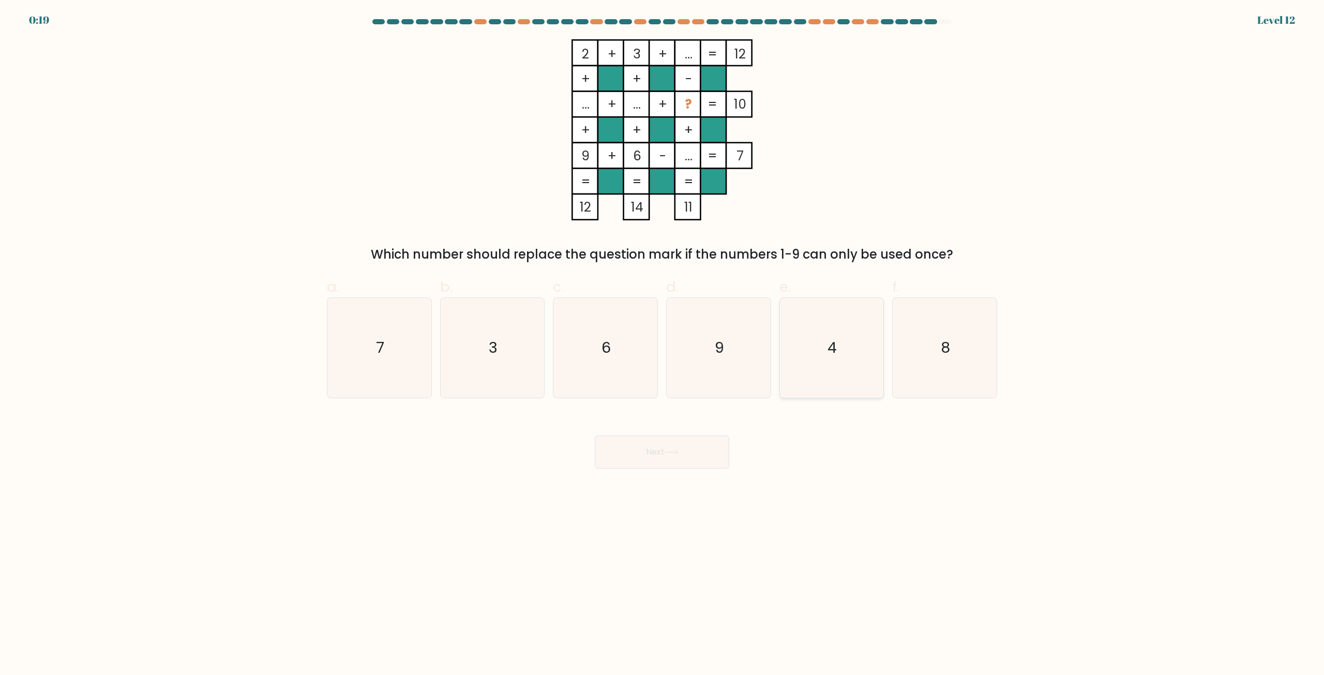
click at [662, 344] on input "e. 4" at bounding box center [662, 341] width 1 height 7
radio input "true"
click at [704, 448] on button "Next" at bounding box center [662, 451] width 134 height 33
click at [663, 451] on button "Next" at bounding box center [662, 451] width 134 height 33
click at [808, 357] on icon "4" at bounding box center [831, 347] width 99 height 99
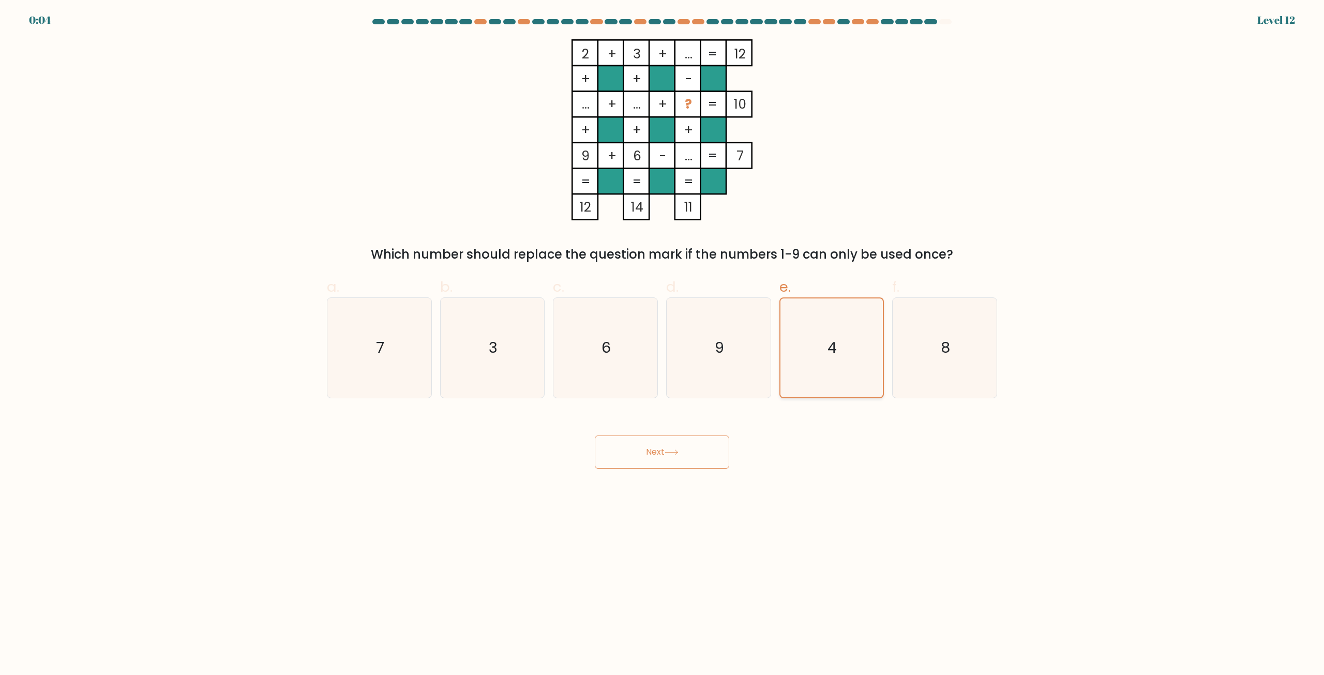
click at [662, 344] on input "e. 4" at bounding box center [662, 341] width 1 height 7
click at [655, 450] on button "Next" at bounding box center [662, 451] width 134 height 33
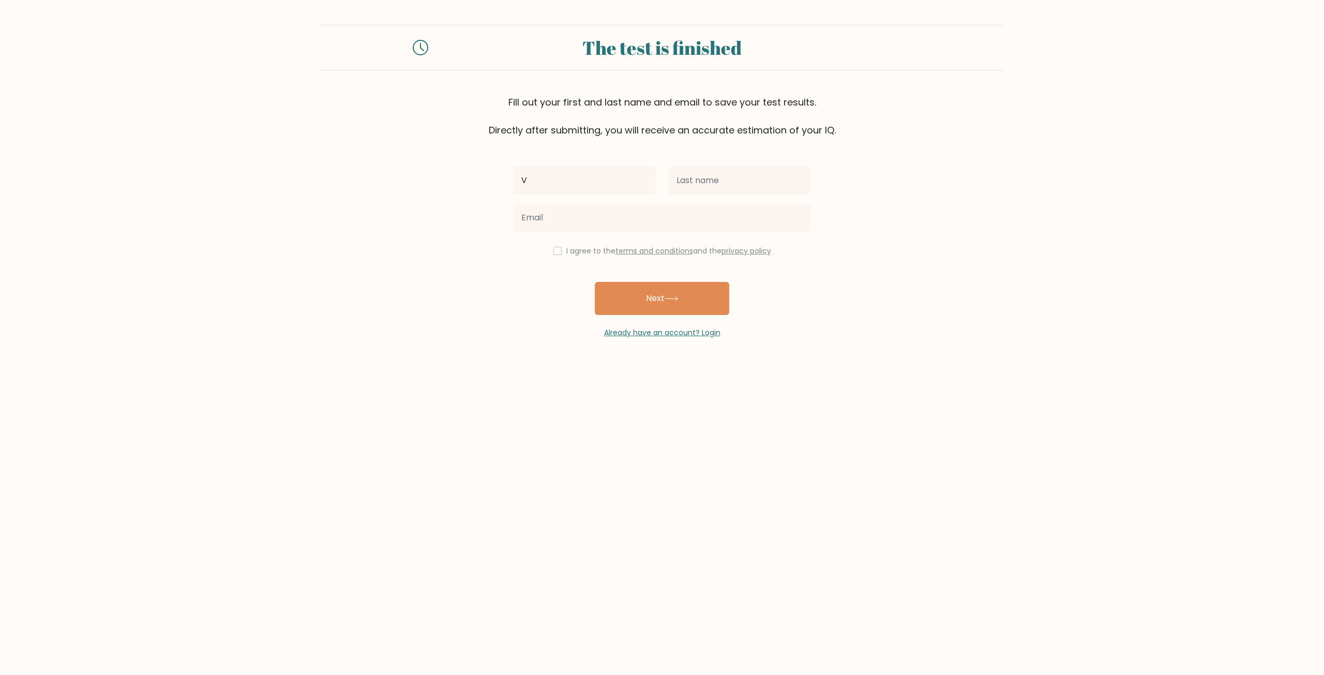
type input "V"
click at [595, 282] on button "Next" at bounding box center [662, 298] width 134 height 33
type input "S"
type input "[PERSON_NAME]"
click at [606, 179] on input "V" at bounding box center [584, 180] width 143 height 29
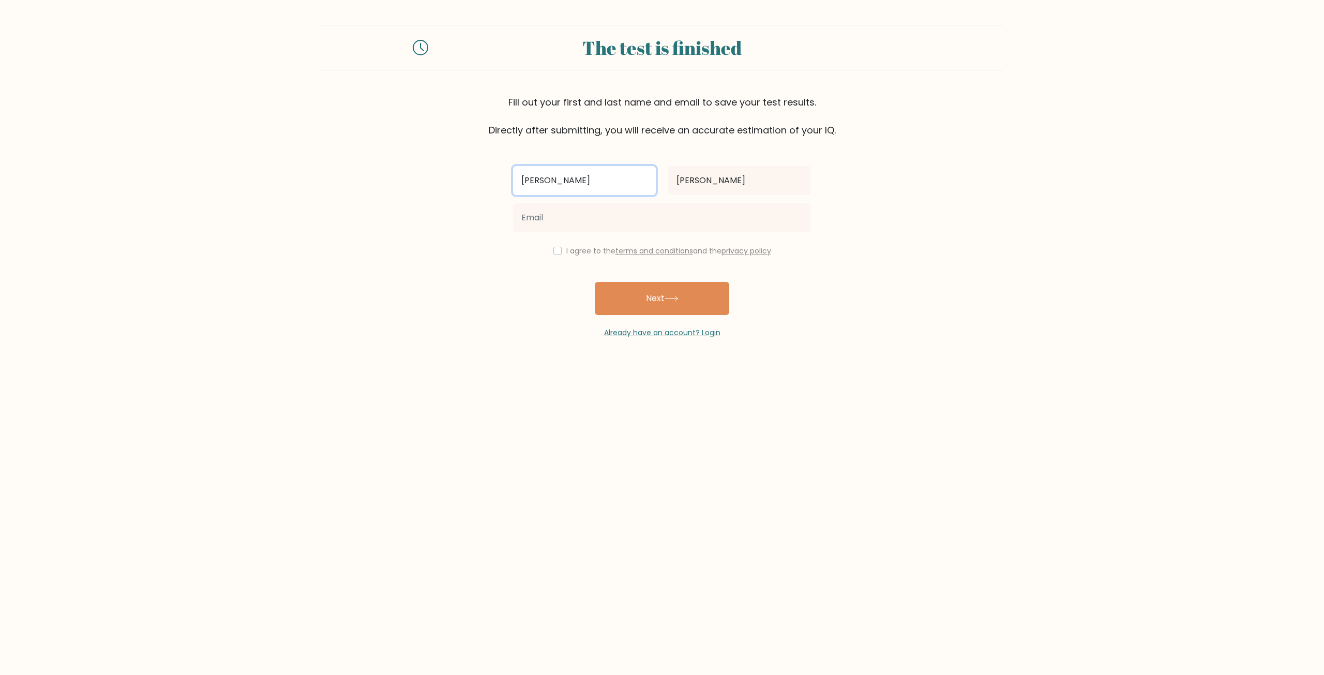
type input "[PERSON_NAME]"
type input "[EMAIL_ADDRESS][DOMAIN_NAME]"
click at [633, 306] on button "Next" at bounding box center [662, 298] width 134 height 33
click at [557, 249] on input "checkbox" at bounding box center [557, 251] width 8 height 8
checkbox input "true"
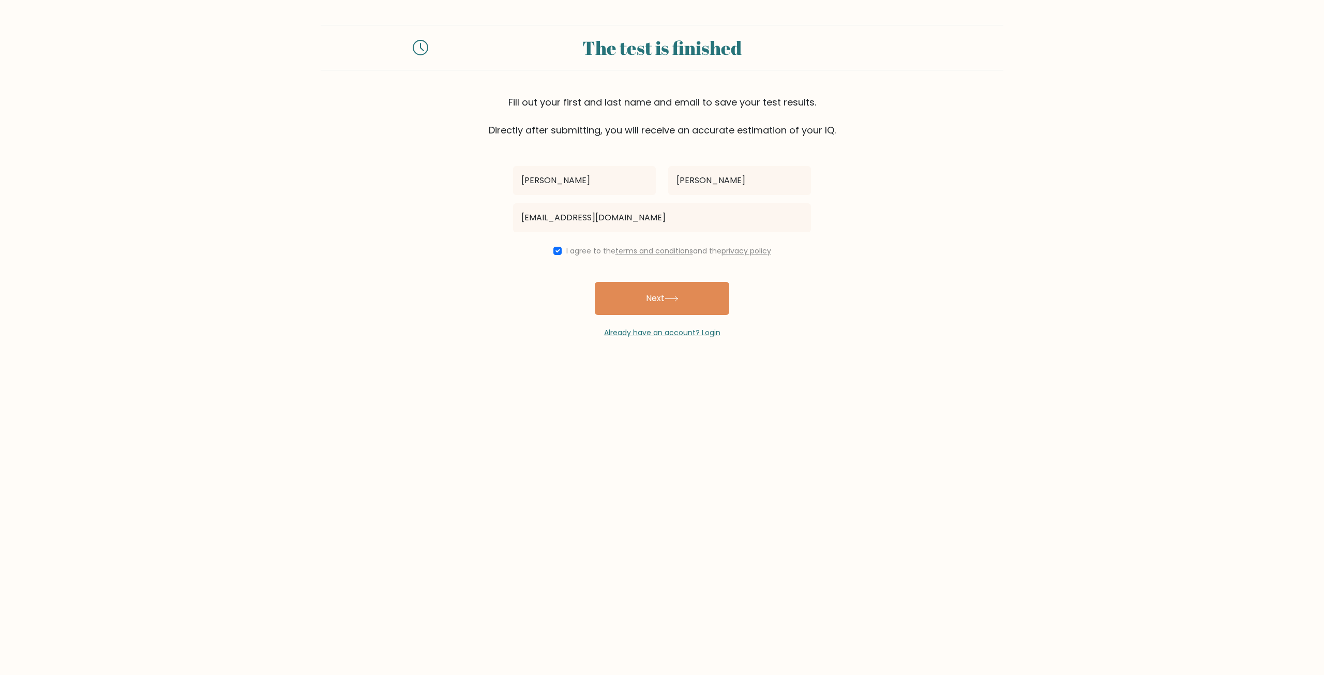
click at [619, 285] on button "Next" at bounding box center [662, 298] width 134 height 33
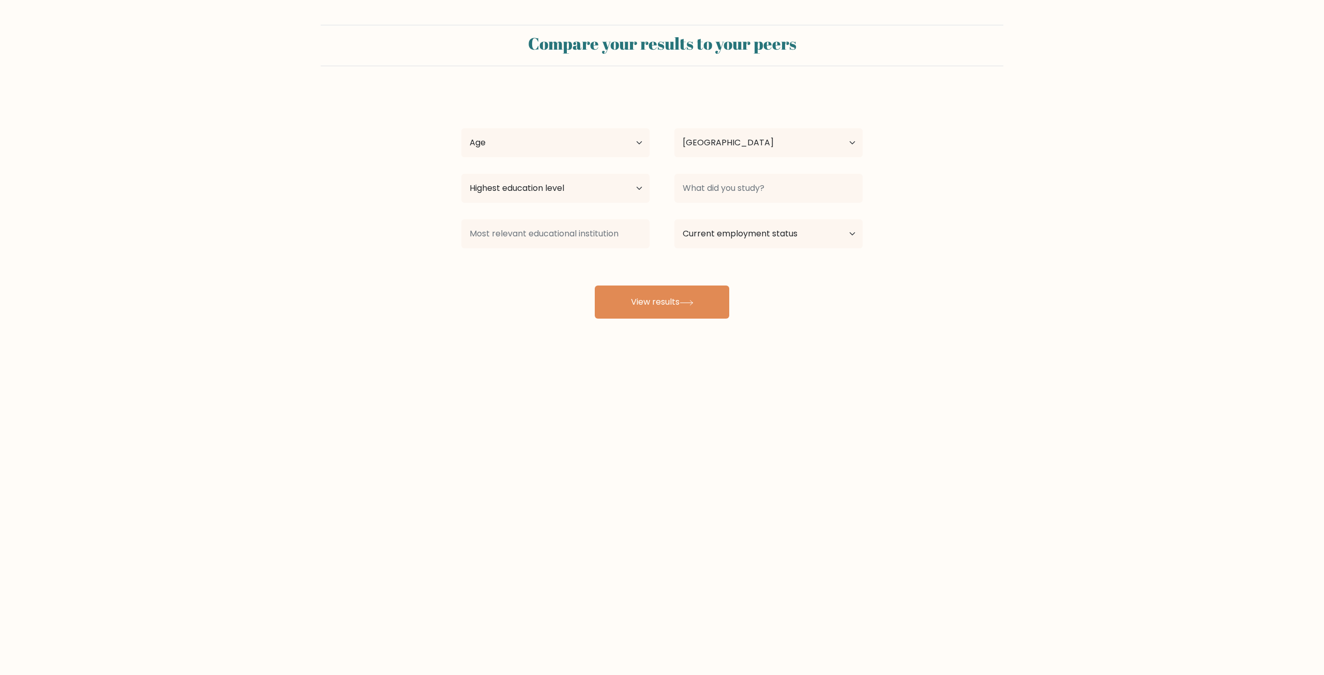
select select "BR"
click at [536, 140] on select "Age Under [DEMOGRAPHIC_DATA] [DEMOGRAPHIC_DATA] [DEMOGRAPHIC_DATA] [DEMOGRAPHIC…" at bounding box center [555, 142] width 188 height 29
select select "25_34"
click at [461, 128] on select "Age Under 18 years old 18-24 years old 25-34 years old 35-44 years old 45-54 ye…" at bounding box center [555, 142] width 188 height 29
click at [611, 197] on select "Highest education level No schooling Primary Lower Secondary Upper Secondary Oc…" at bounding box center [555, 188] width 188 height 29
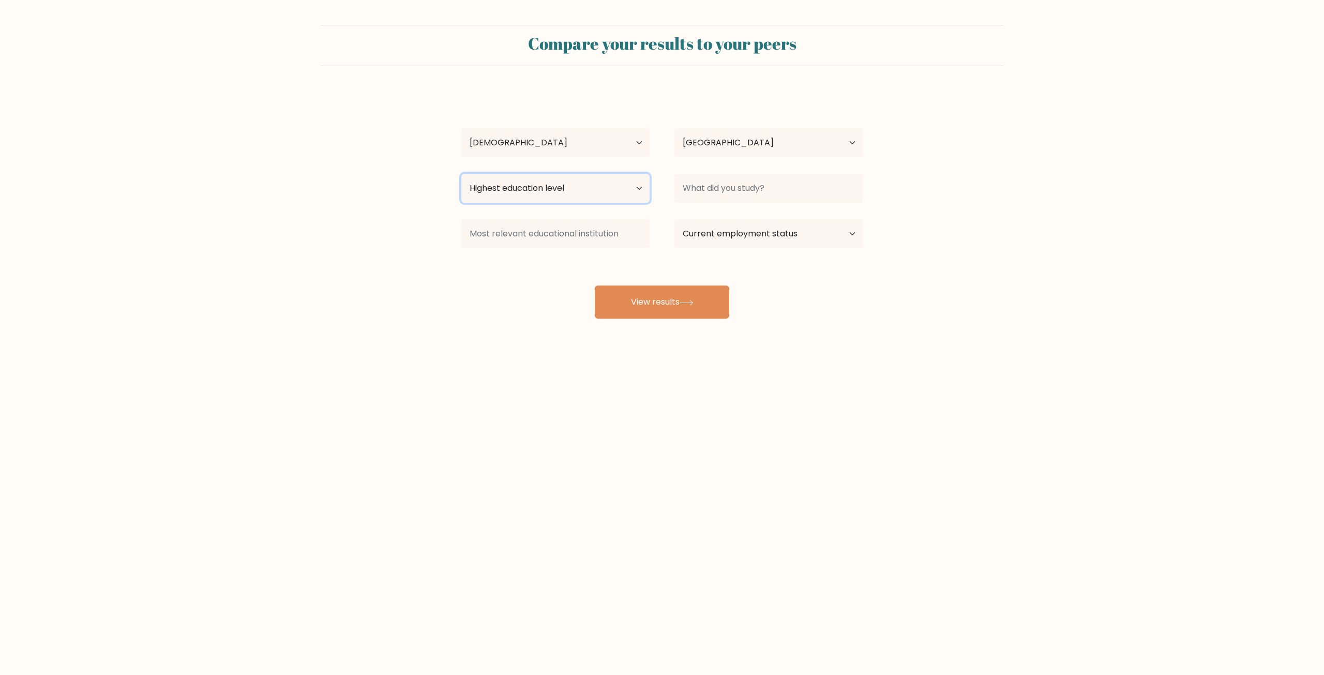
select select "upper_secondary"
click at [461, 174] on select "Highest education level No schooling Primary Lower Secondary Upper Secondary Oc…" at bounding box center [555, 188] width 188 height 29
drag, startPoint x: 398, startPoint y: 233, endPoint x: 407, endPoint y: 235, distance: 9.5
click at [397, 233] on form "Compare your results to your peers Victor Souza Age Under 18 years old 18-24 ye…" at bounding box center [662, 172] width 1324 height 294
click at [503, 240] on input at bounding box center [555, 233] width 188 height 29
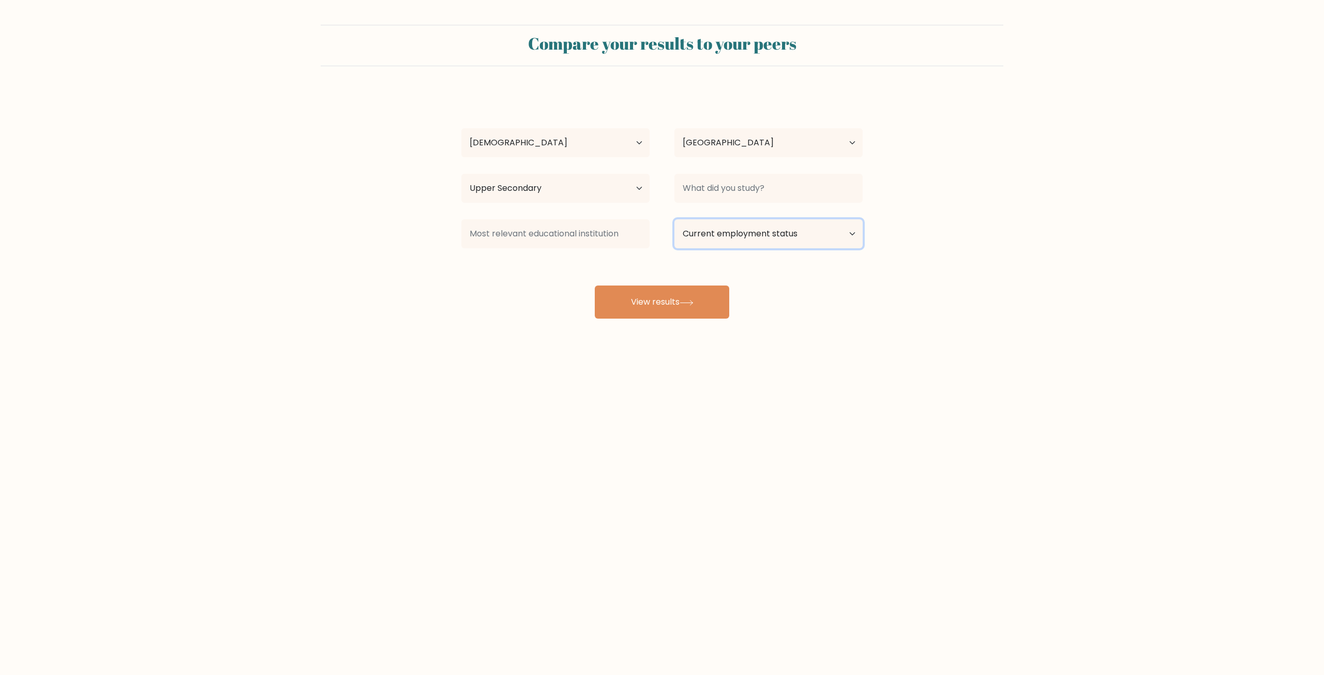
click at [704, 237] on select "Current employment status Employed Student Retired Other / prefer not to answer" at bounding box center [768, 233] width 188 height 29
select select "student"
click at [674, 219] on select "Current employment status Employed Student Retired Other / prefer not to answer" at bounding box center [768, 233] width 188 height 29
click at [714, 243] on select "Current employment status Employed Student Retired Other / prefer not to answer" at bounding box center [768, 233] width 188 height 29
click at [921, 281] on form "Compare your results to your peers Victor Souza Age Under 18 years old 18-24 ye…" at bounding box center [662, 172] width 1324 height 294
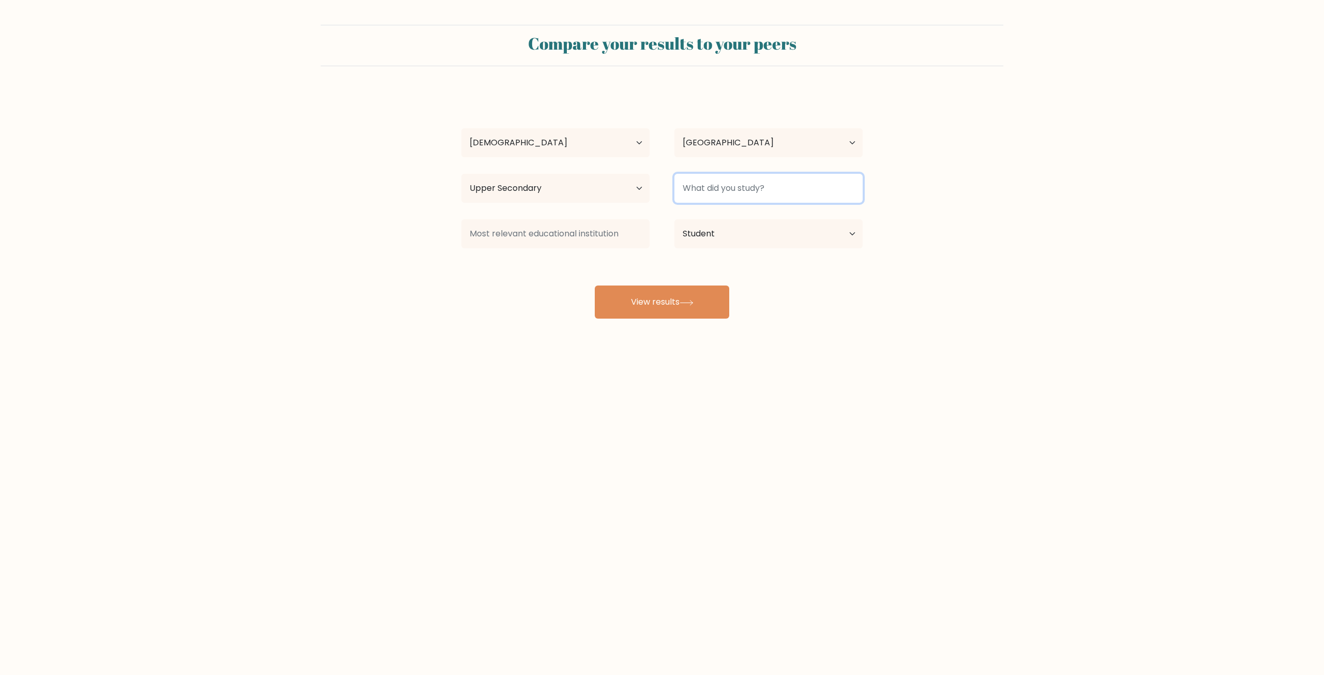
click at [753, 195] on input at bounding box center [768, 188] width 188 height 29
click at [821, 317] on div "Victor Souza Age Under 18 years old 18-24 years old 25-34 years old 35-44 years…" at bounding box center [662, 204] width 414 height 227
click at [672, 302] on button "View results" at bounding box center [662, 301] width 134 height 33
click at [739, 174] on input at bounding box center [768, 188] width 188 height 29
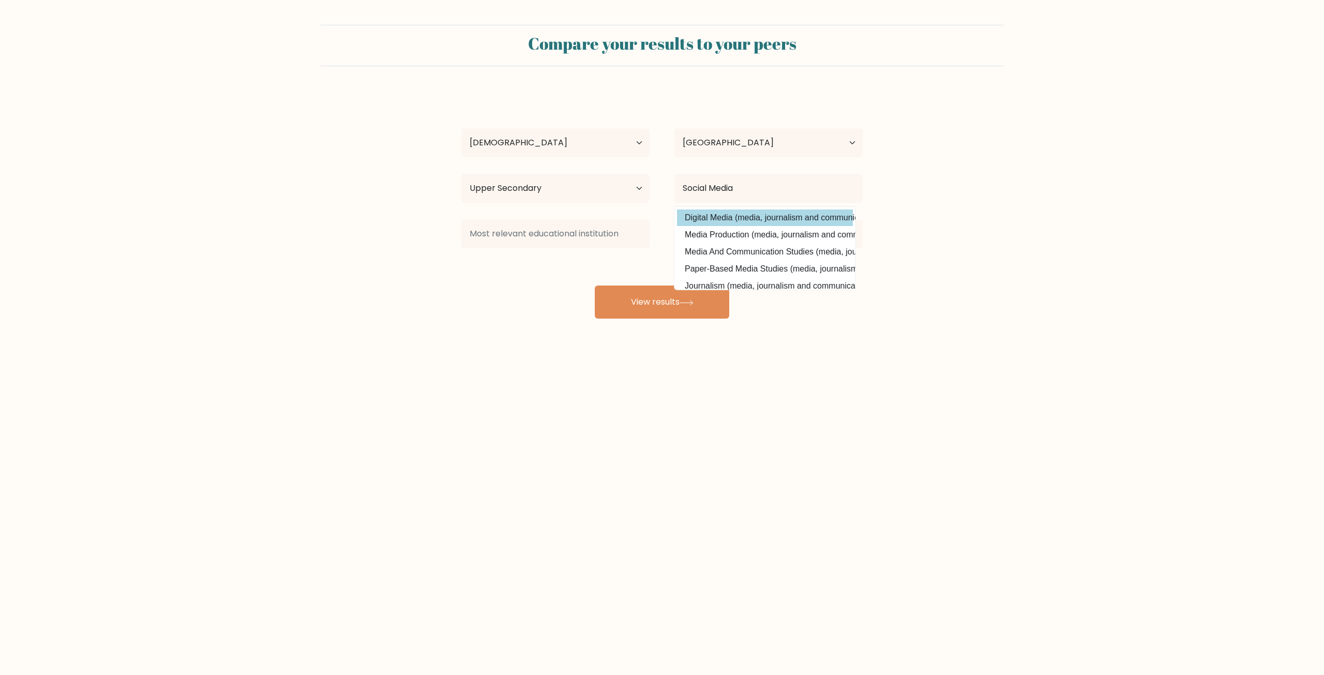
click at [737, 218] on option "Digital Media (media, journalism and communications)" at bounding box center [765, 217] width 176 height 17
type input "Digital Media"
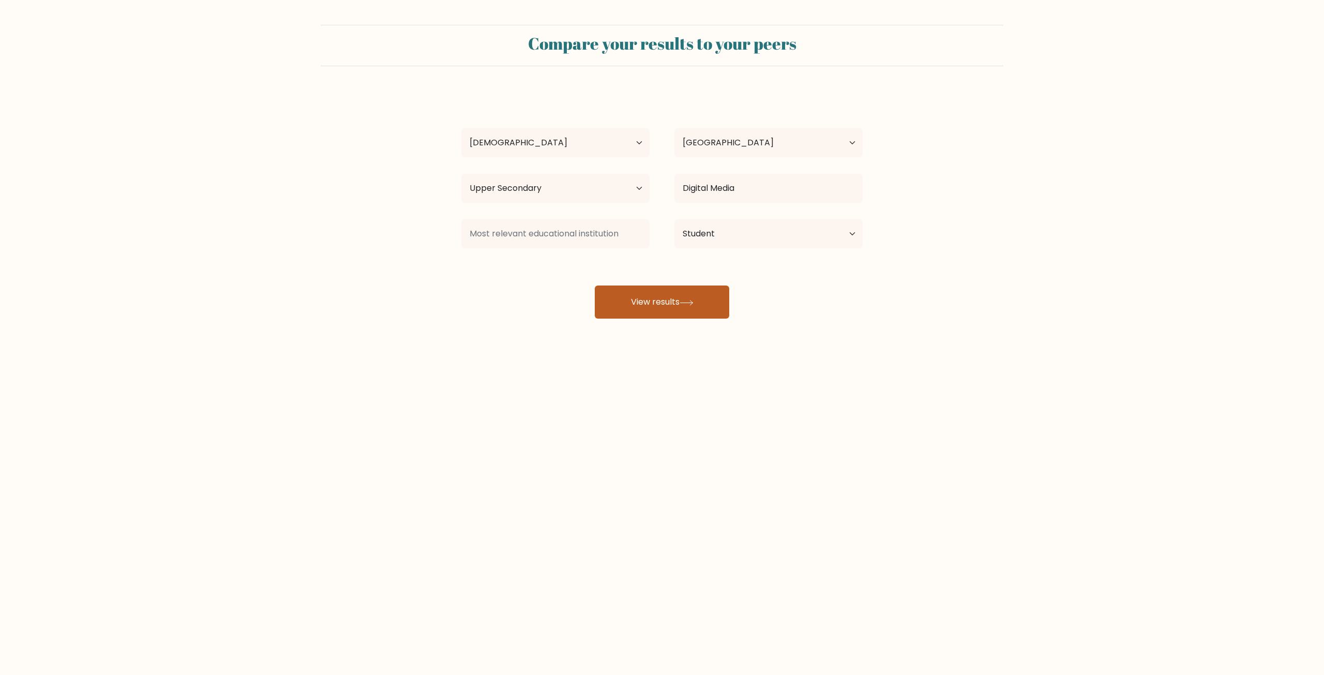
click at [655, 305] on button "View results" at bounding box center [662, 301] width 134 height 33
click at [521, 240] on input at bounding box center [555, 233] width 188 height 29
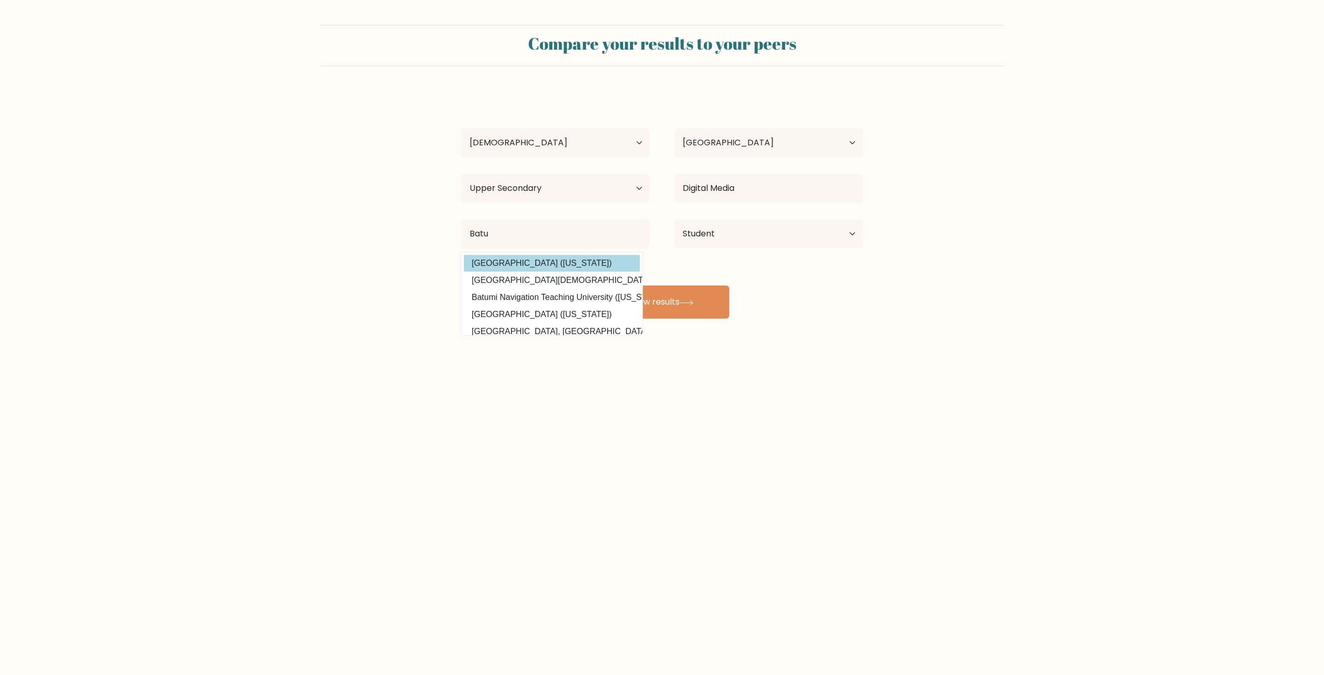
click at [546, 256] on option "Batumi Art Teaching University (Georgia)" at bounding box center [552, 263] width 176 height 17
type input "[GEOGRAPHIC_DATA]"
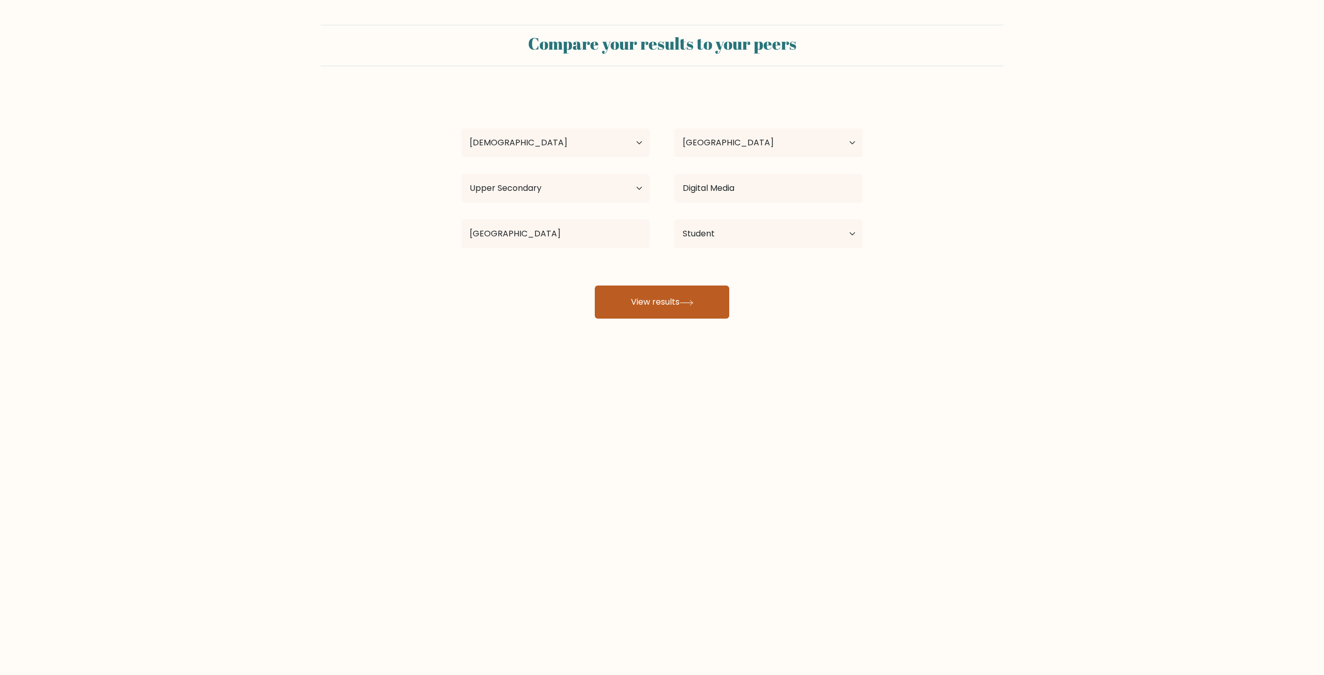
click at [637, 312] on button "View results" at bounding box center [662, 301] width 134 height 33
